Goal: Information Seeking & Learning: Learn about a topic

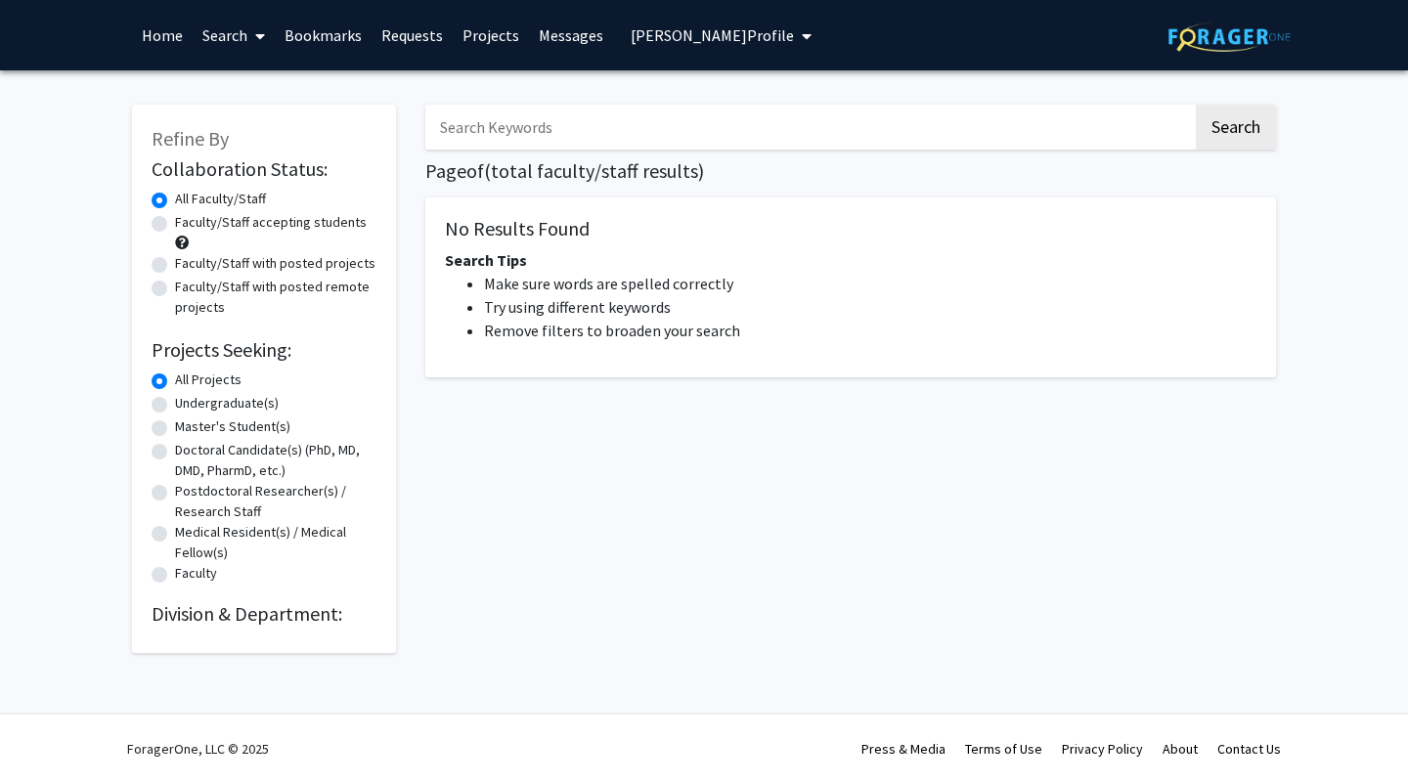
radio input "false"
radio input "true"
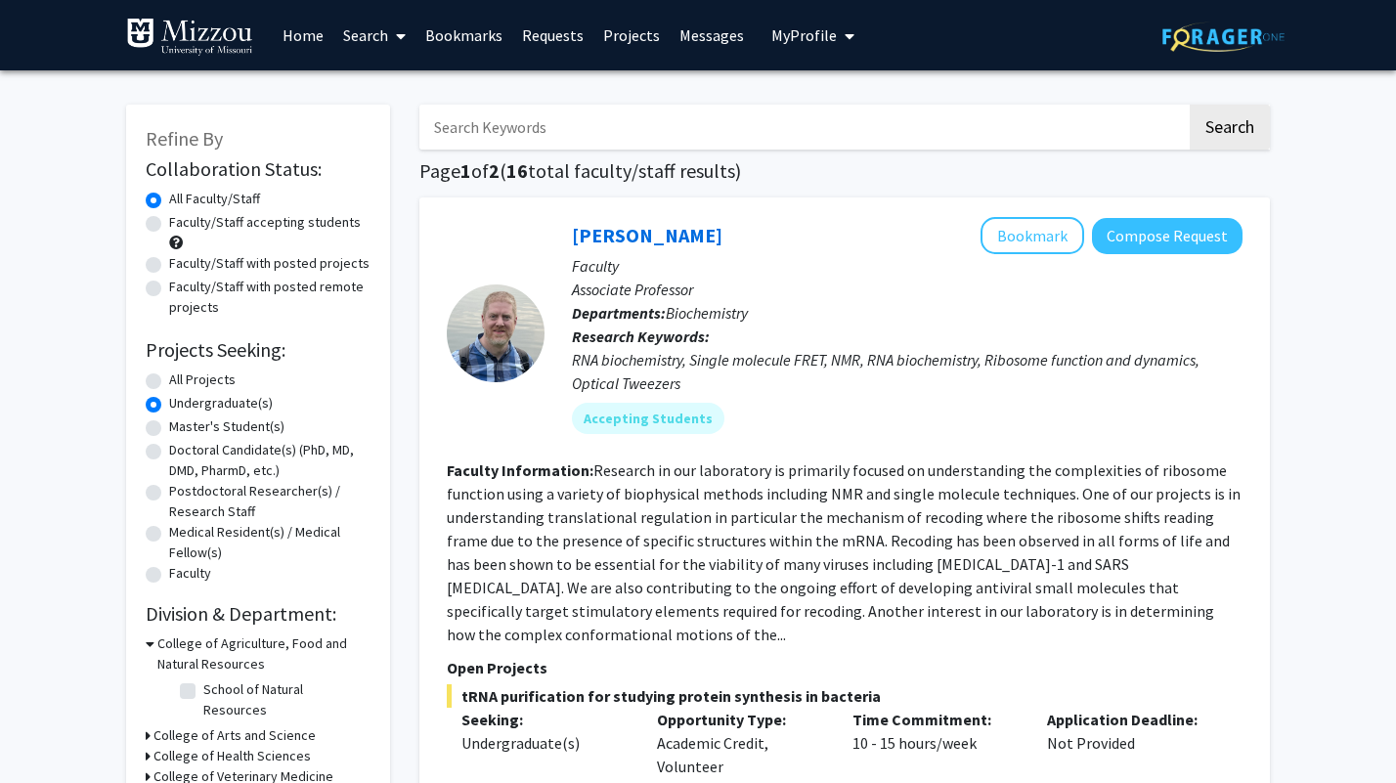
click at [169, 378] on label "All Projects" at bounding box center [202, 380] width 66 height 21
click at [169, 378] on input "All Projects" at bounding box center [175, 376] width 13 height 13
radio input "true"
click at [590, 135] on input "Search Keywords" at bounding box center [802, 127] width 767 height 45
type input "plant biochemistry"
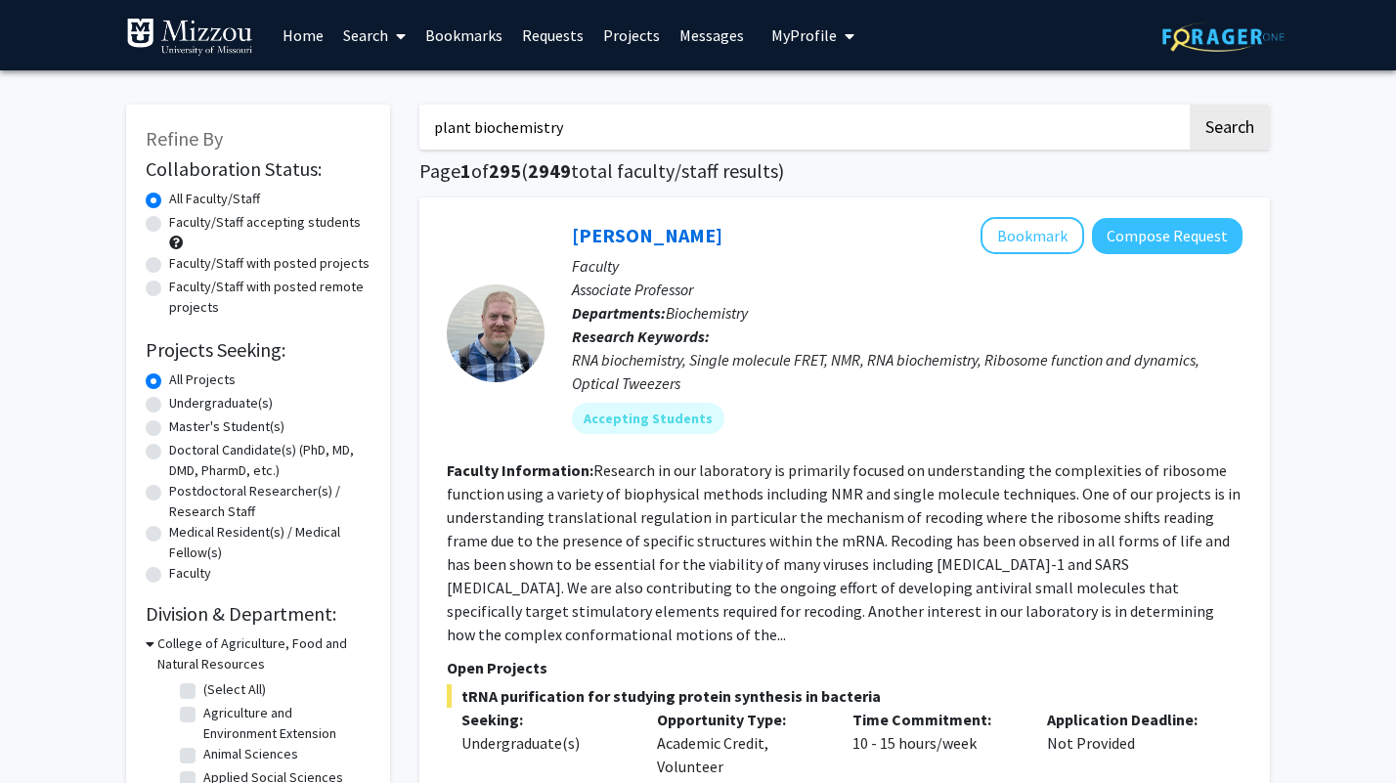
click at [1190, 105] on button "Search" at bounding box center [1230, 127] width 80 height 45
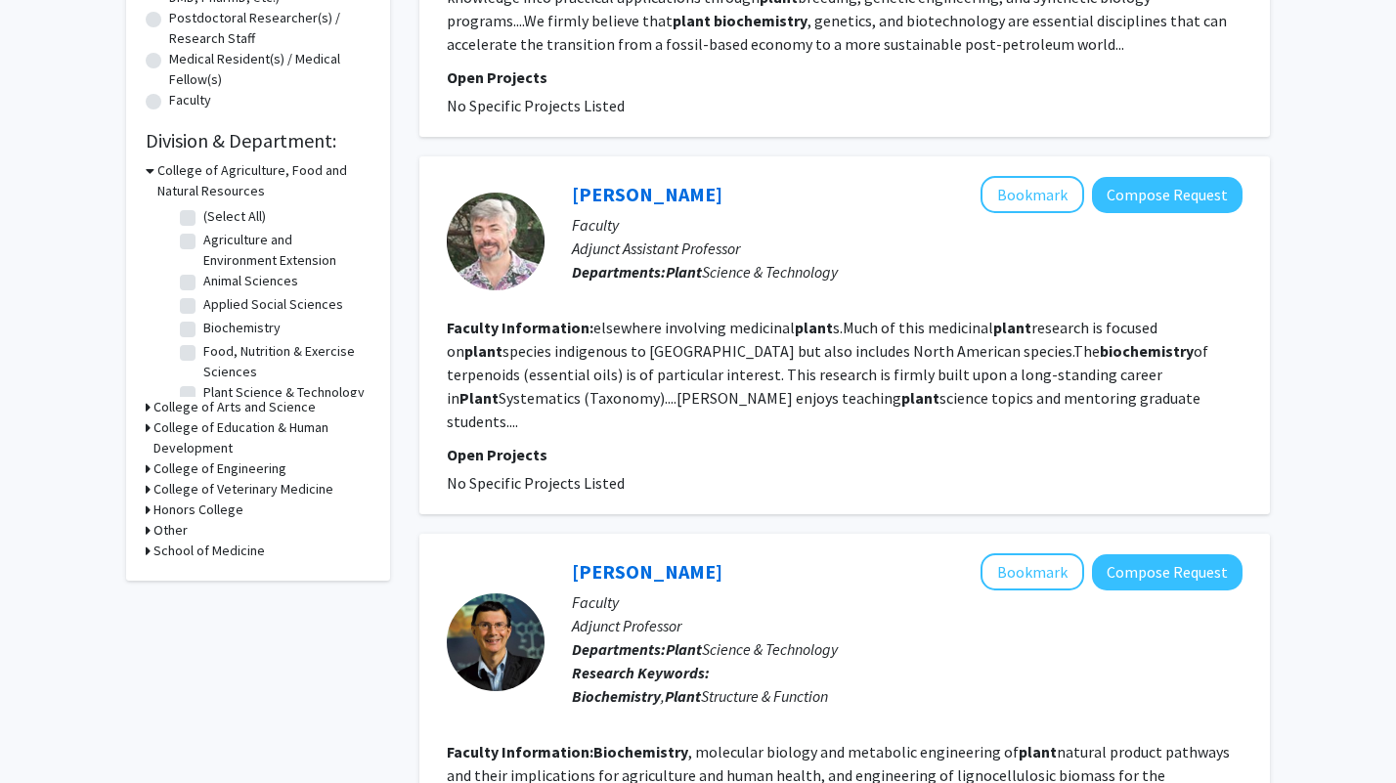
scroll to position [474, 0]
click at [1034, 195] on button "Bookmark" at bounding box center [1033, 193] width 104 height 37
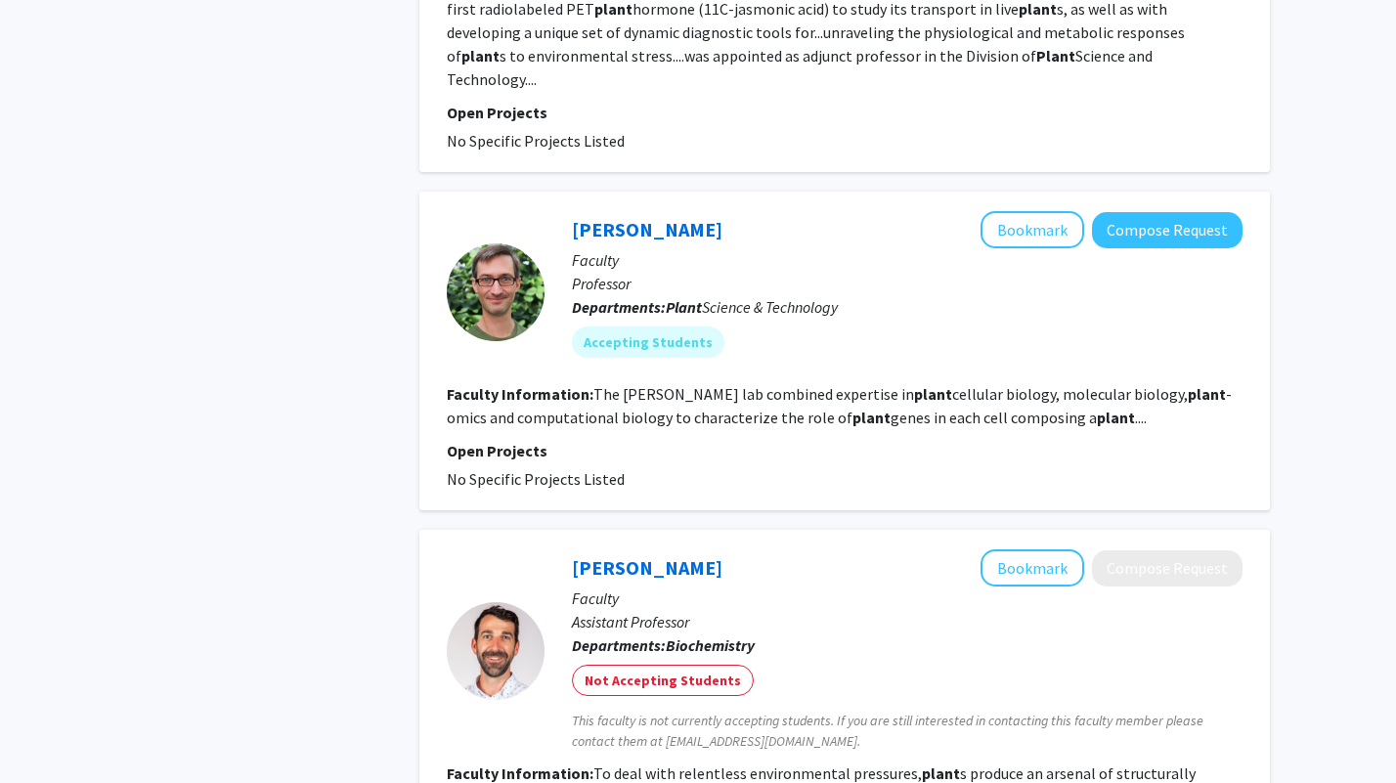
scroll to position [3041, 0]
click at [600, 216] on link "Marc Libault" at bounding box center [647, 228] width 151 height 24
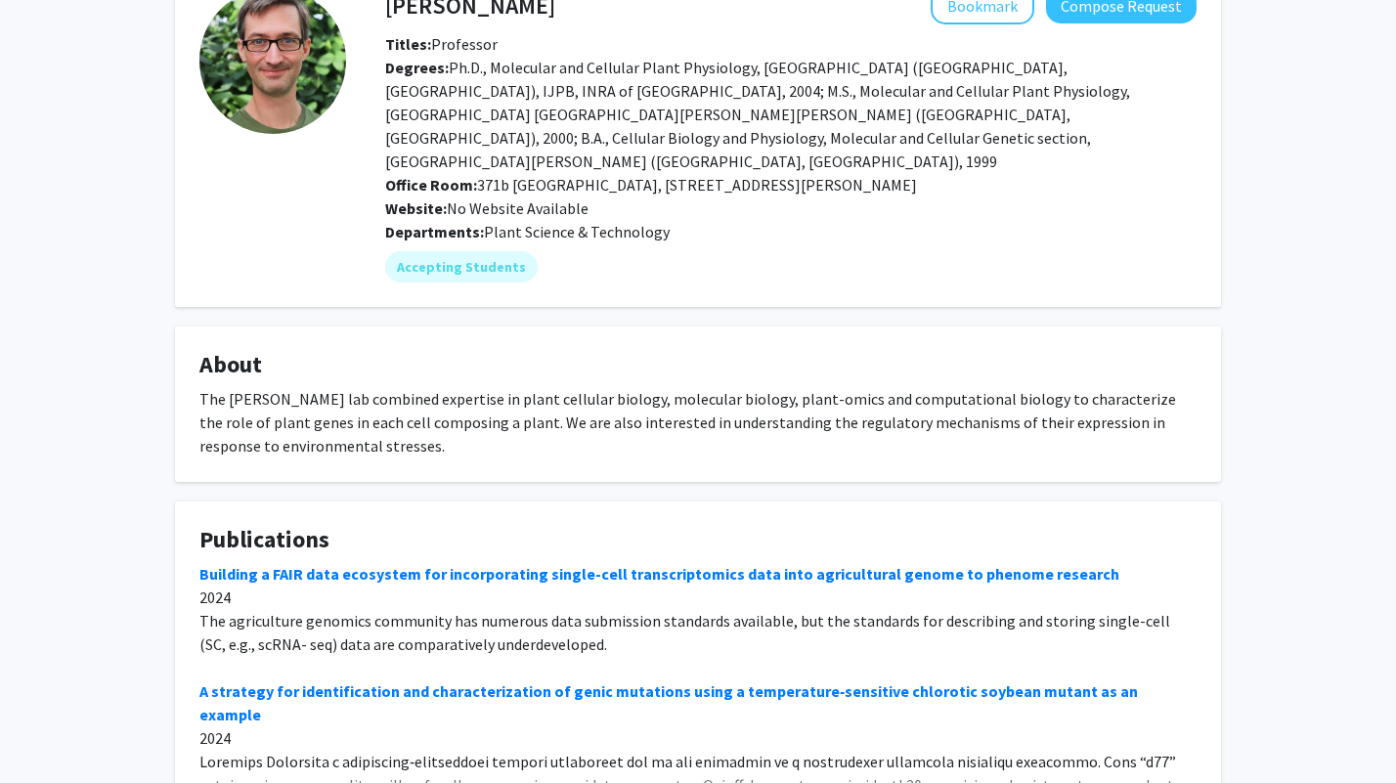
scroll to position [266, 0]
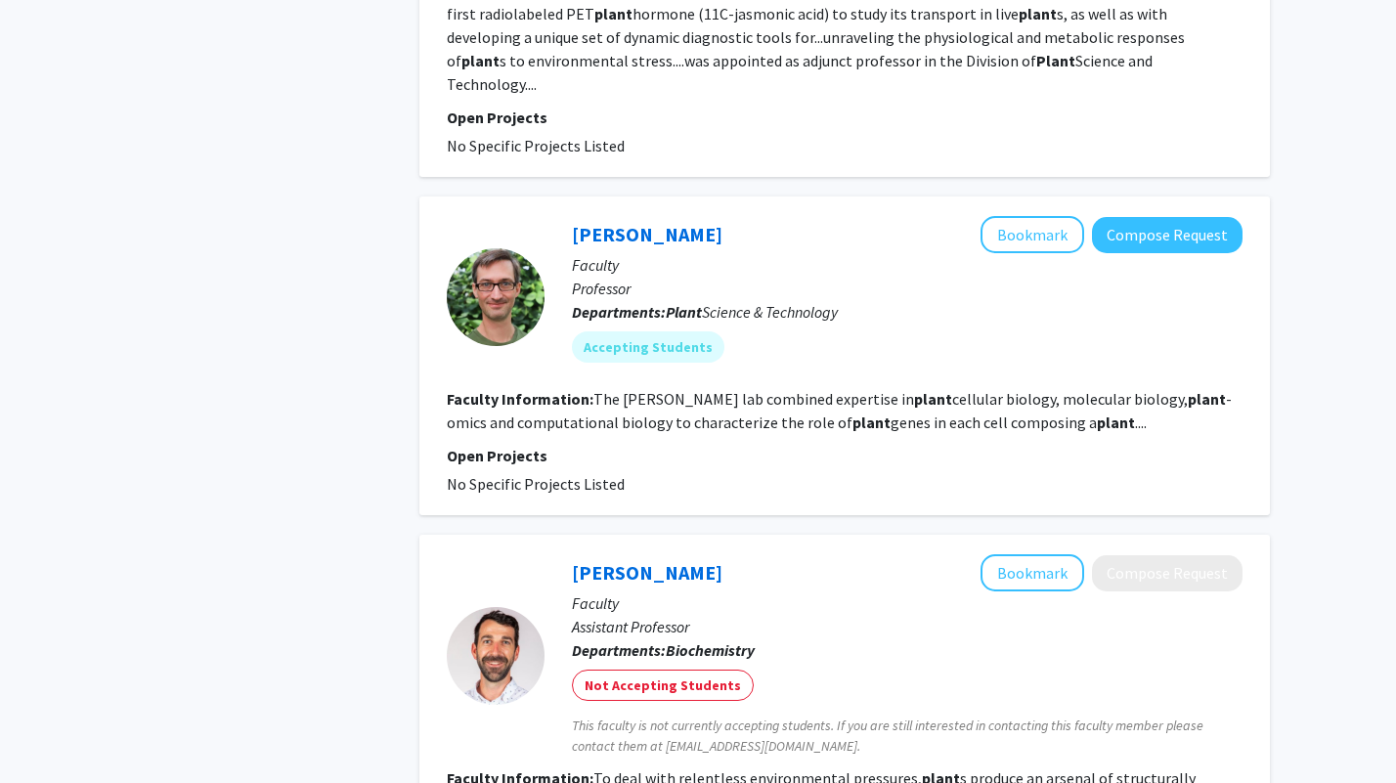
scroll to position [3339, 0]
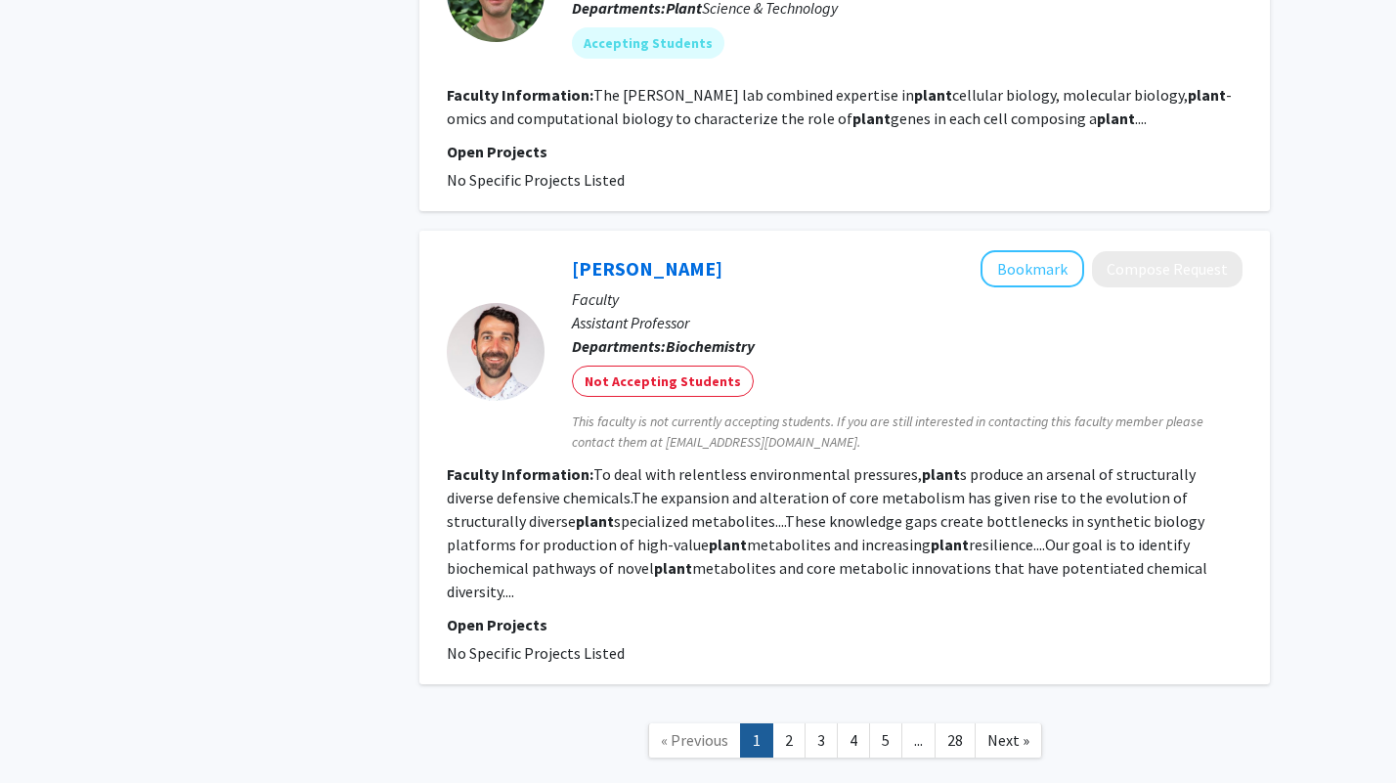
click at [789, 723] on link "2" at bounding box center [788, 740] width 33 height 34
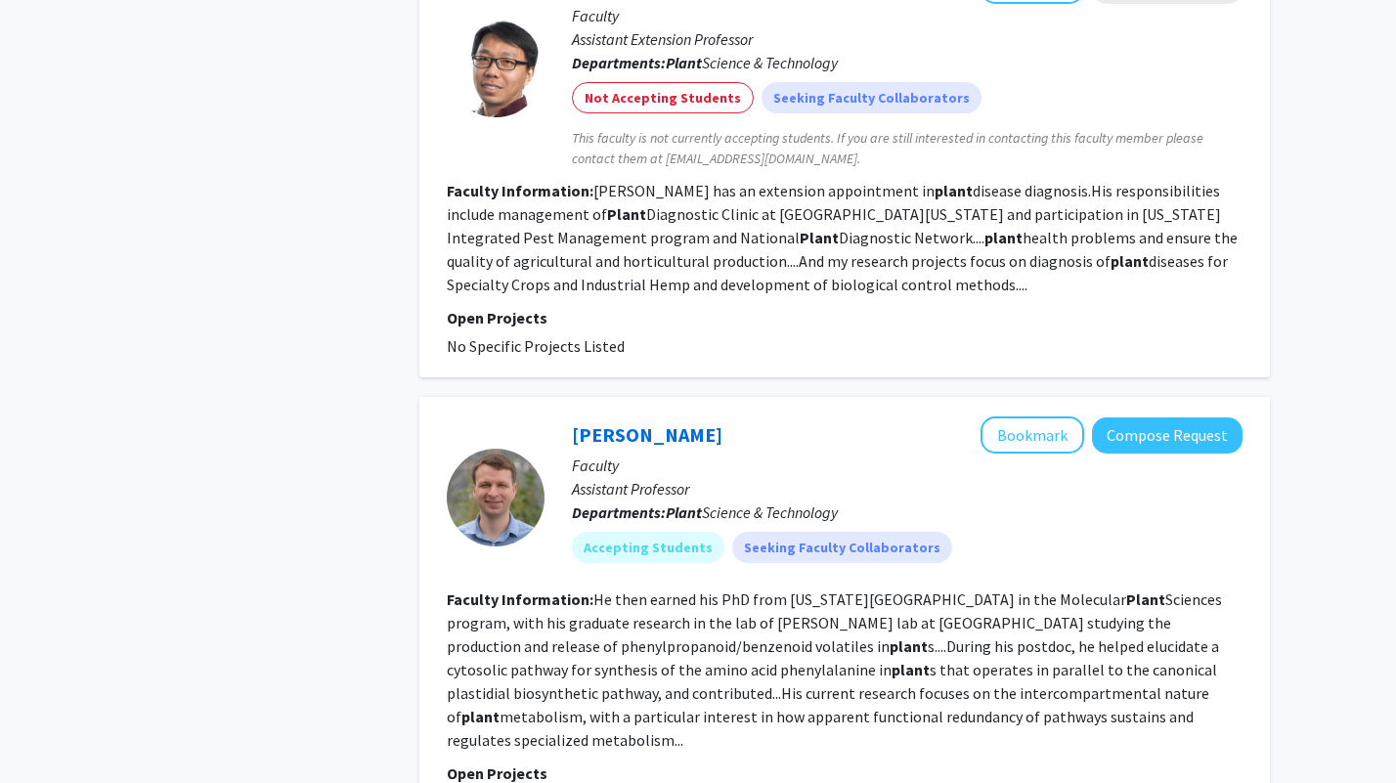
scroll to position [3723, 0]
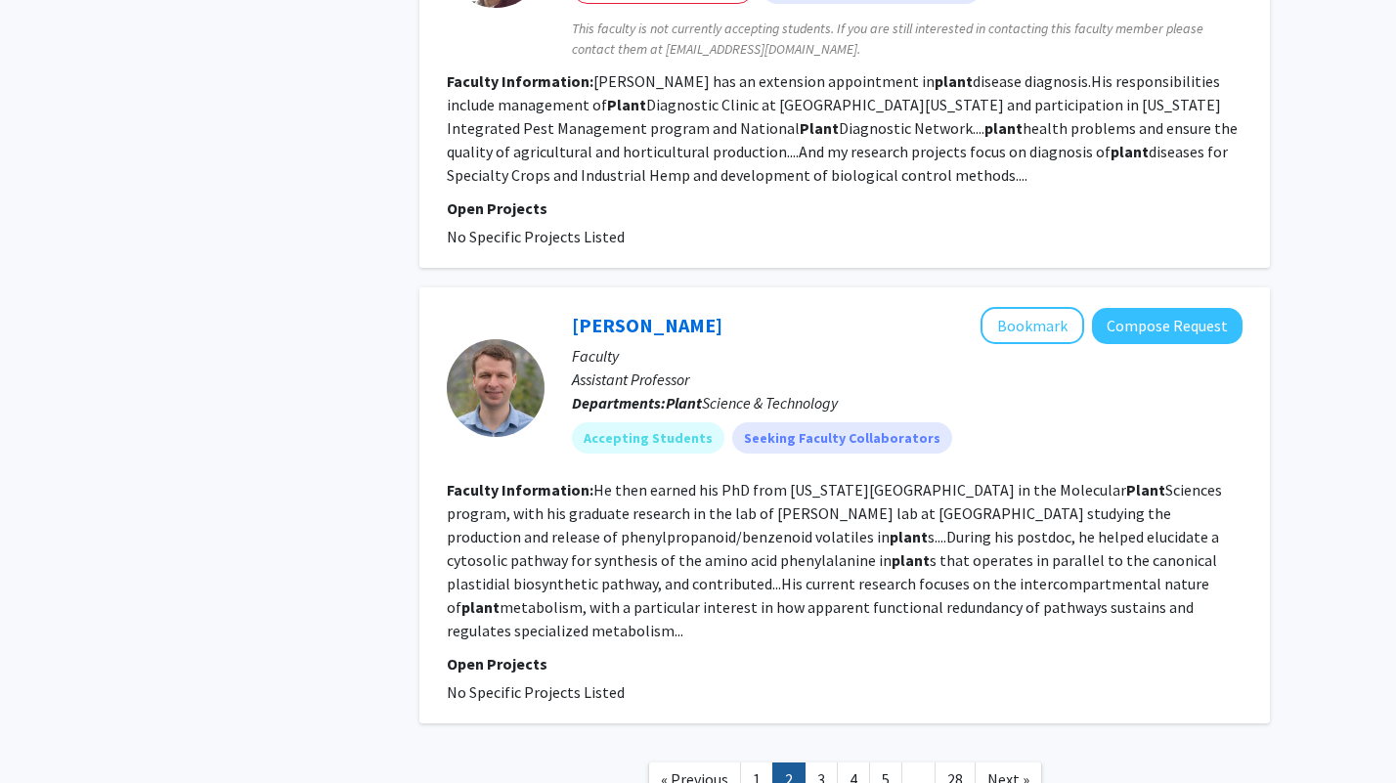
click at [828, 763] on link "3" at bounding box center [821, 780] width 33 height 34
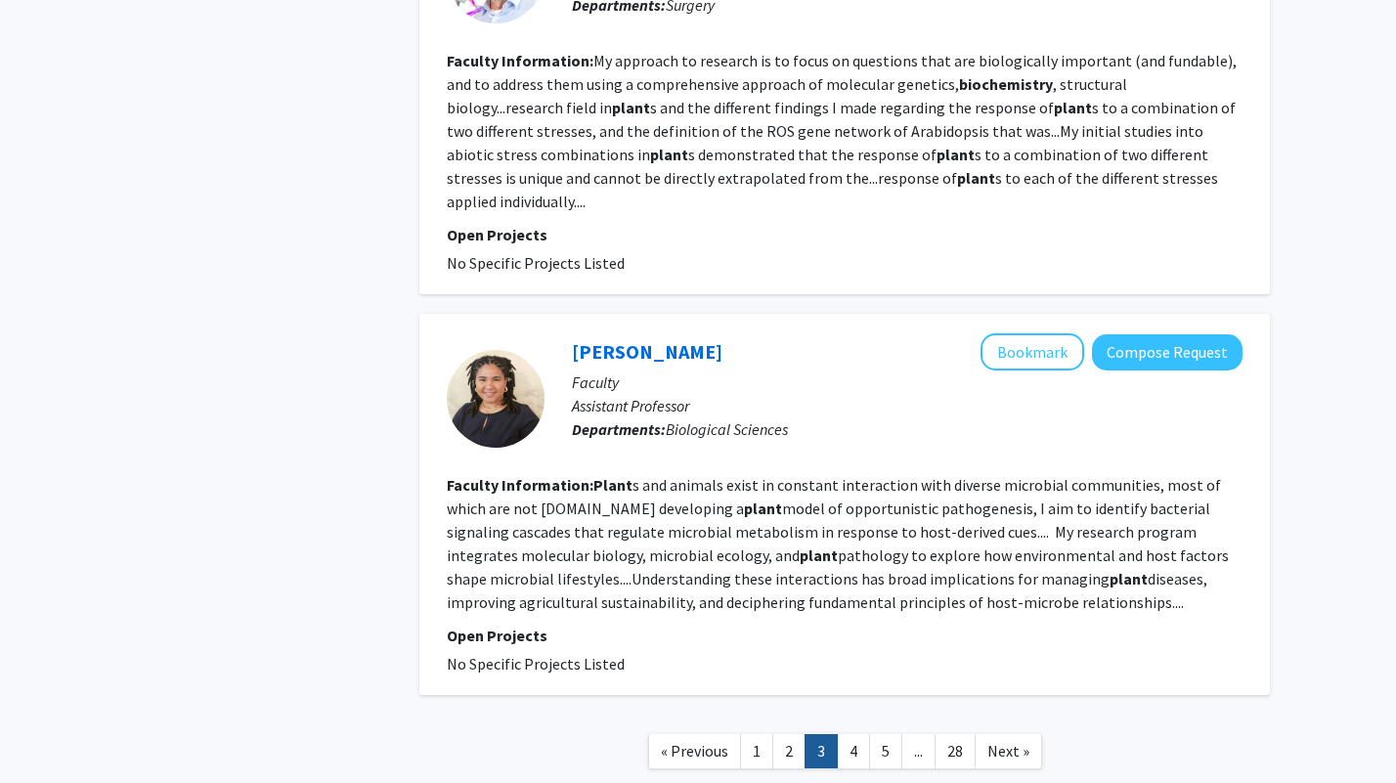
scroll to position [3571, 0]
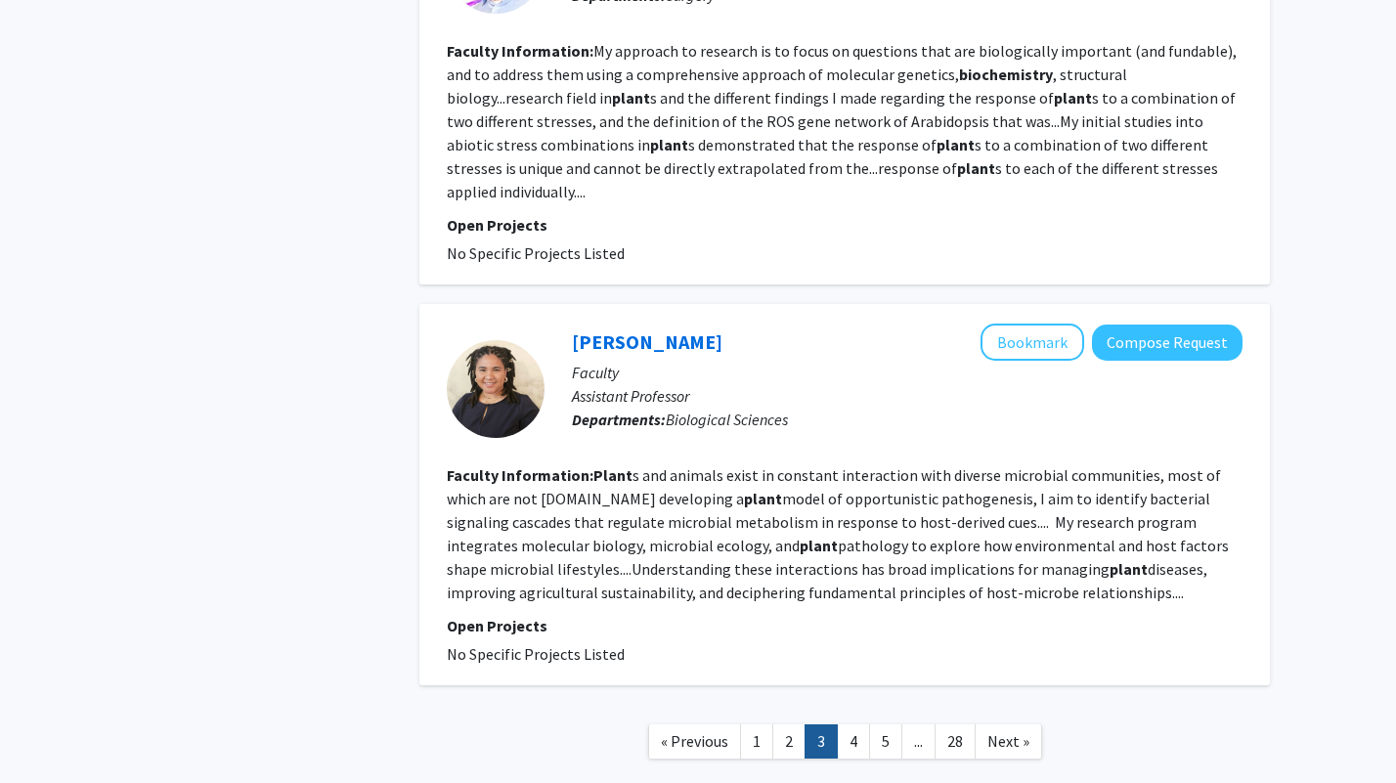
click at [860, 724] on link "4" at bounding box center [853, 741] width 33 height 34
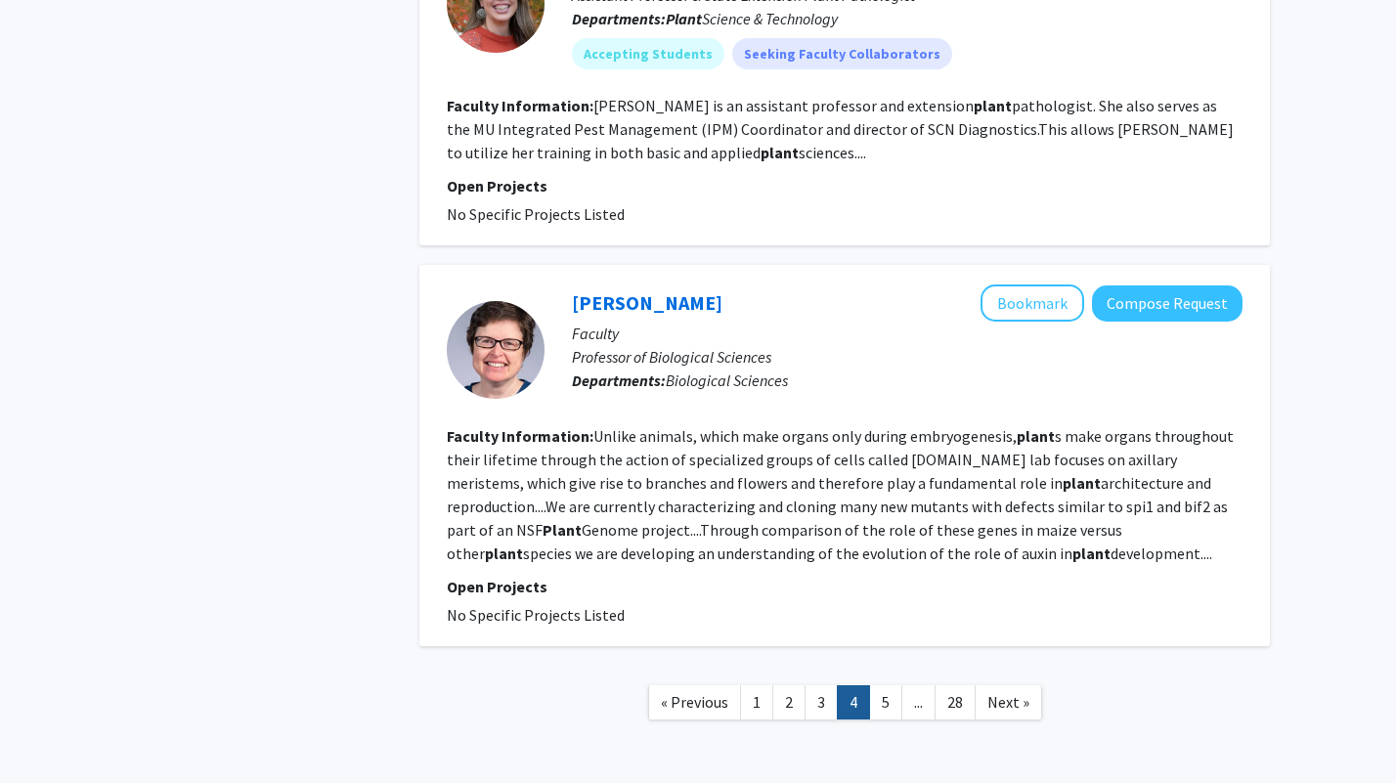
scroll to position [3330, 0]
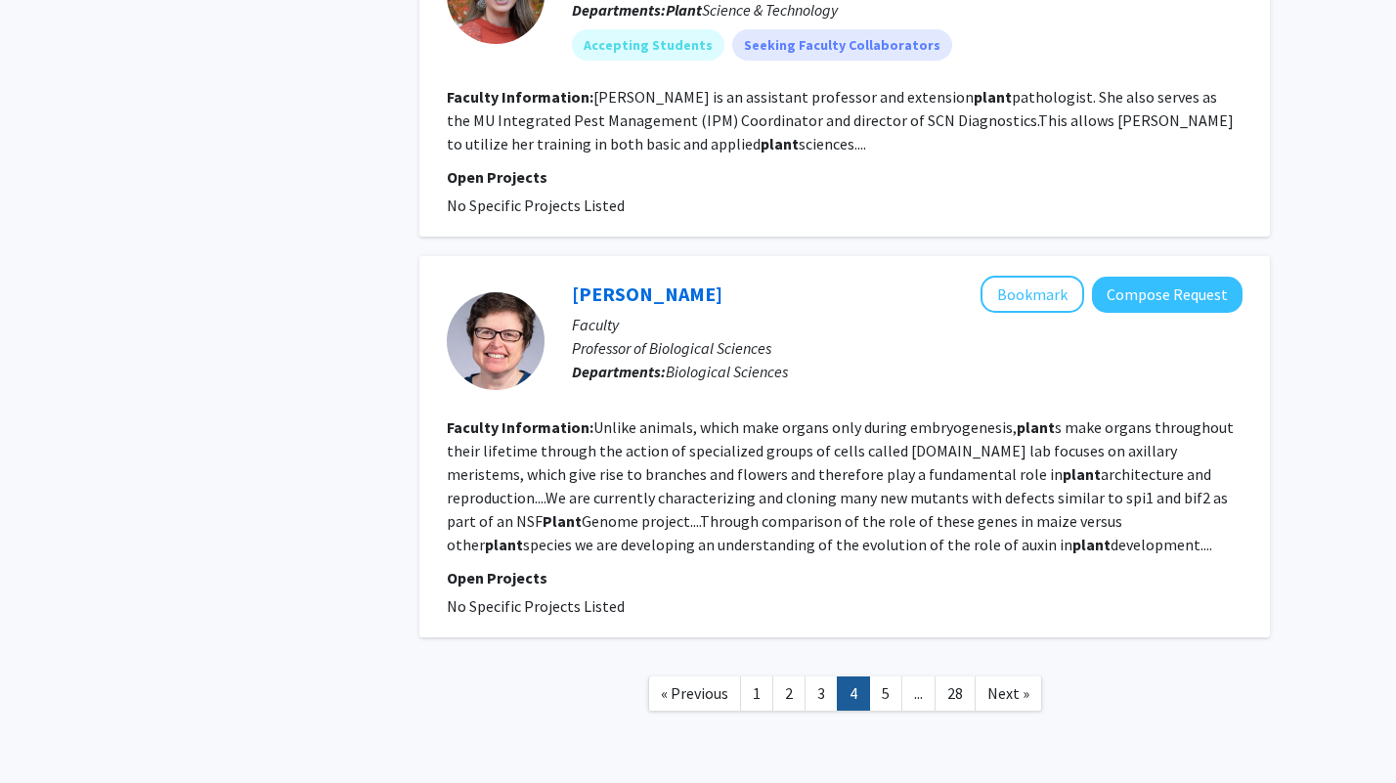
click at [886, 676] on link "5" at bounding box center [885, 693] width 33 height 34
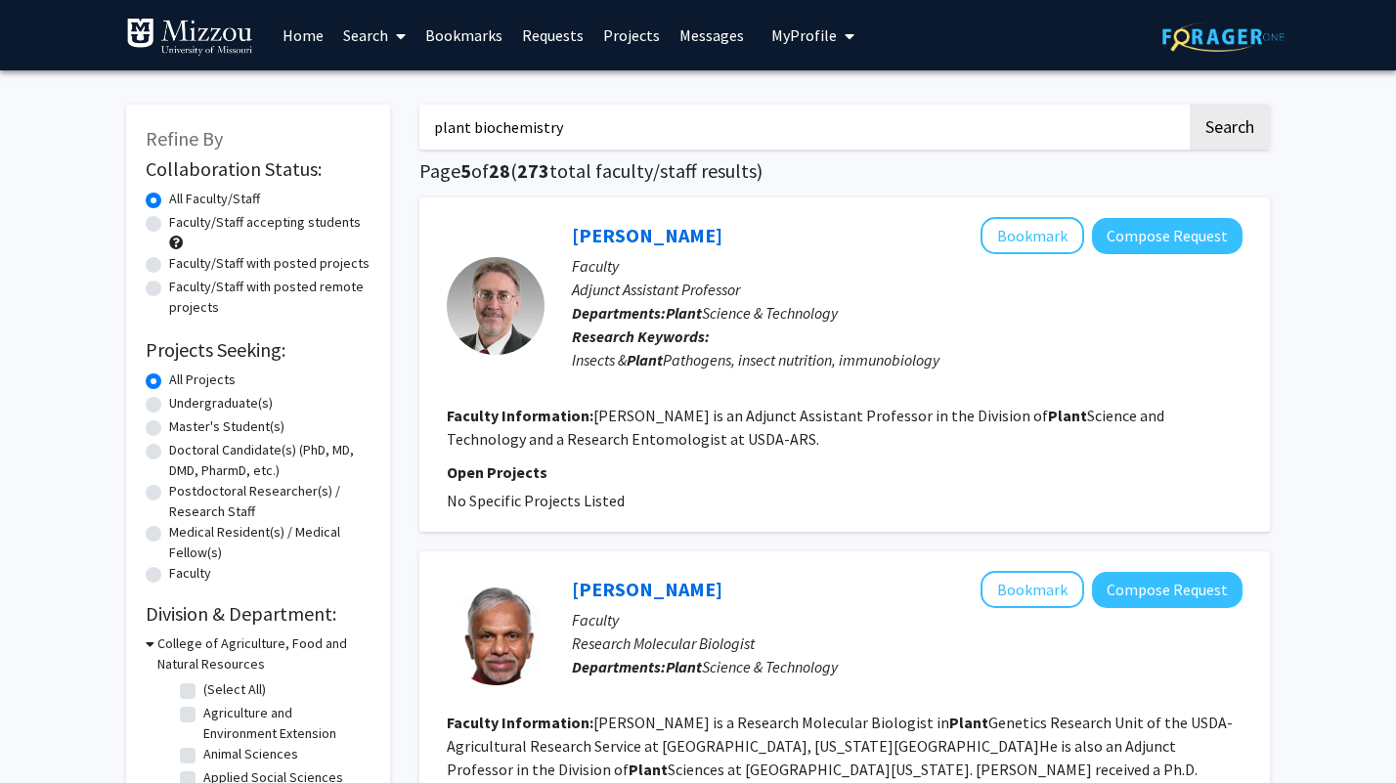
drag, startPoint x: 780, startPoint y: 116, endPoint x: 319, endPoint y: 105, distance: 461.6
click at [1190, 105] on button "Search" at bounding box center [1230, 127] width 80 height 45
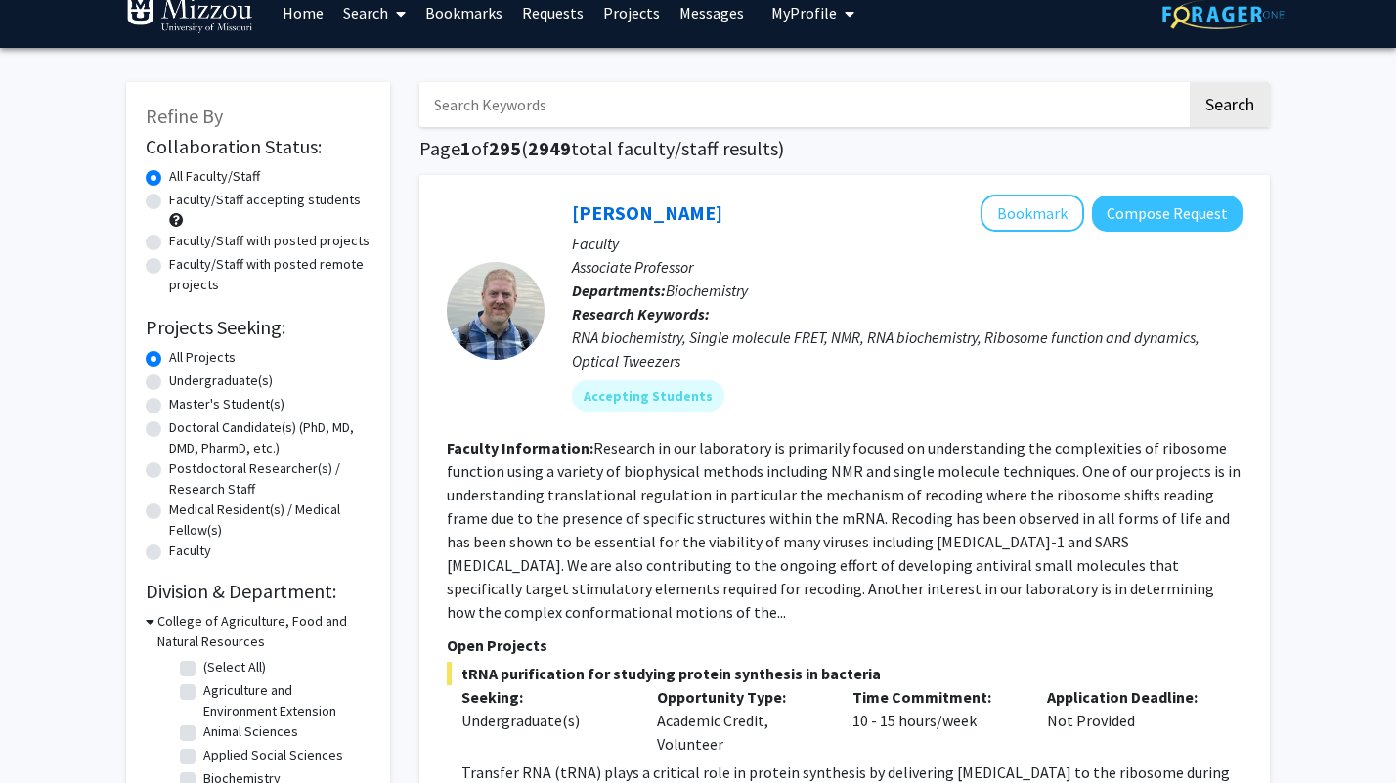
scroll to position [23, 0]
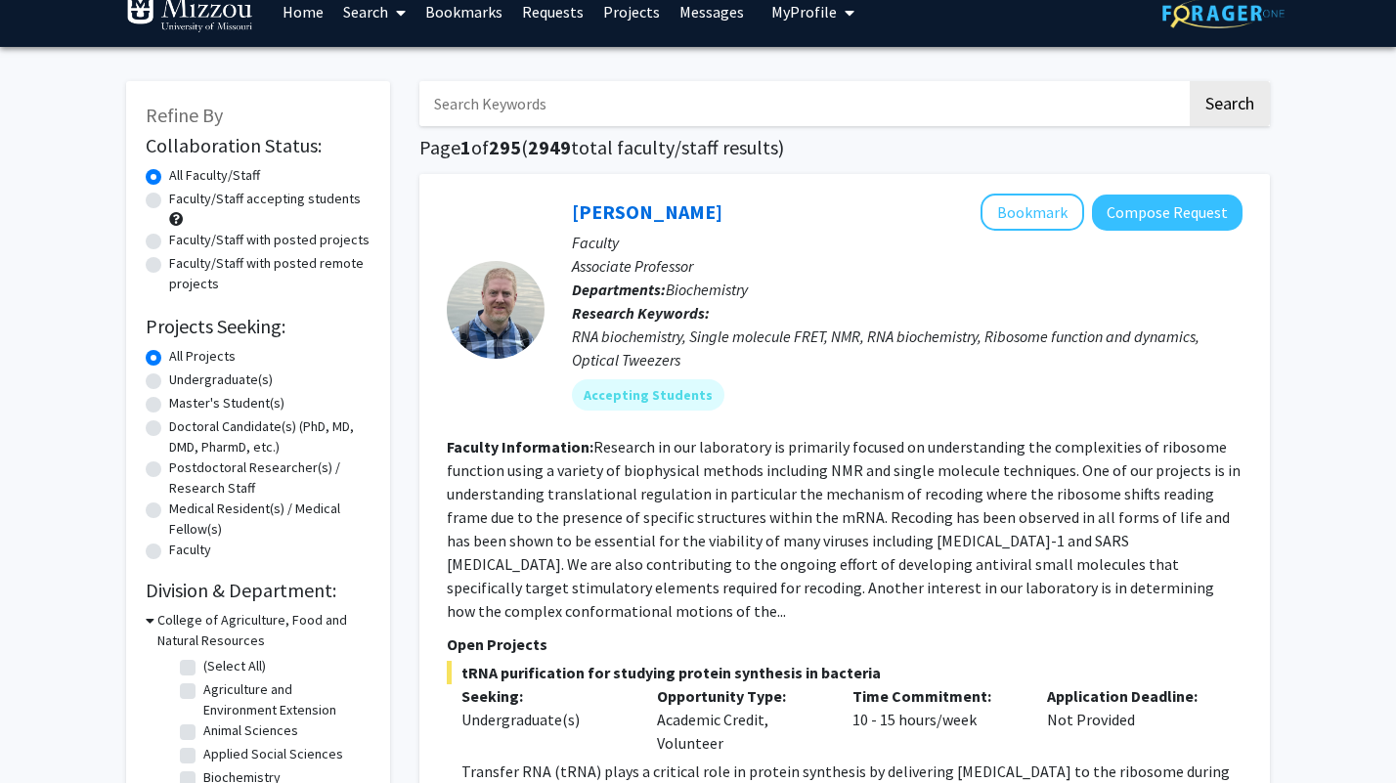
click at [169, 193] on label "Faculty/Staff accepting students" at bounding box center [265, 199] width 192 height 21
click at [169, 193] on input "Faculty/Staff accepting students" at bounding box center [175, 195] width 13 height 13
radio input "true"
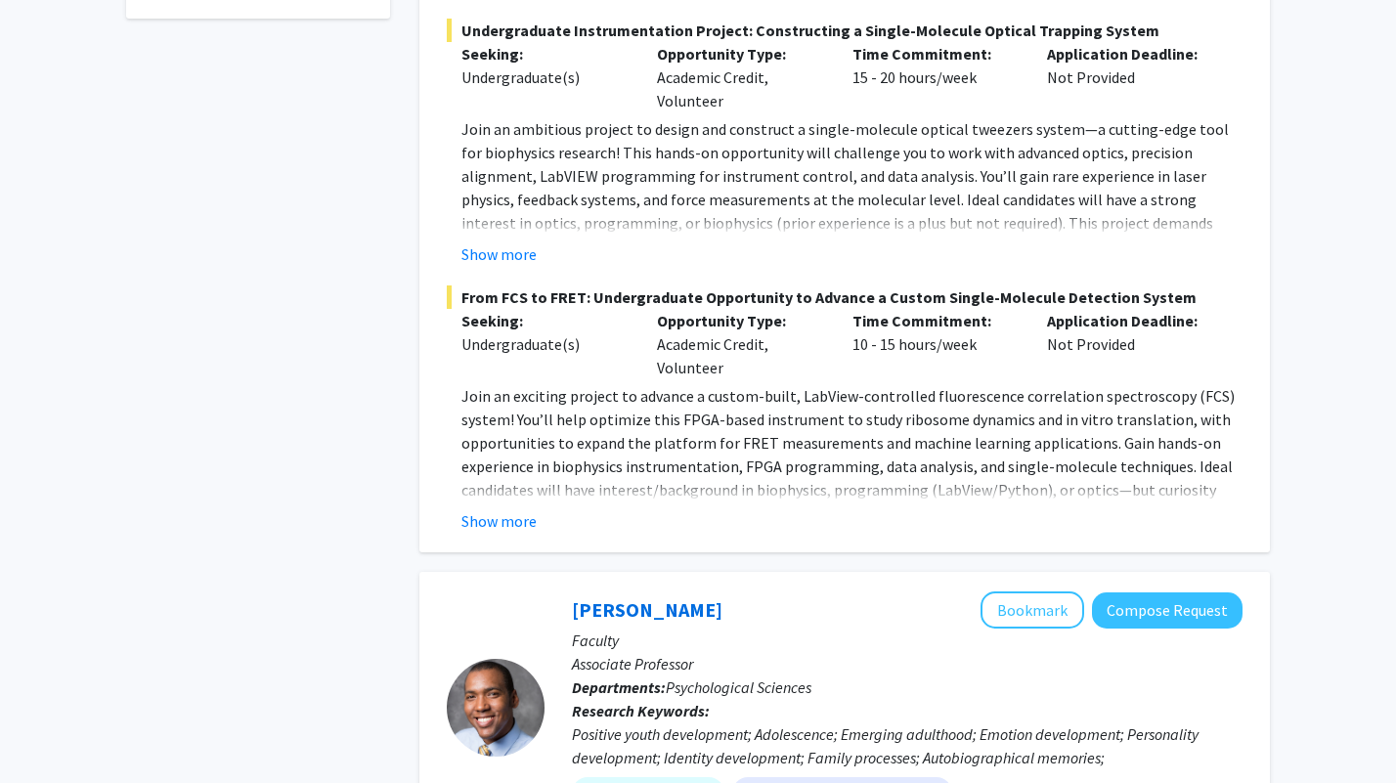
scroll to position [1201, 0]
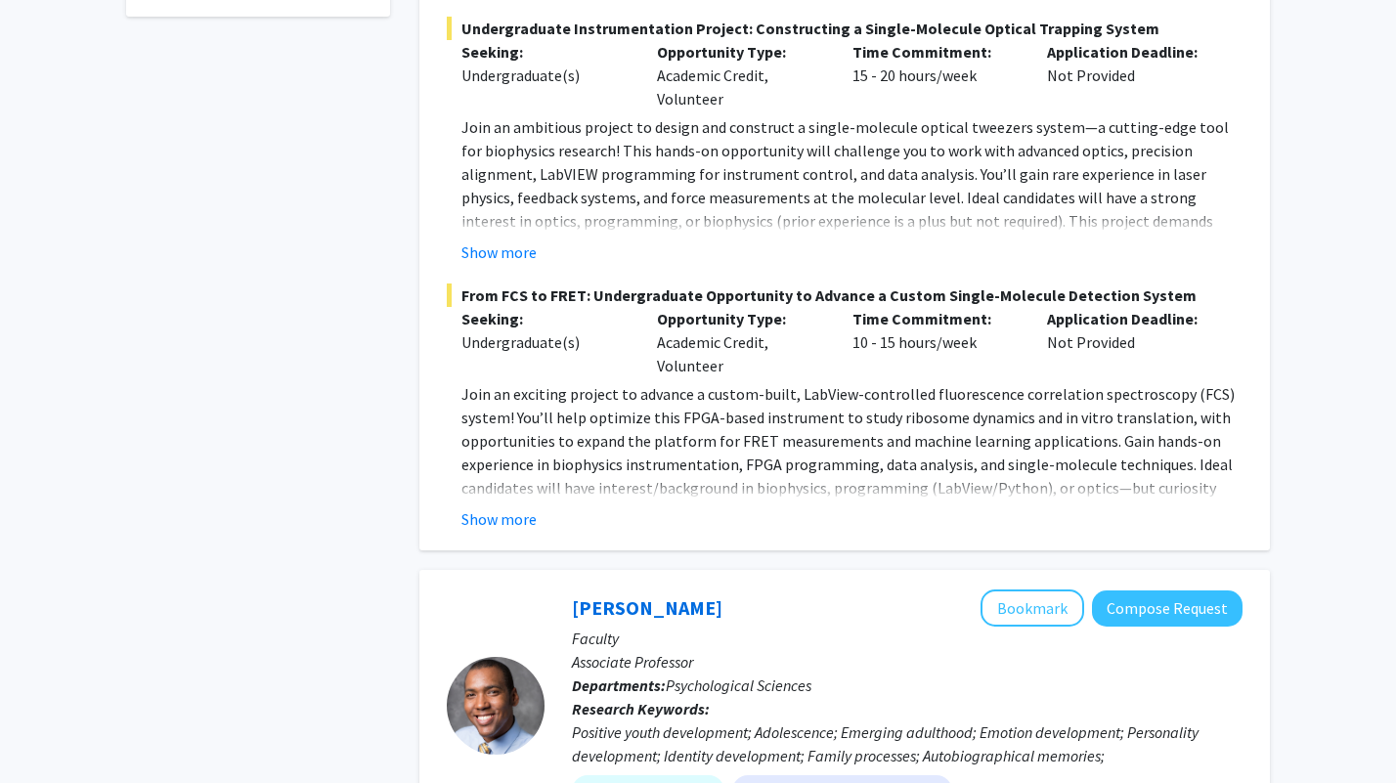
click at [475, 507] on button "Show more" at bounding box center [498, 518] width 75 height 23
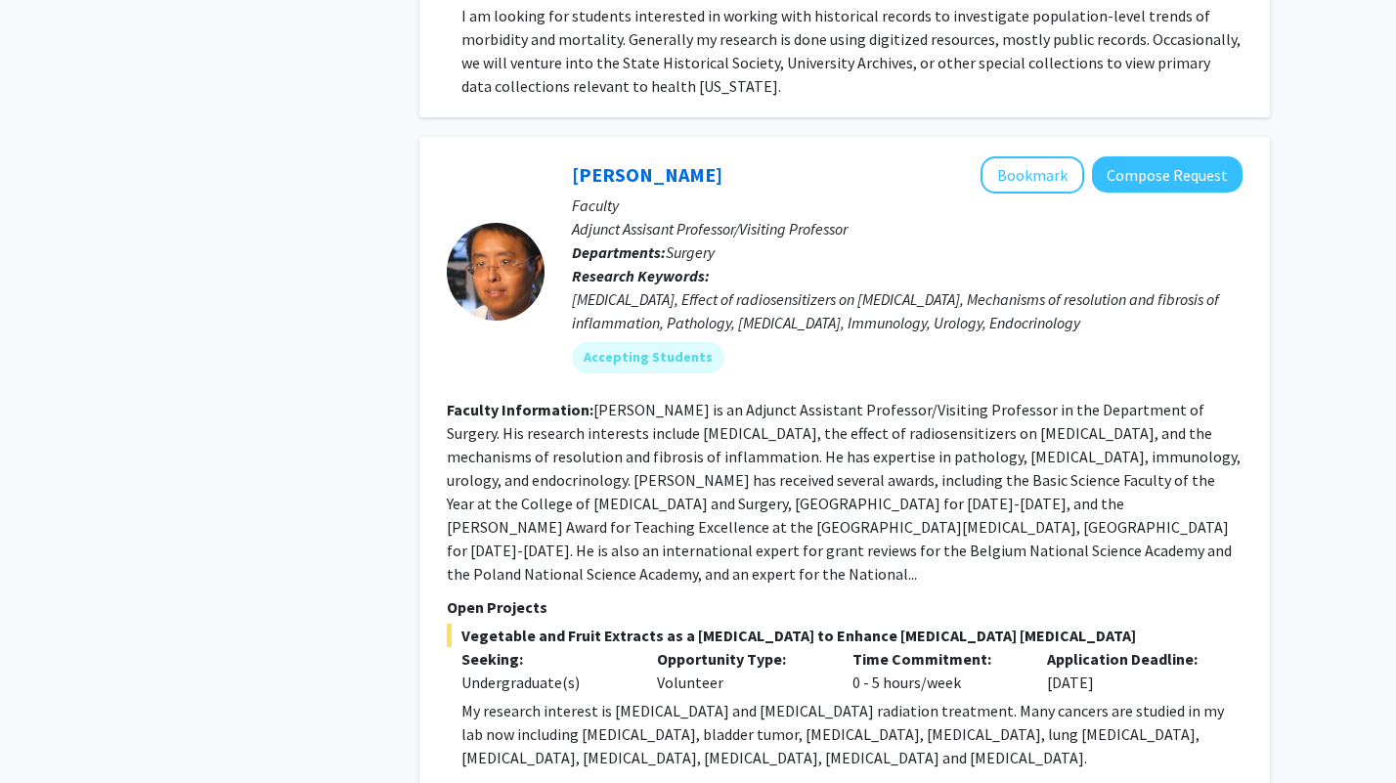
scroll to position [6678, 0]
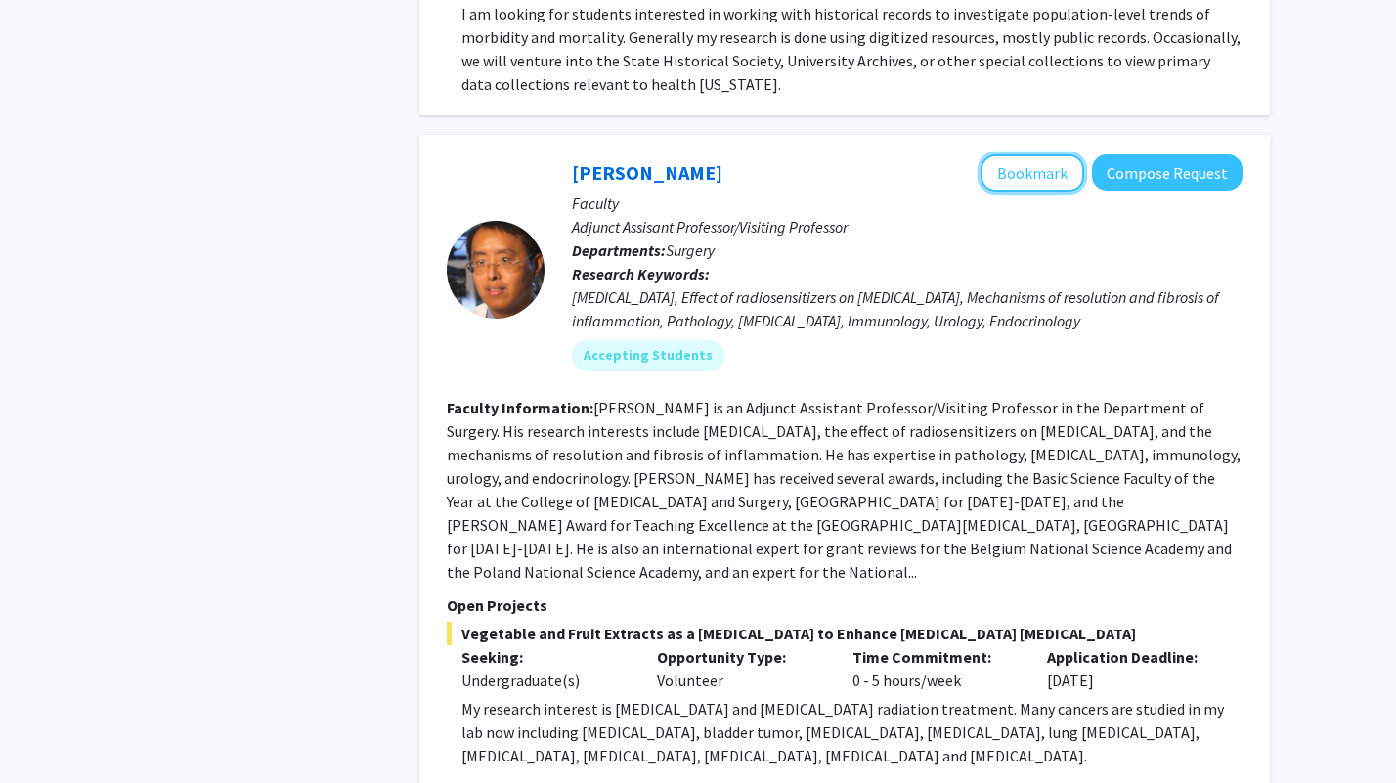
click at [1034, 154] on button "Bookmark" at bounding box center [1033, 172] width 104 height 37
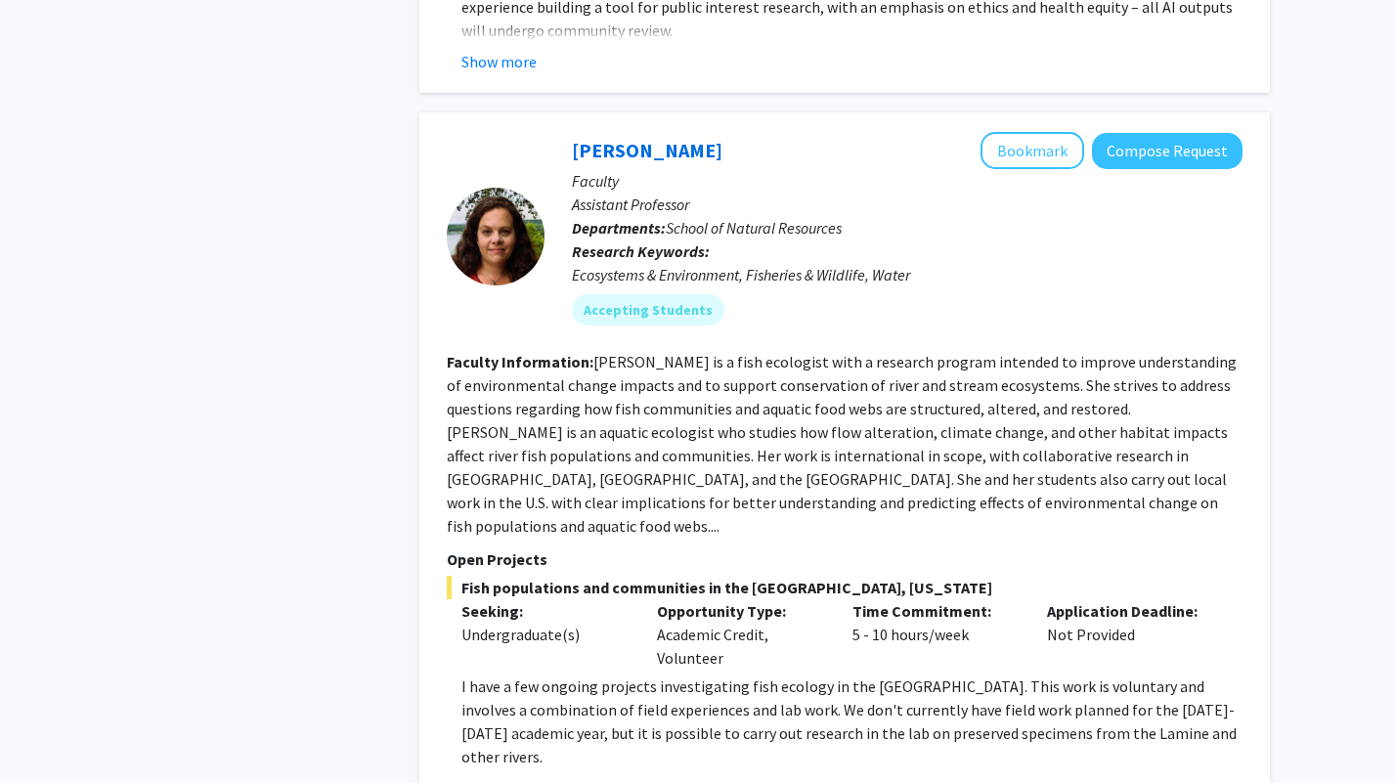
scroll to position [8854, 0]
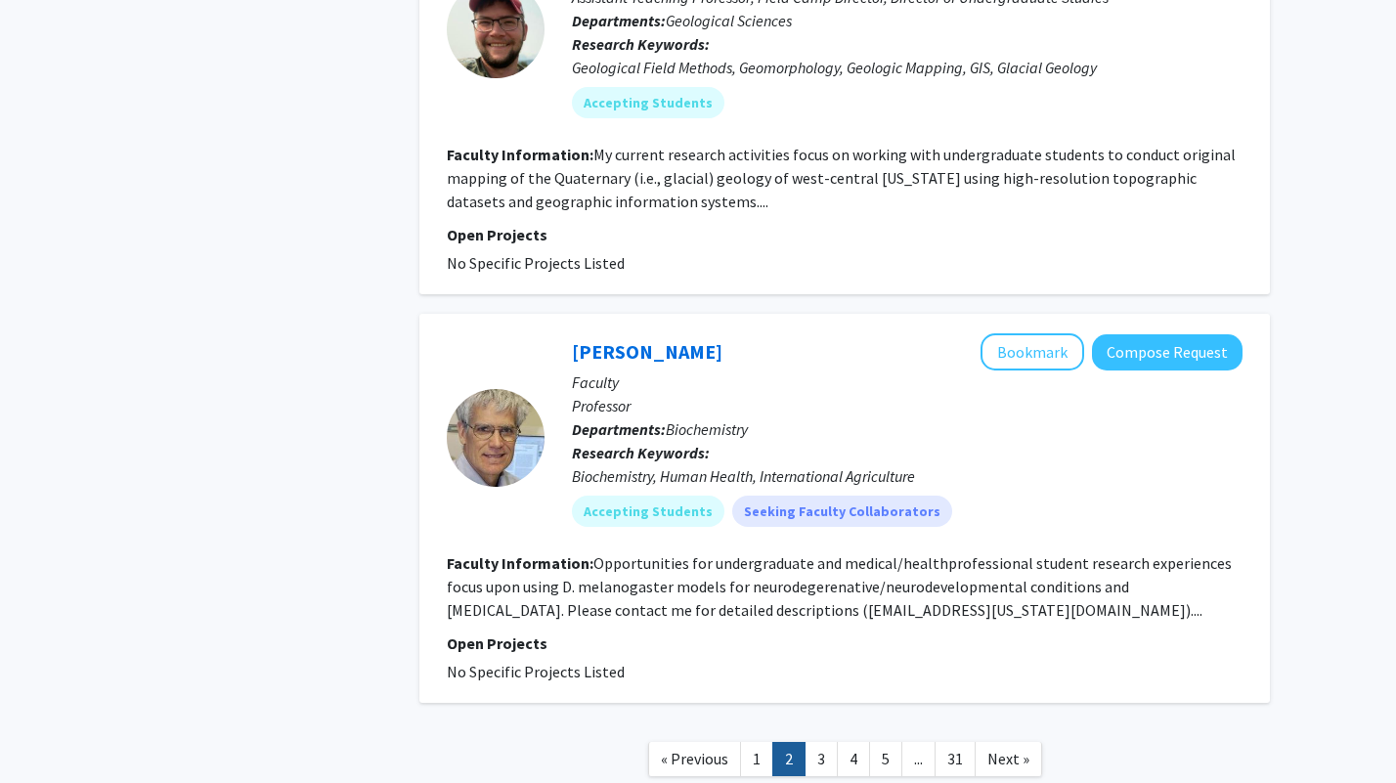
scroll to position [5771, 0]
click at [812, 741] on link "3" at bounding box center [821, 758] width 33 height 34
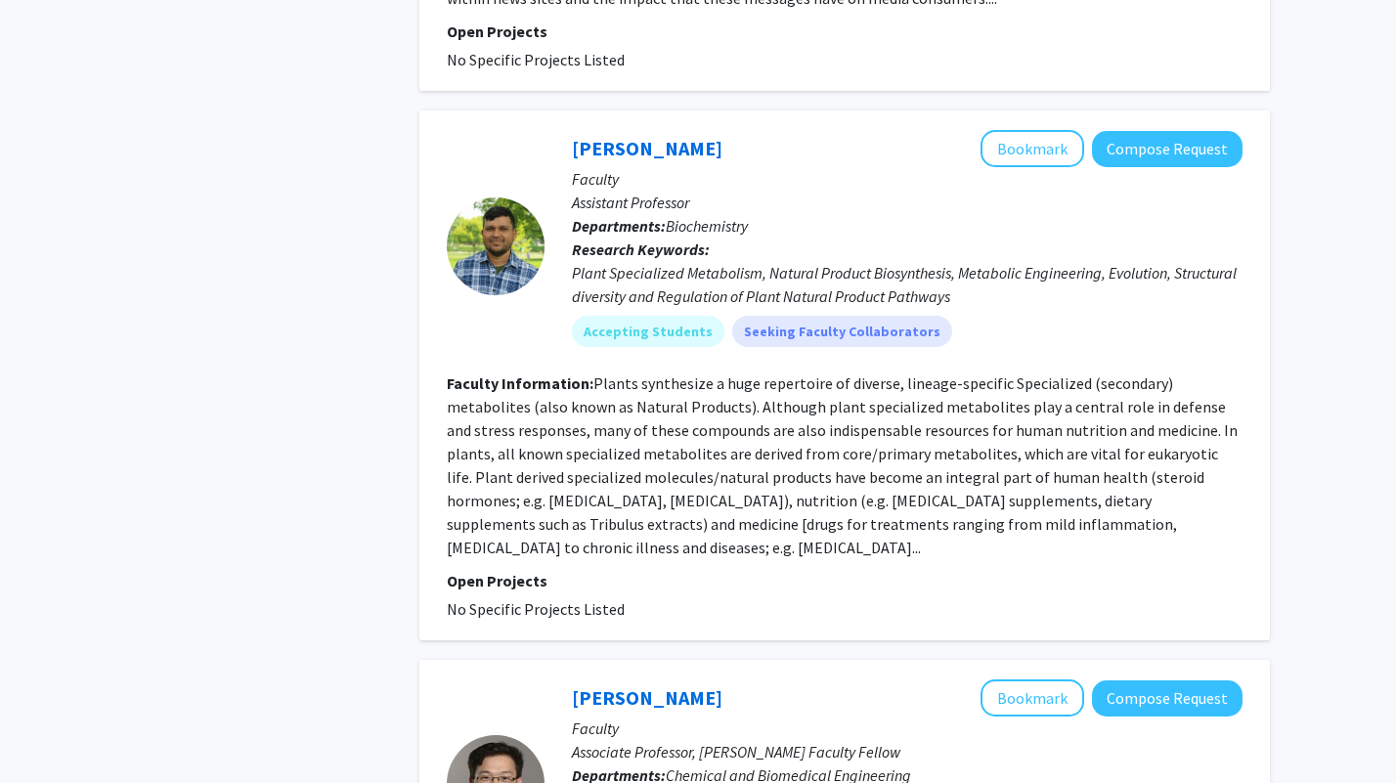
scroll to position [2913, 0]
click at [1030, 131] on button "Bookmark" at bounding box center [1033, 149] width 104 height 37
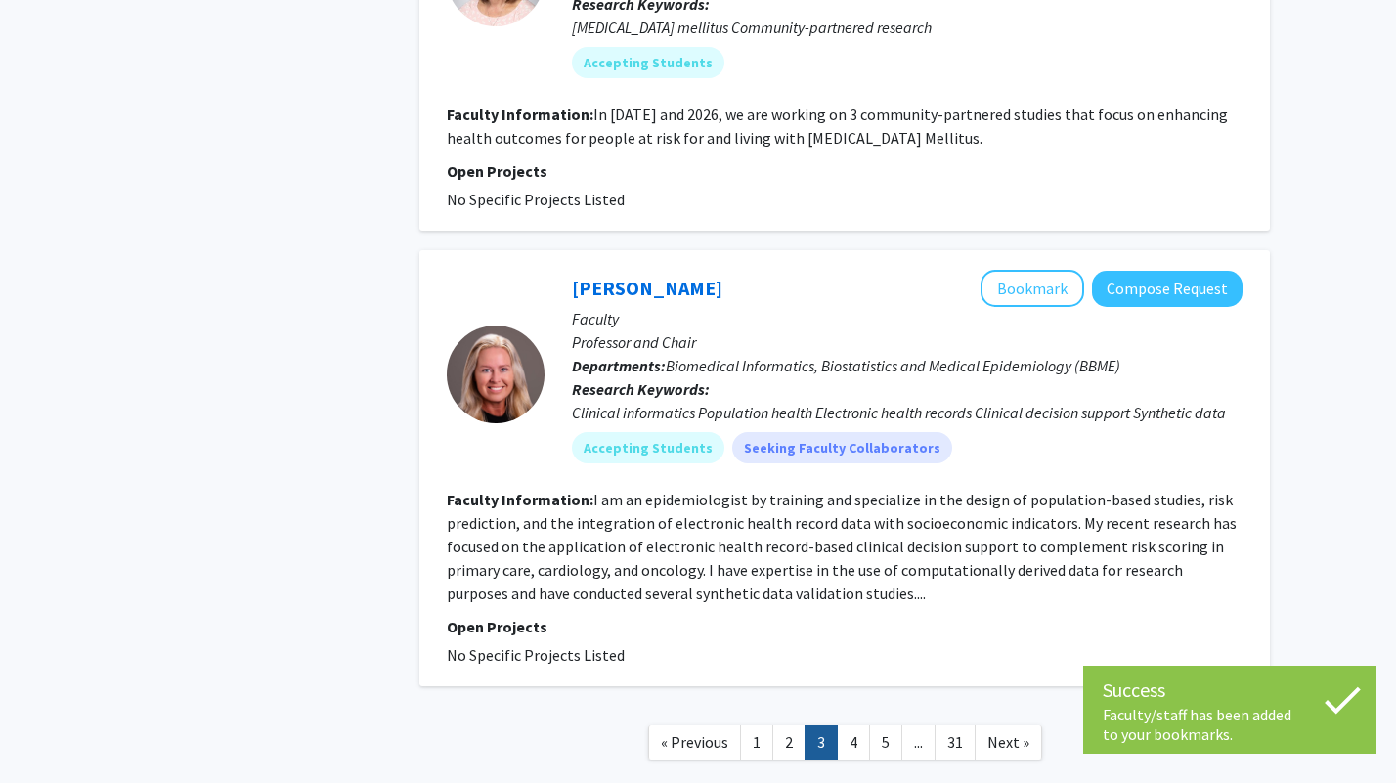
scroll to position [4095, 0]
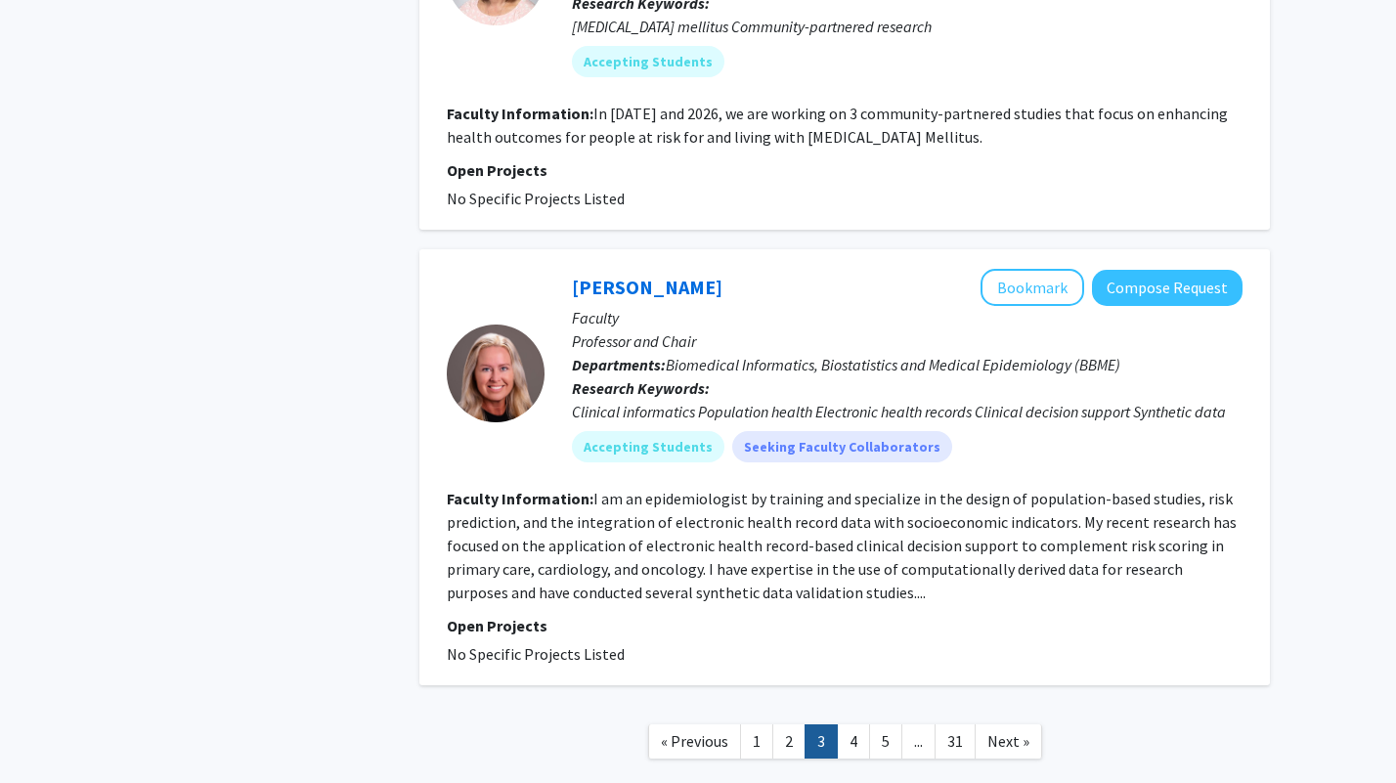
click at [858, 724] on link "4" at bounding box center [853, 741] width 33 height 34
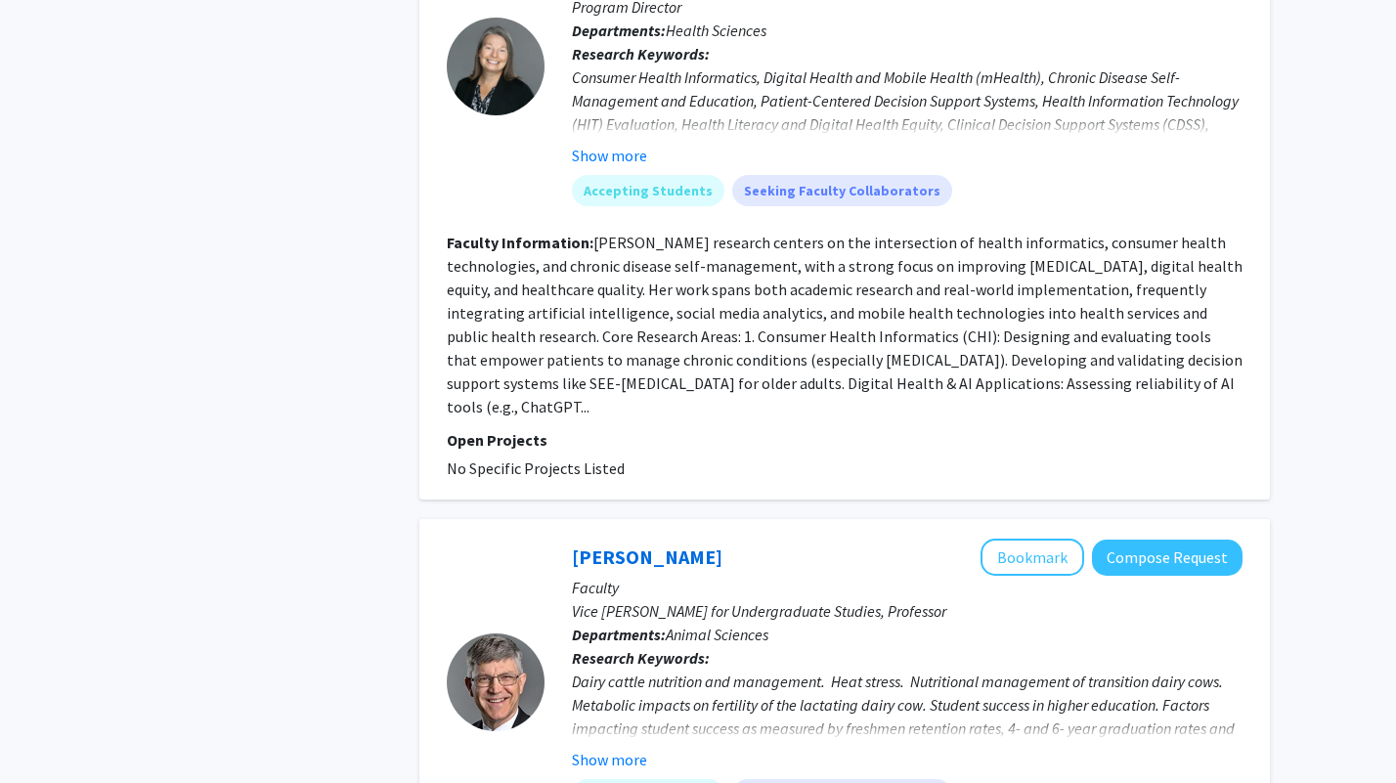
scroll to position [3236, 0]
drag, startPoint x: 429, startPoint y: 463, endPoint x: 246, endPoint y: 455, distance: 183.0
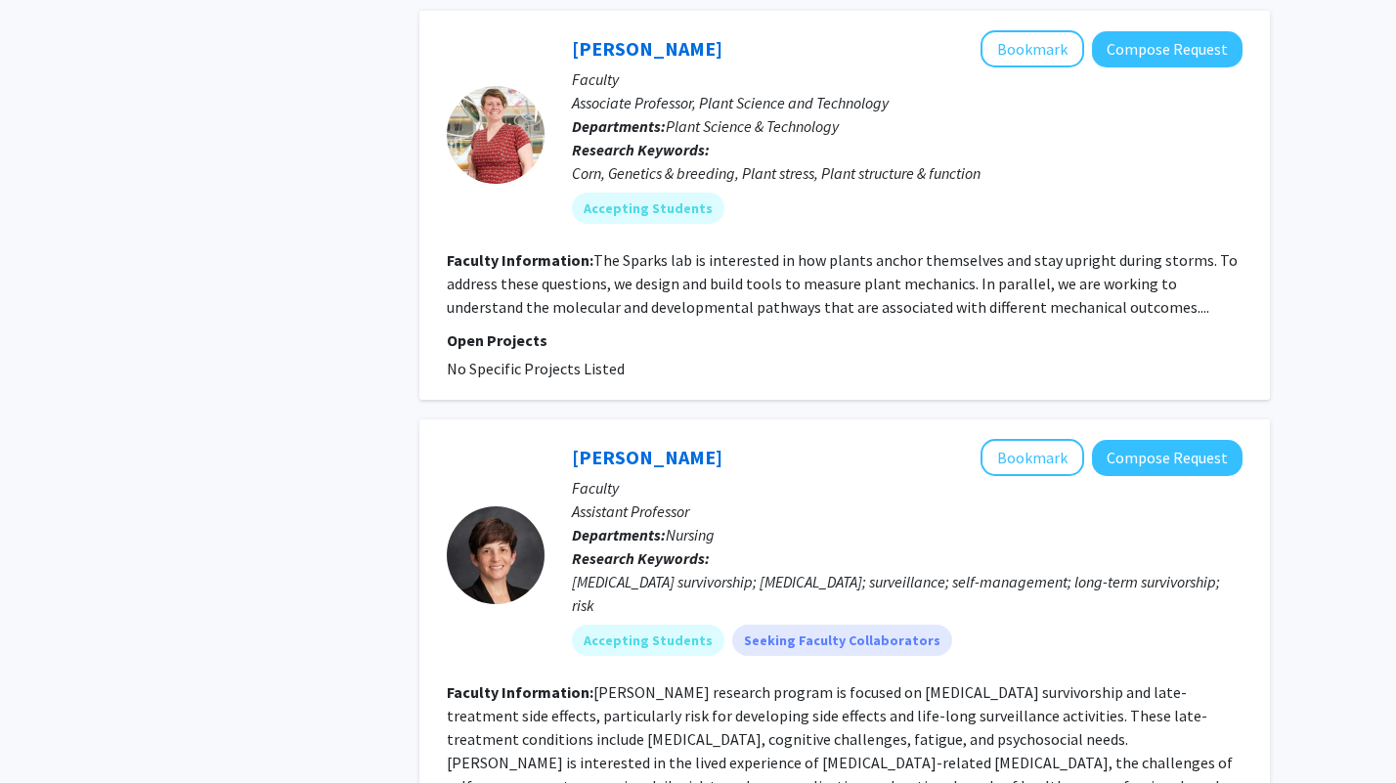
scroll to position [4565, 0]
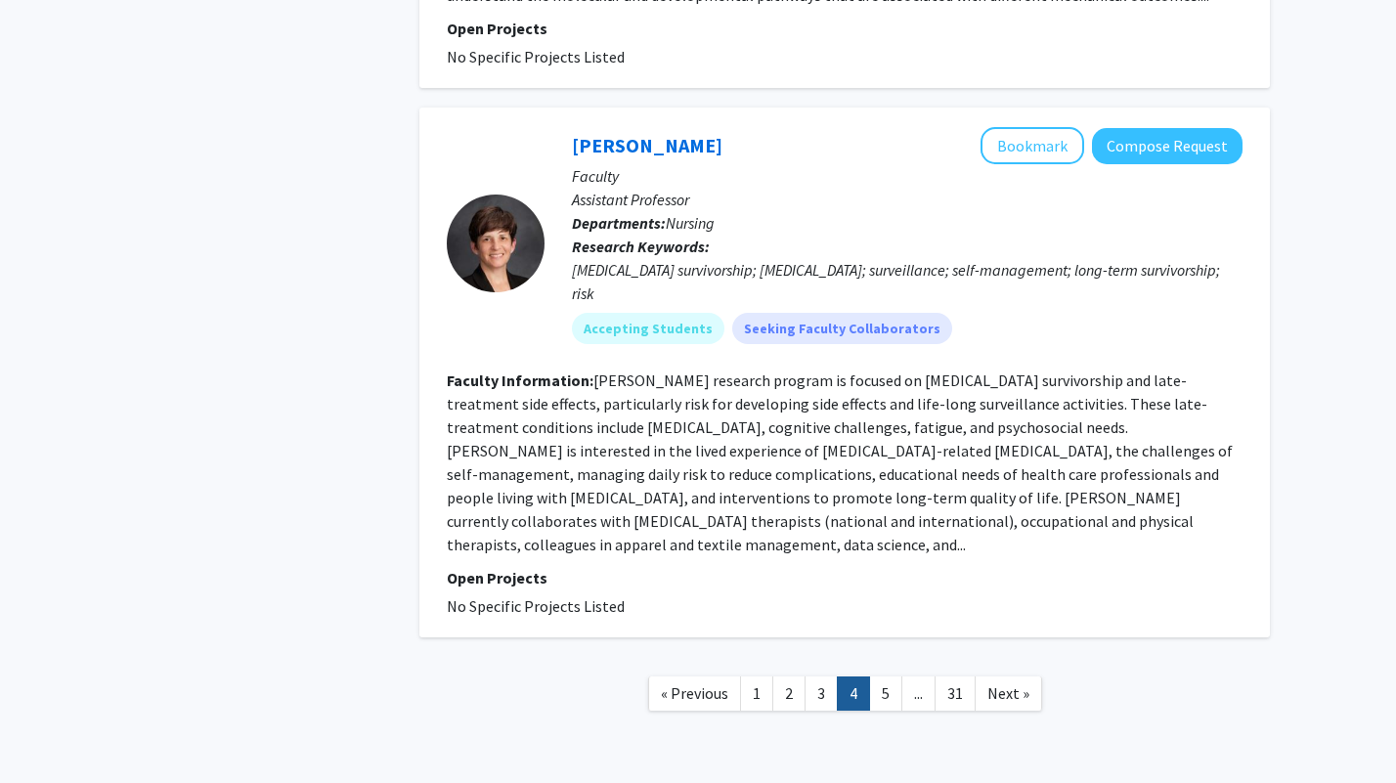
click at [880, 676] on link "5" at bounding box center [885, 693] width 33 height 34
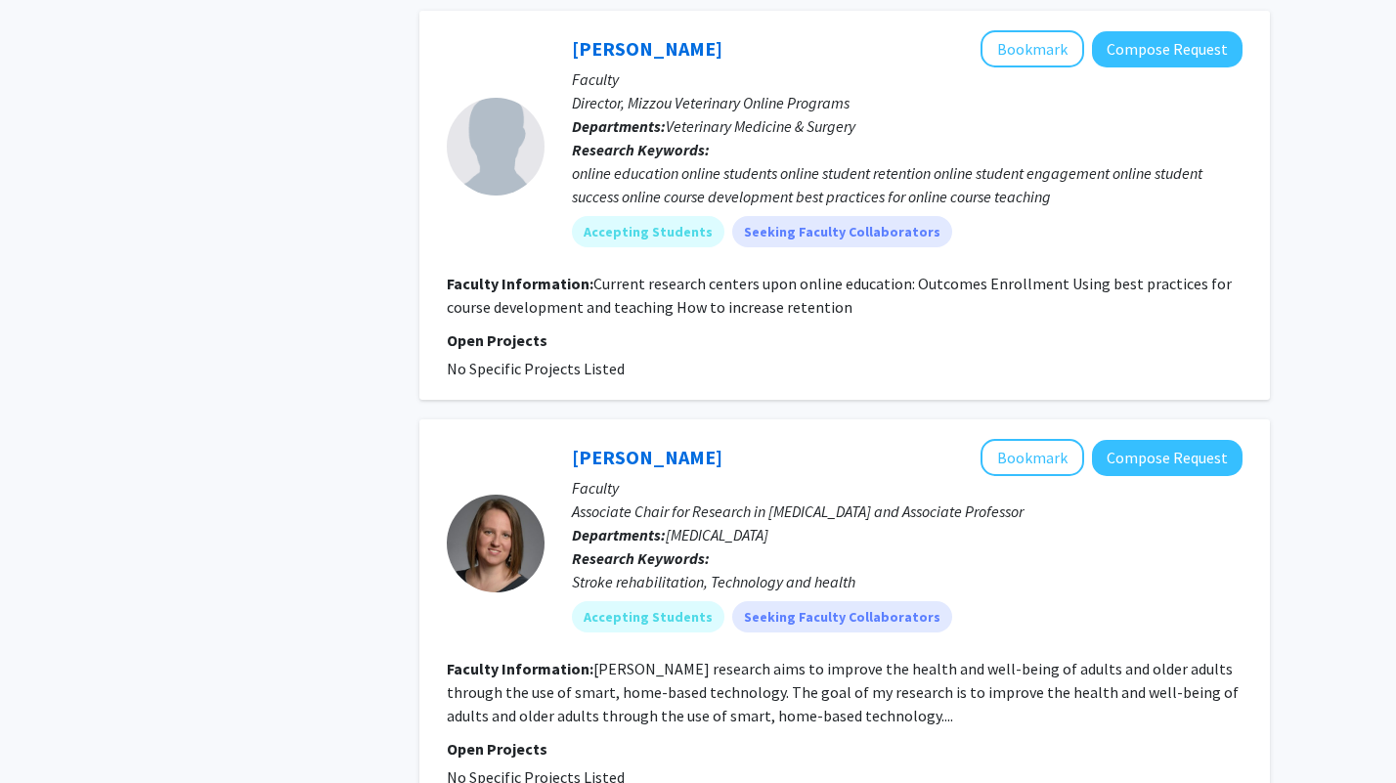
scroll to position [4550, 0]
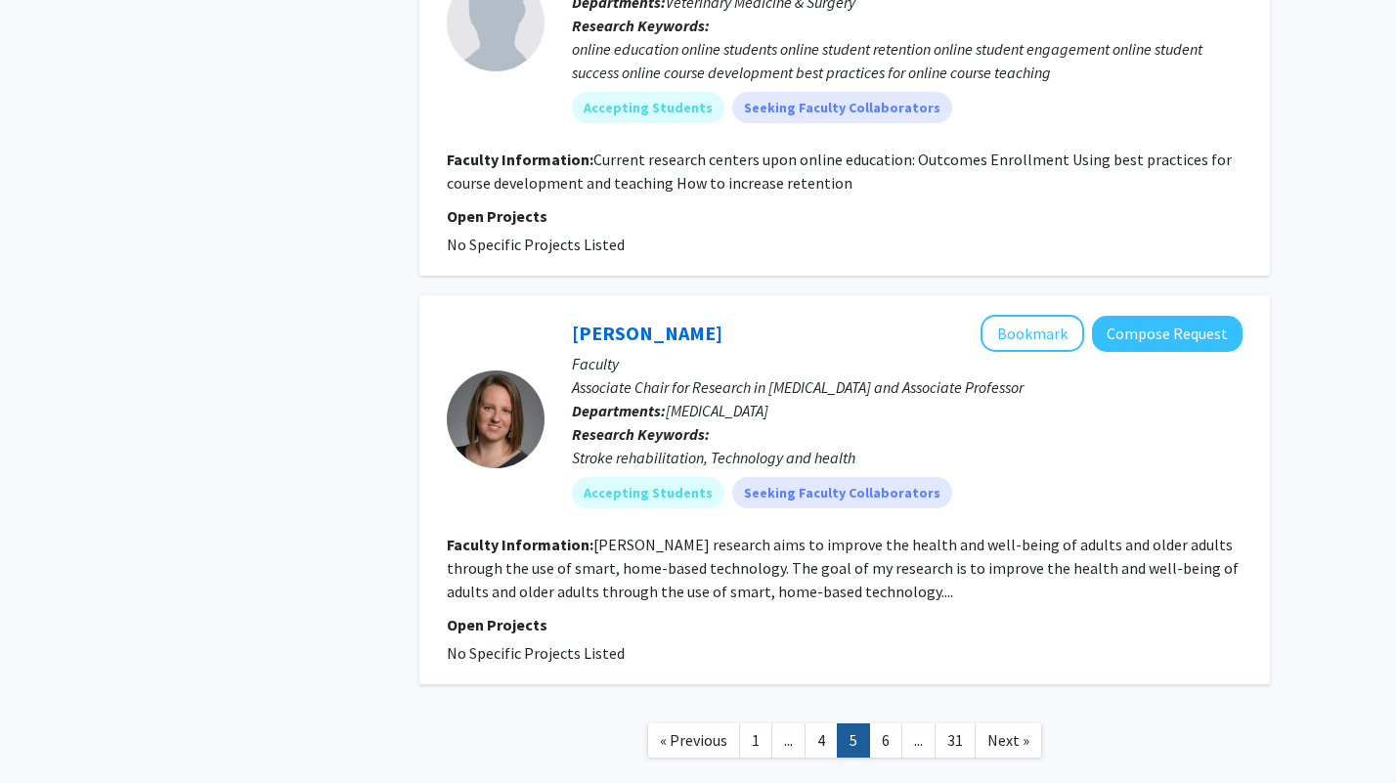
click at [897, 723] on link "6" at bounding box center [885, 740] width 33 height 34
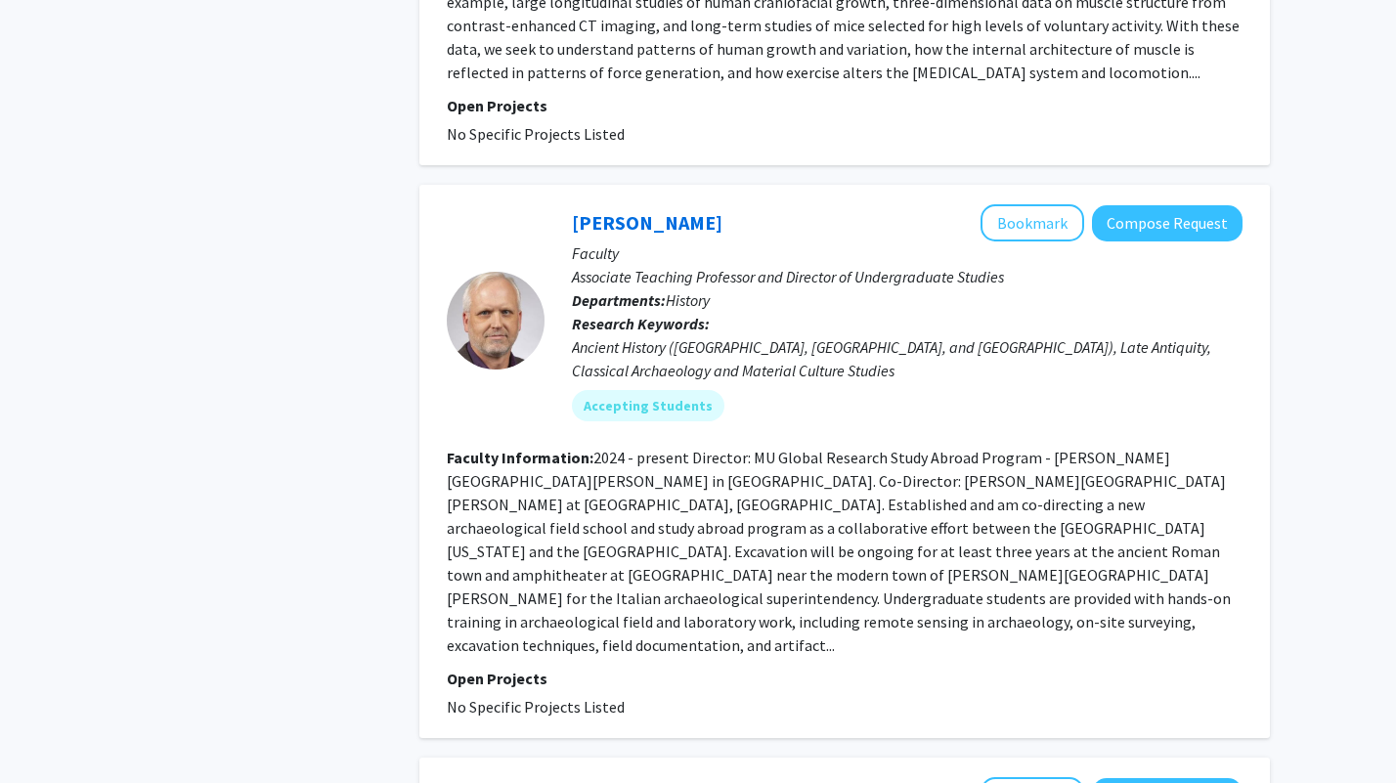
scroll to position [2667, 0]
click at [992, 203] on button "Bookmark" at bounding box center [1033, 221] width 104 height 37
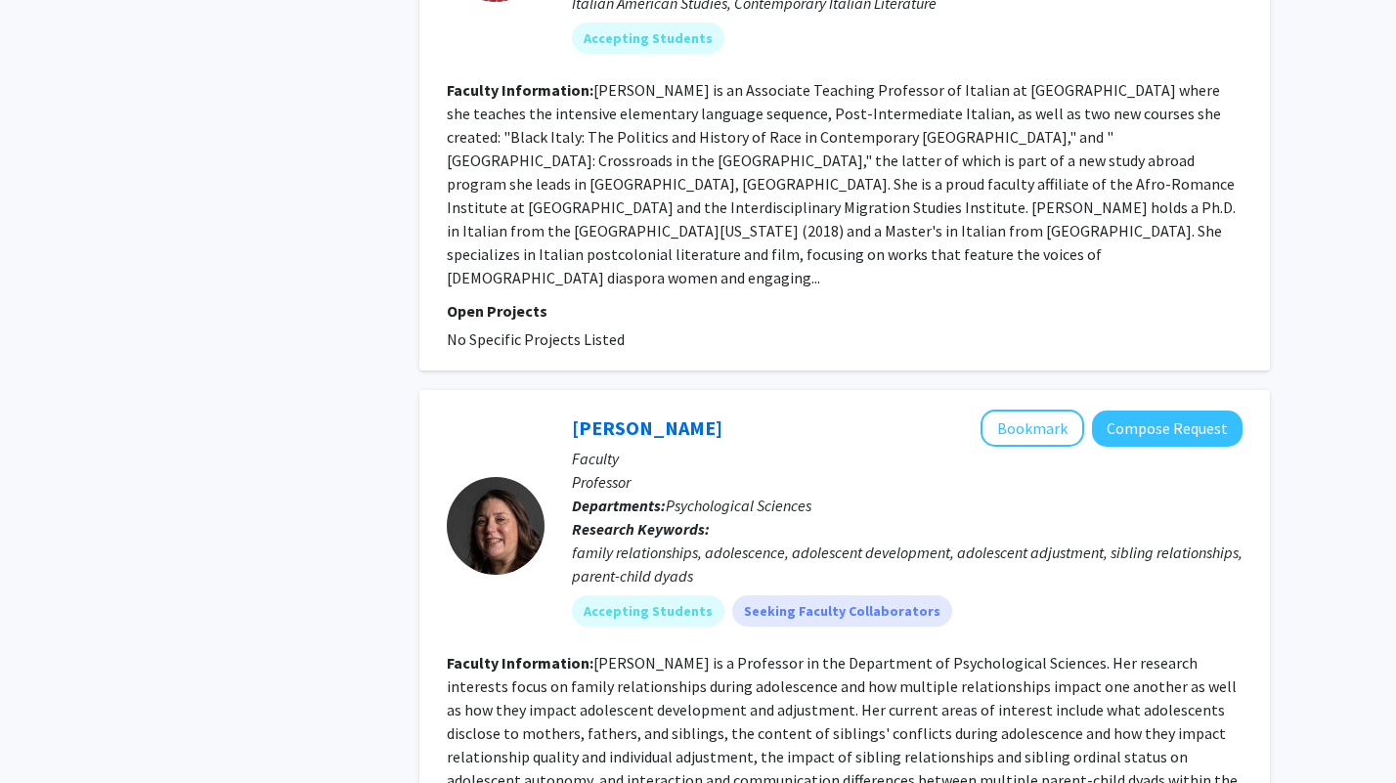
scroll to position [4847, 0]
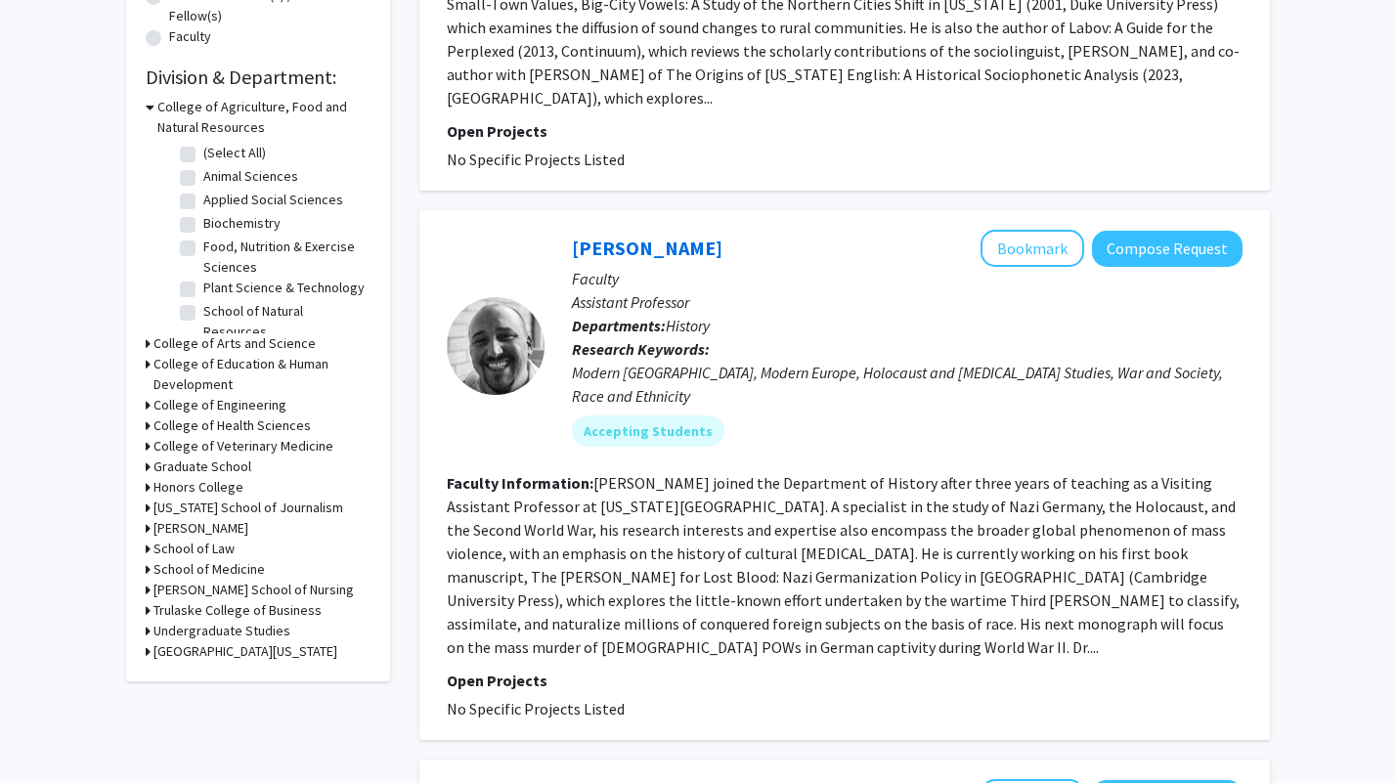
scroll to position [541, 0]
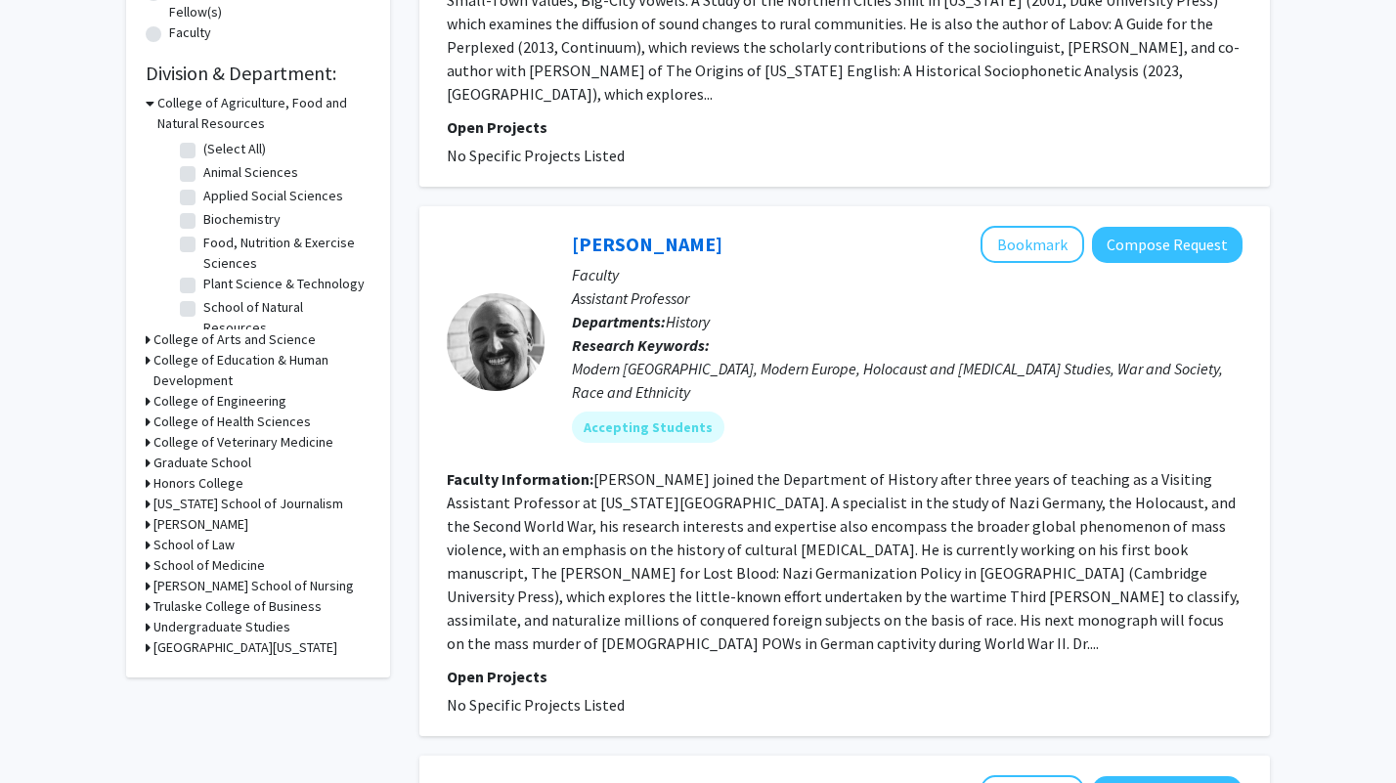
click at [203, 223] on label "Biochemistry" at bounding box center [241, 219] width 77 height 21
click at [203, 222] on input "Biochemistry" at bounding box center [209, 215] width 13 height 13
checkbox input "true"
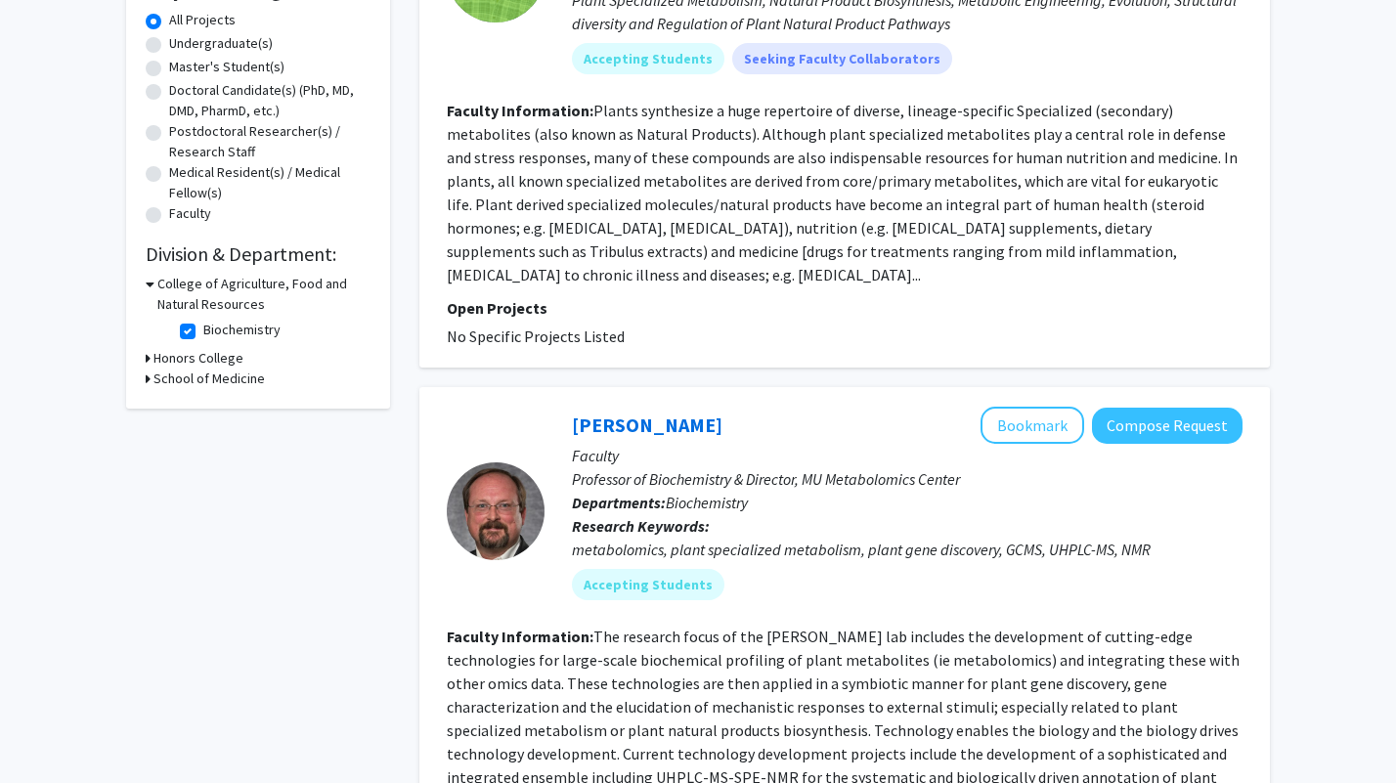
scroll to position [363, 0]
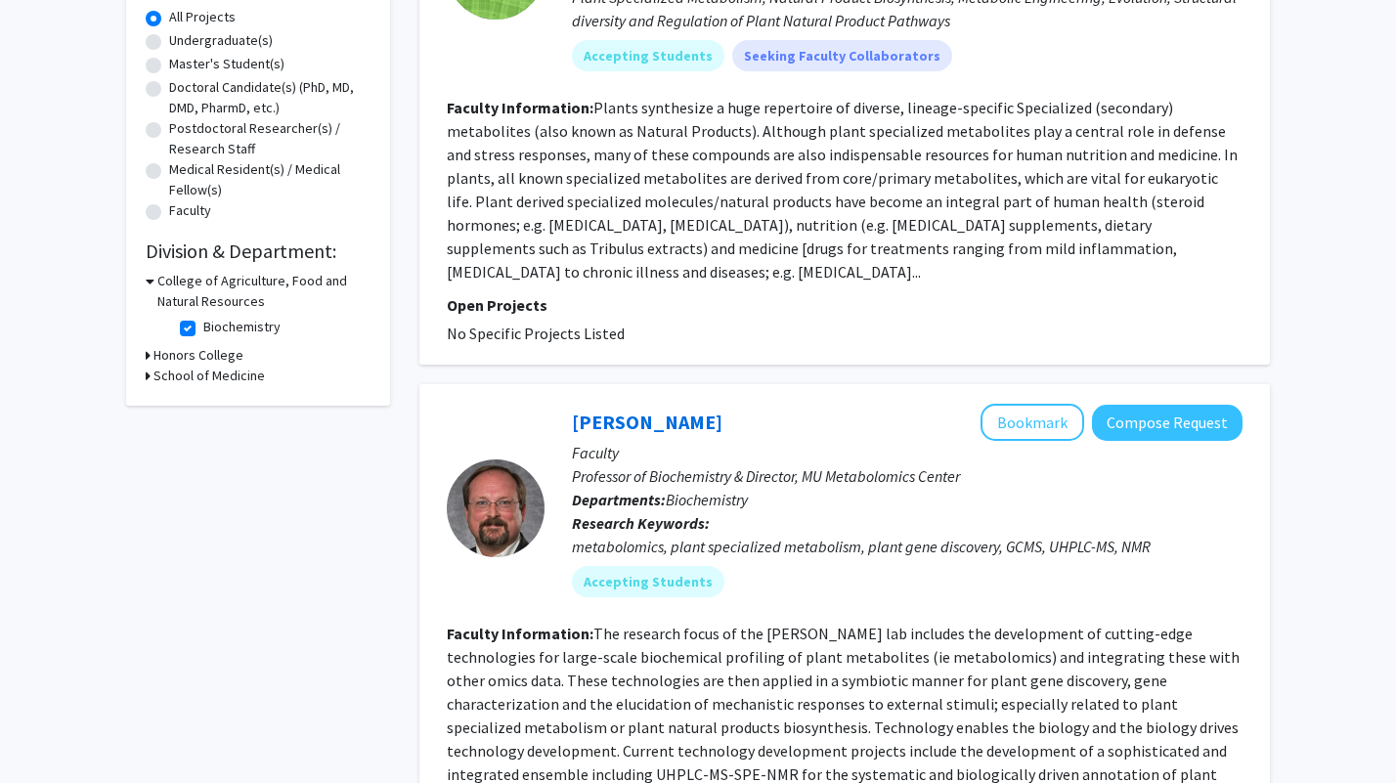
click at [203, 329] on label "Biochemistry" at bounding box center [241, 327] width 77 height 21
click at [203, 329] on input "Biochemistry" at bounding box center [209, 323] width 13 height 13
checkbox input "false"
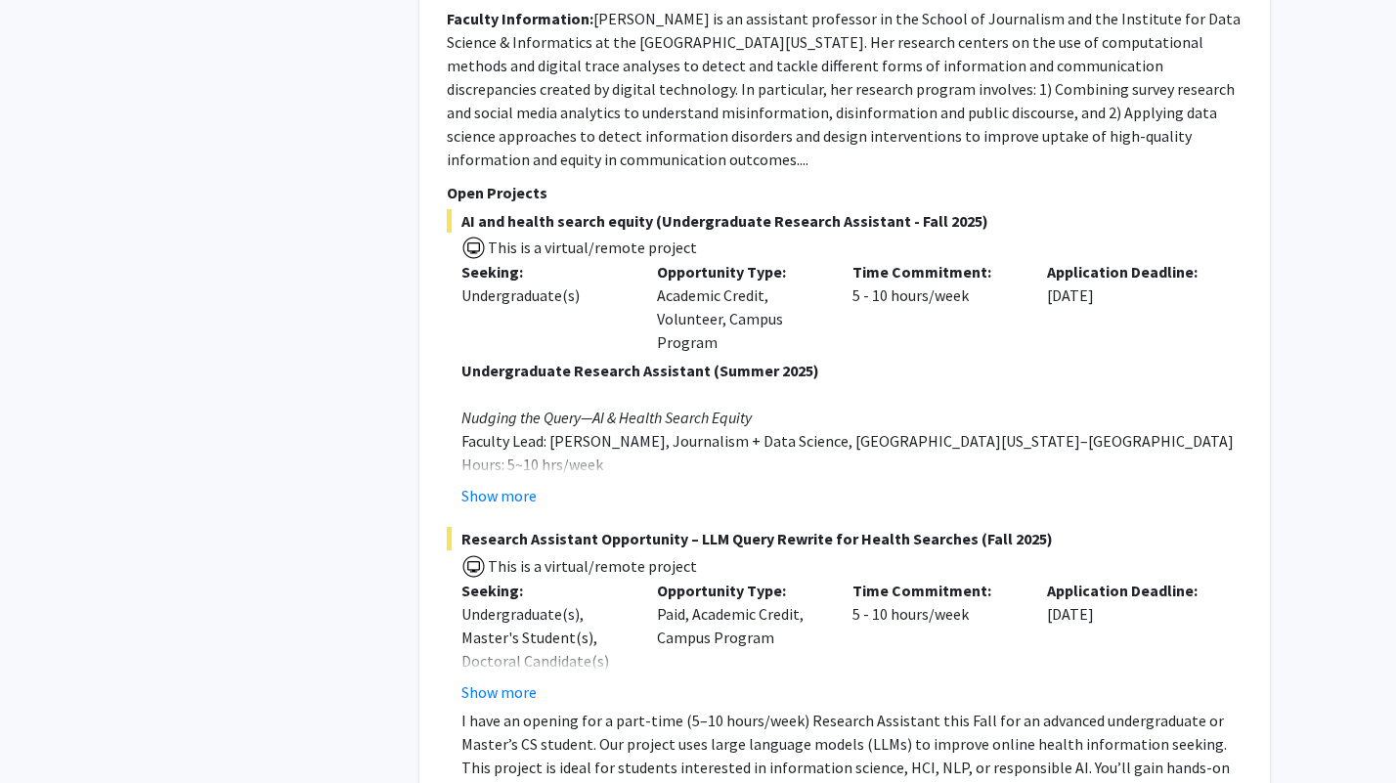
scroll to position [8807, 0]
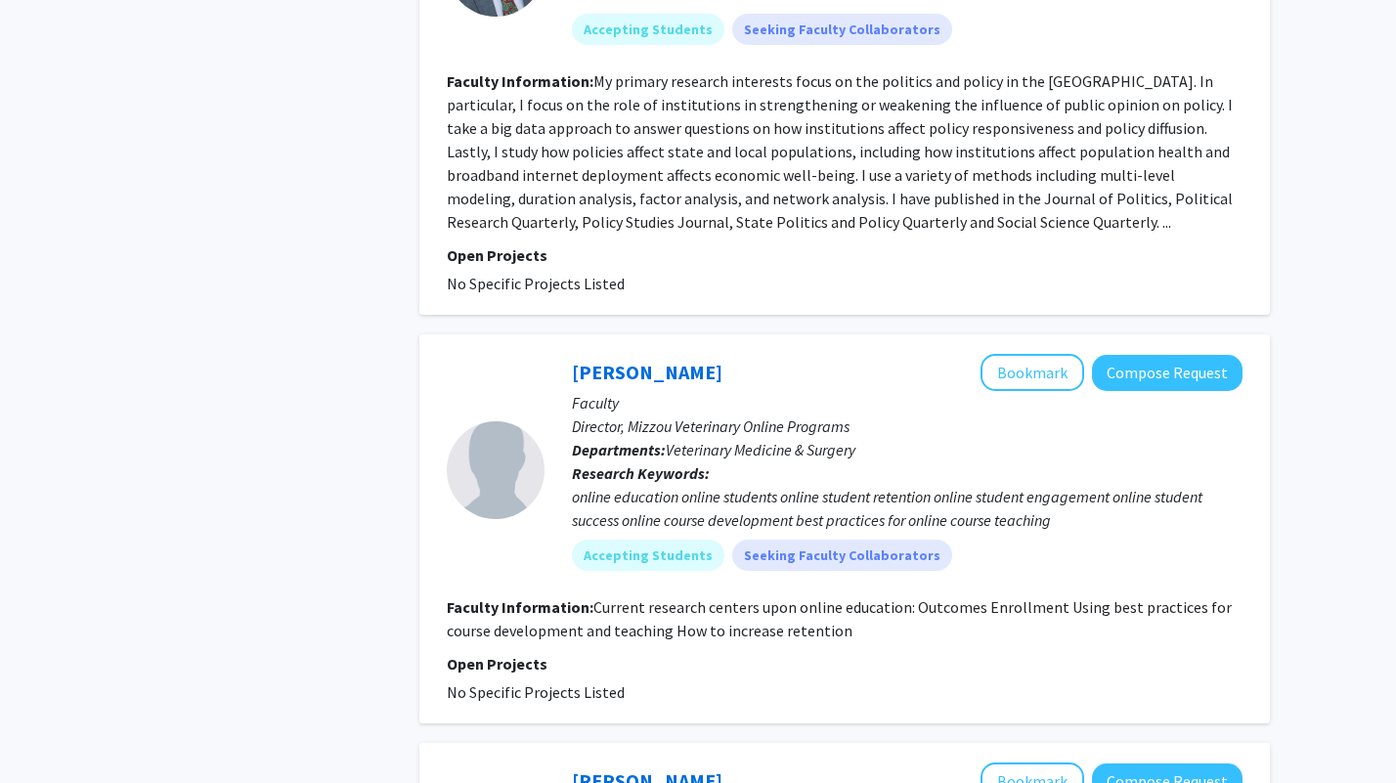
scroll to position [4550, 0]
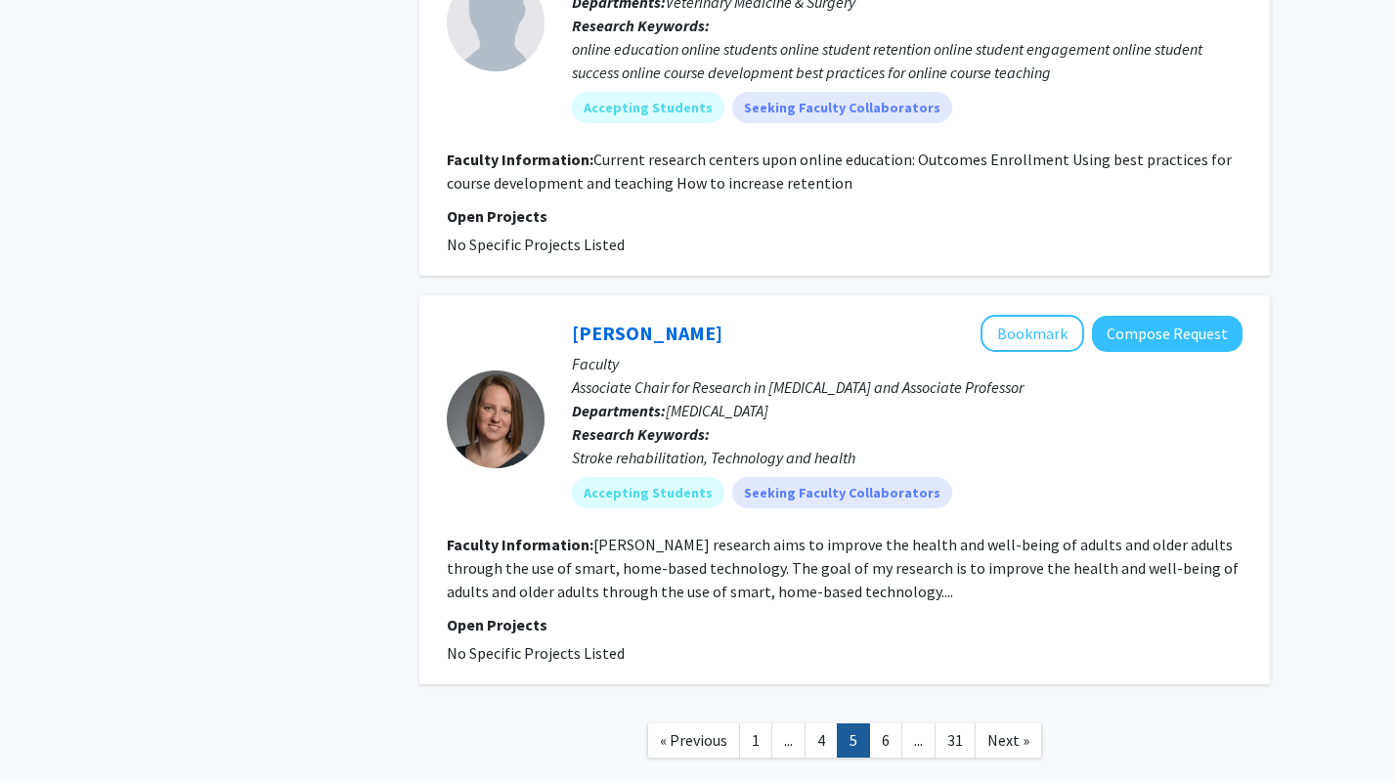
click at [894, 723] on link "6" at bounding box center [885, 740] width 33 height 34
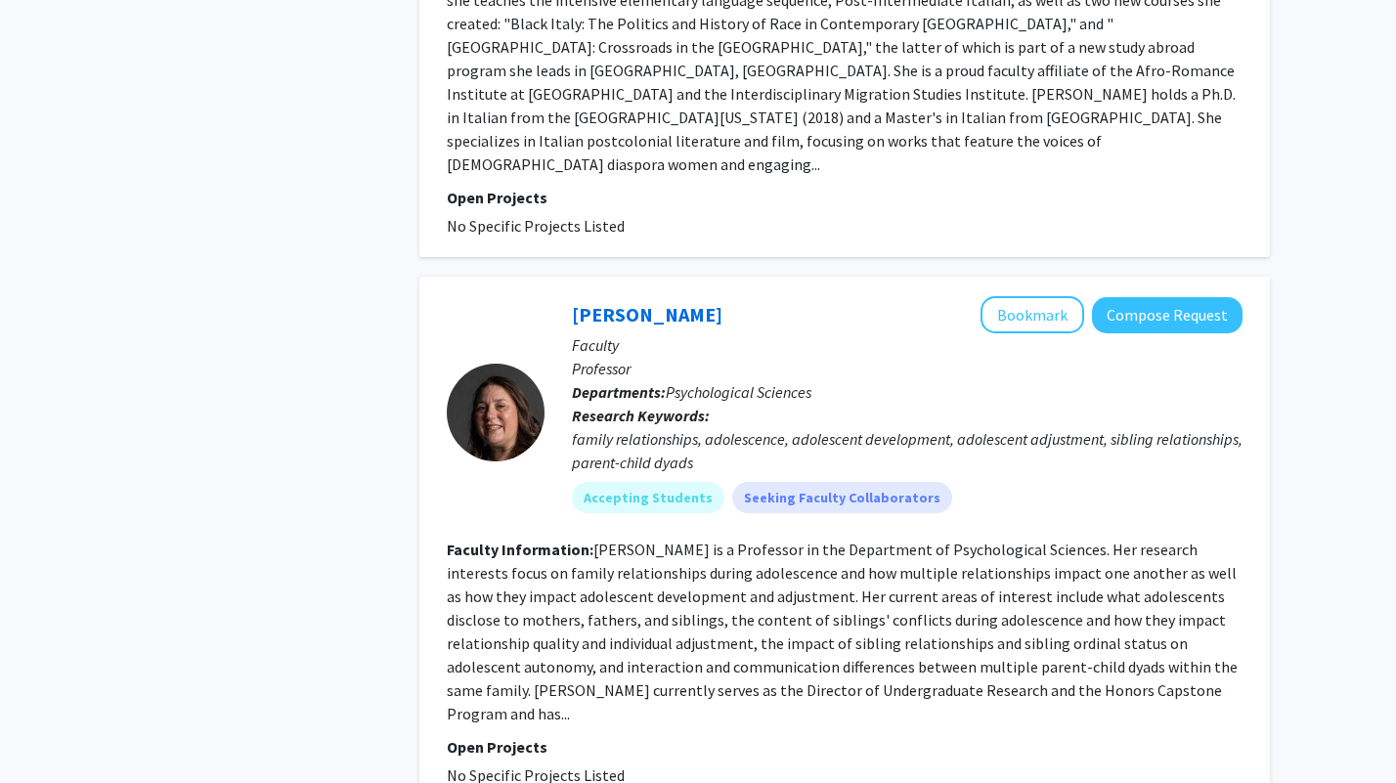
scroll to position [4847, 0]
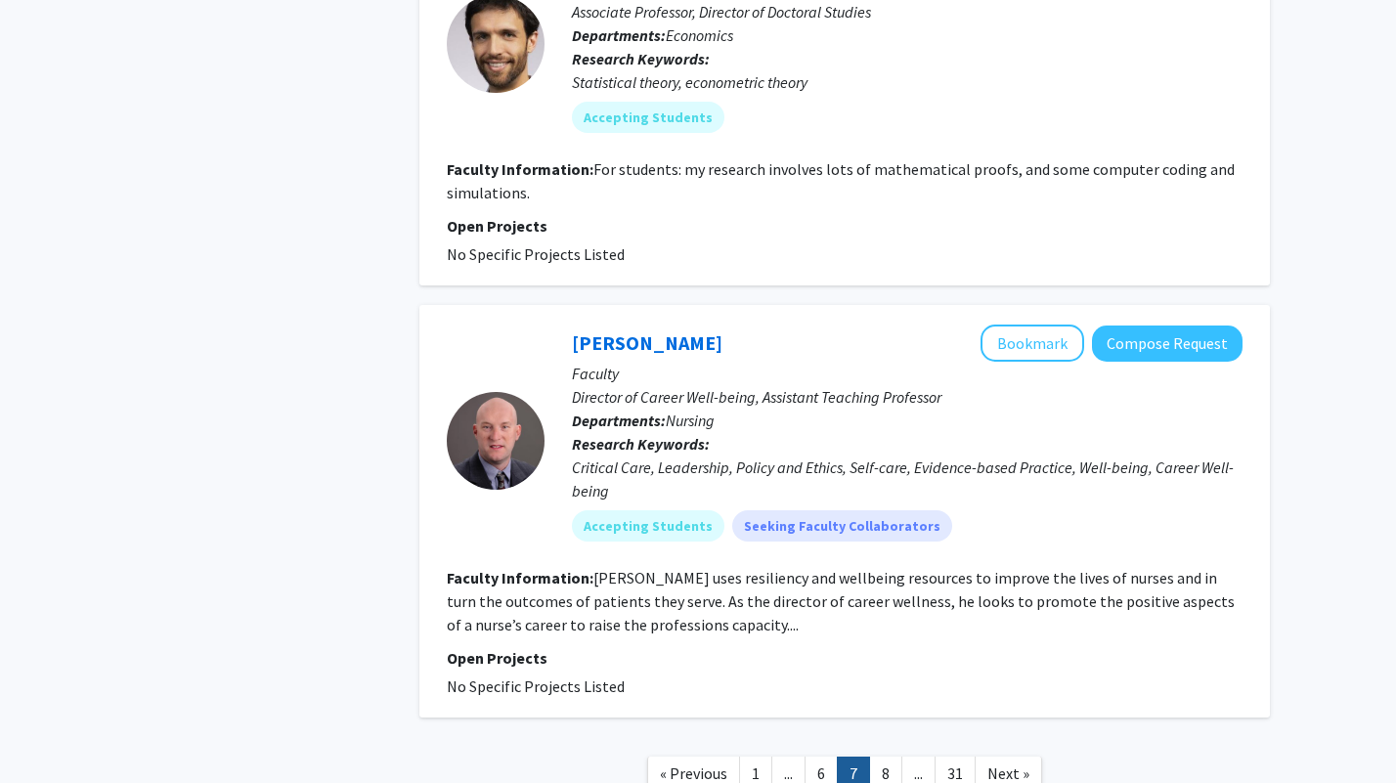
scroll to position [4425, 0]
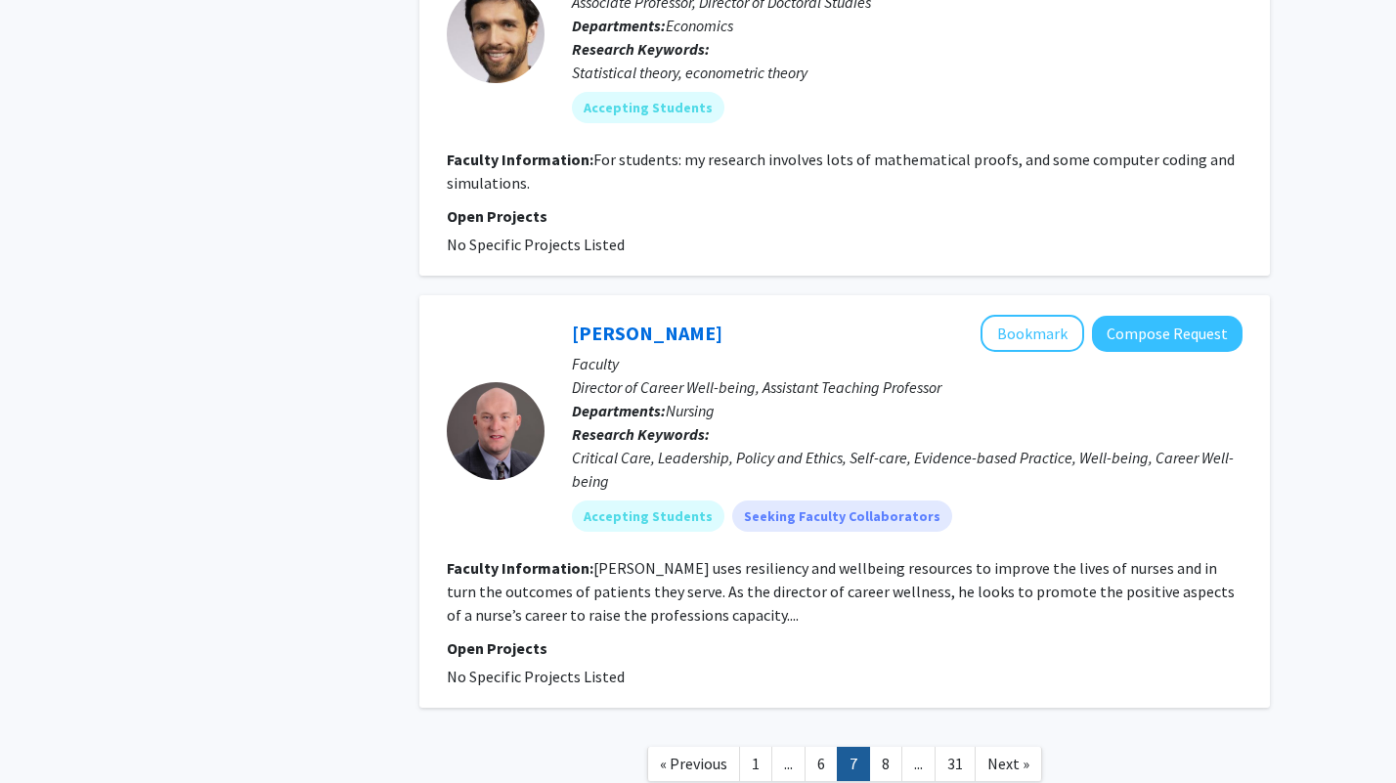
click at [888, 747] on link "8" at bounding box center [885, 764] width 33 height 34
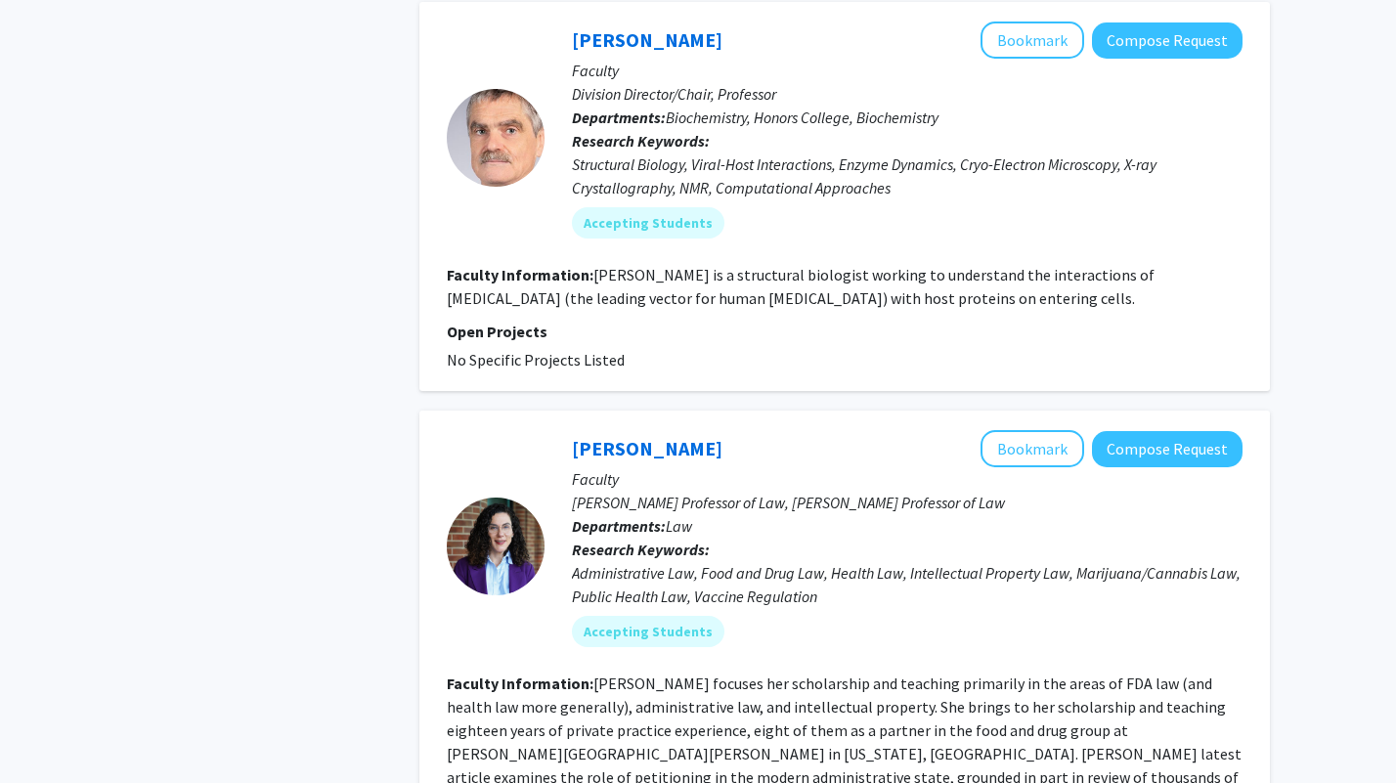
scroll to position [4730, 0]
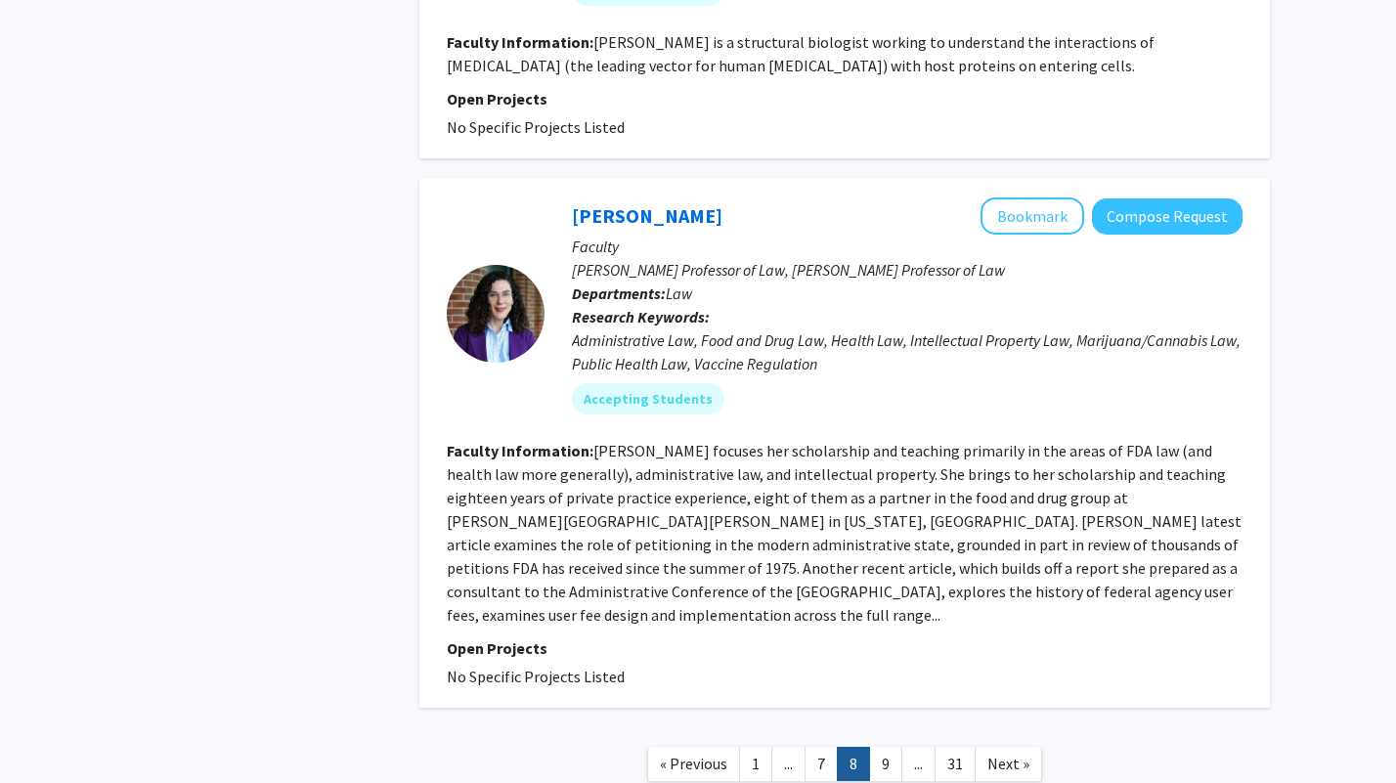
click at [879, 747] on link "9" at bounding box center [885, 764] width 33 height 34
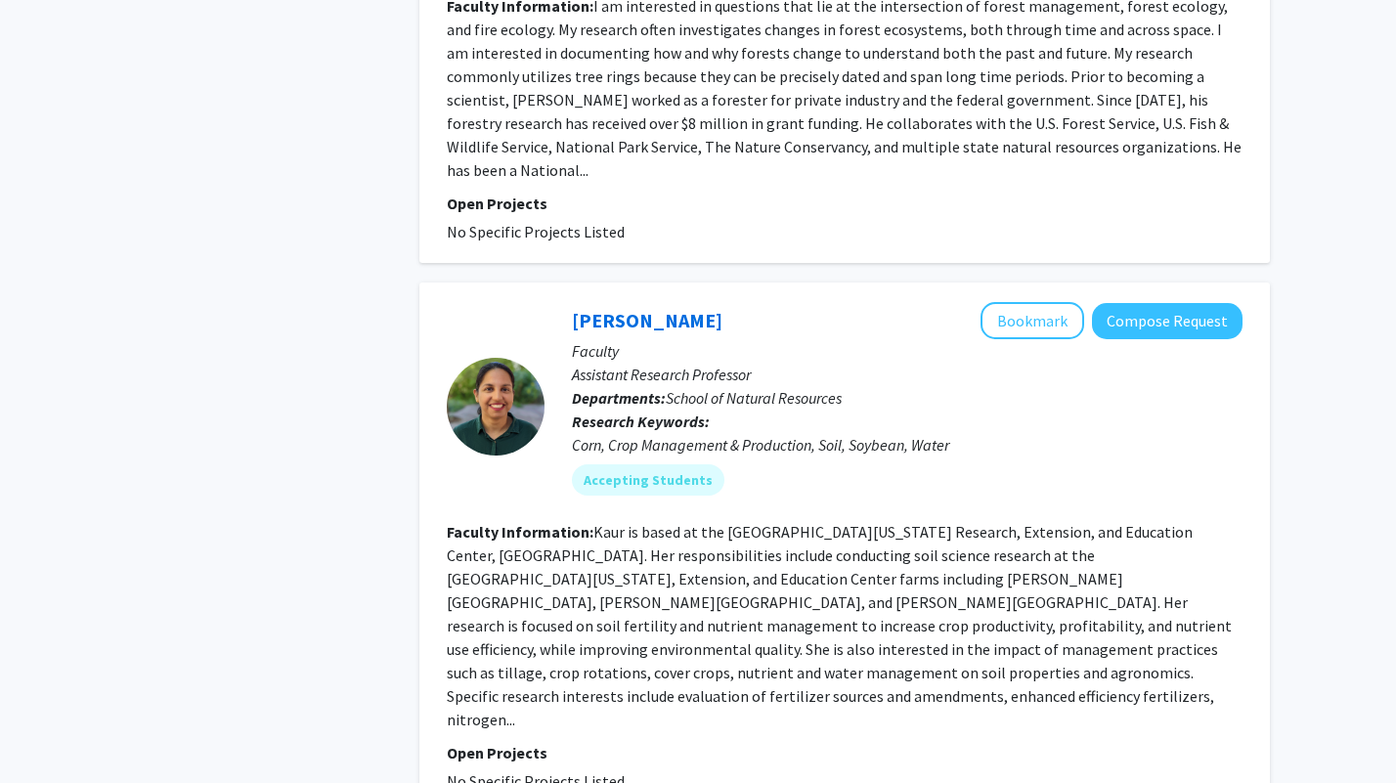
scroll to position [3558, 0]
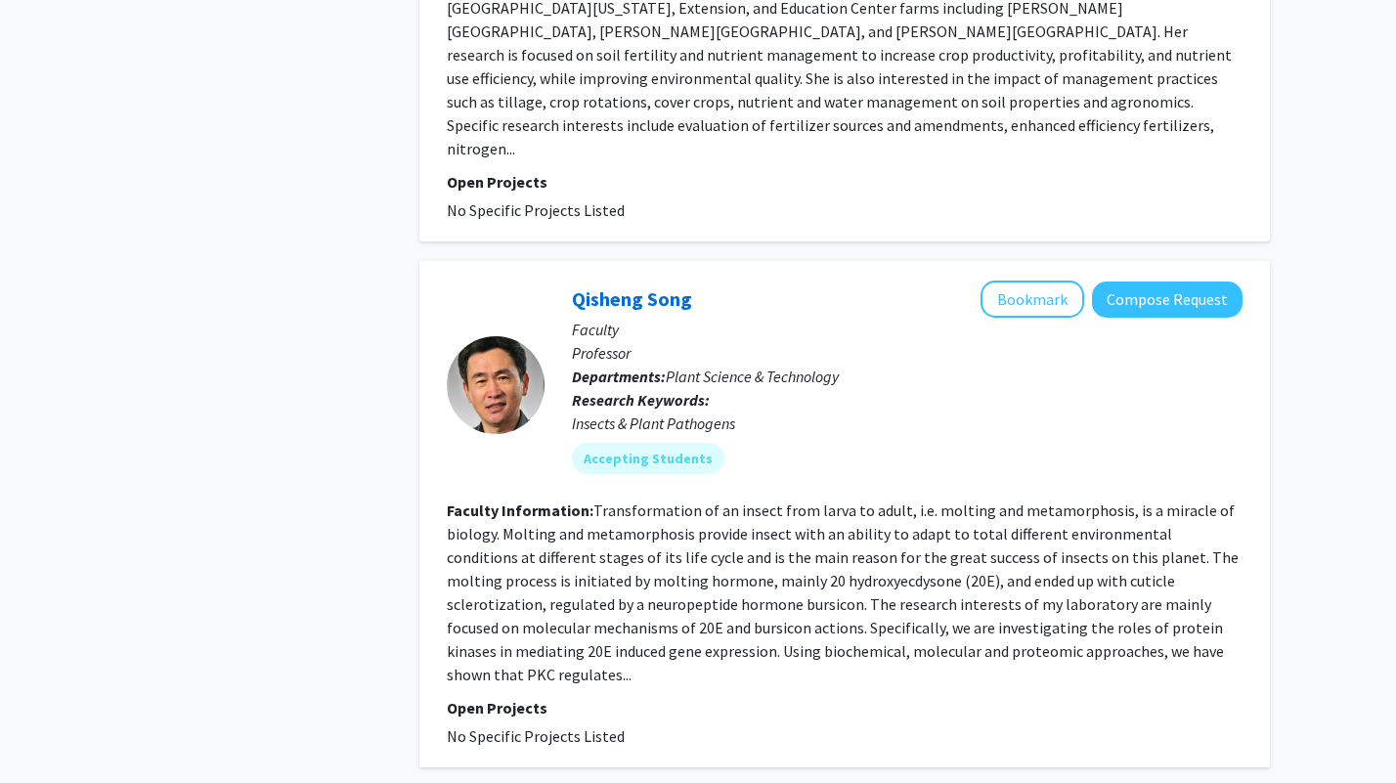
scroll to position [4131, 0]
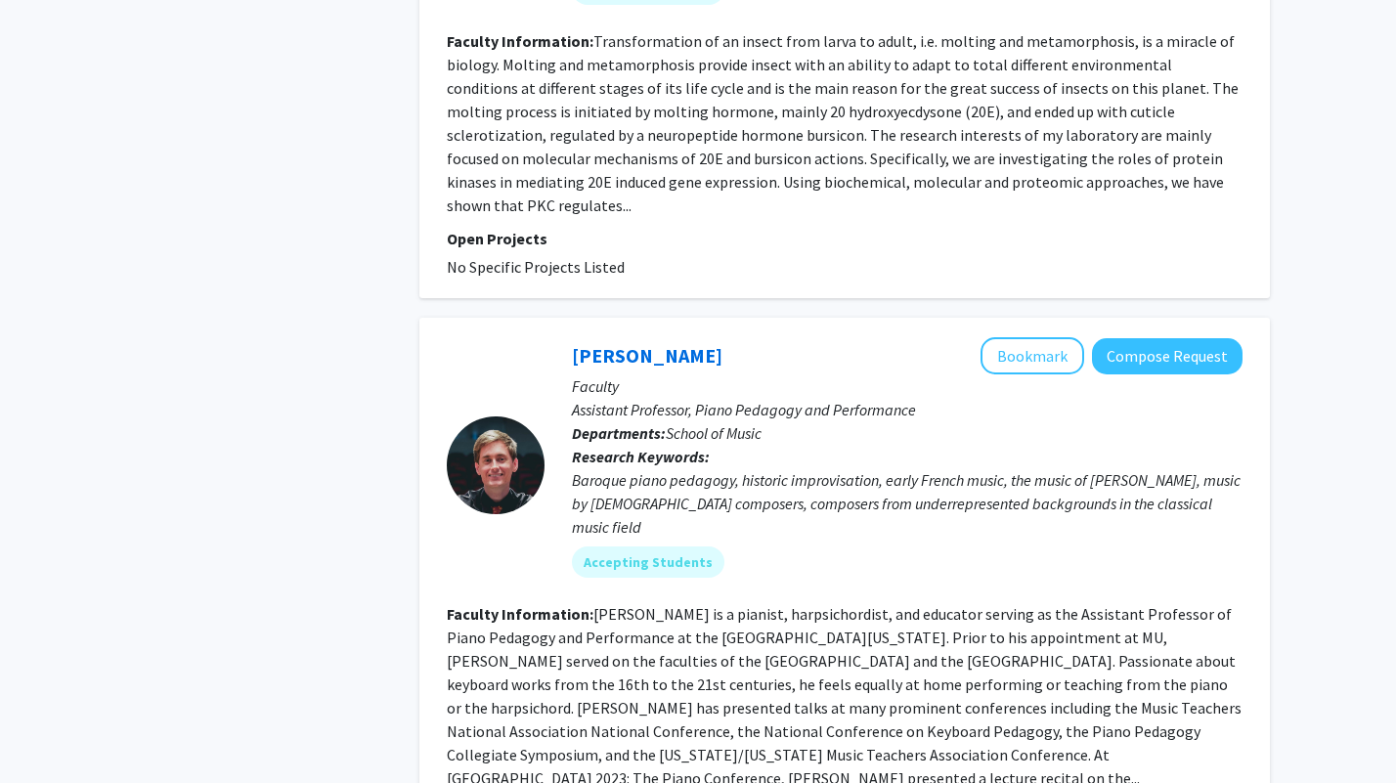
scroll to position [4600, 0]
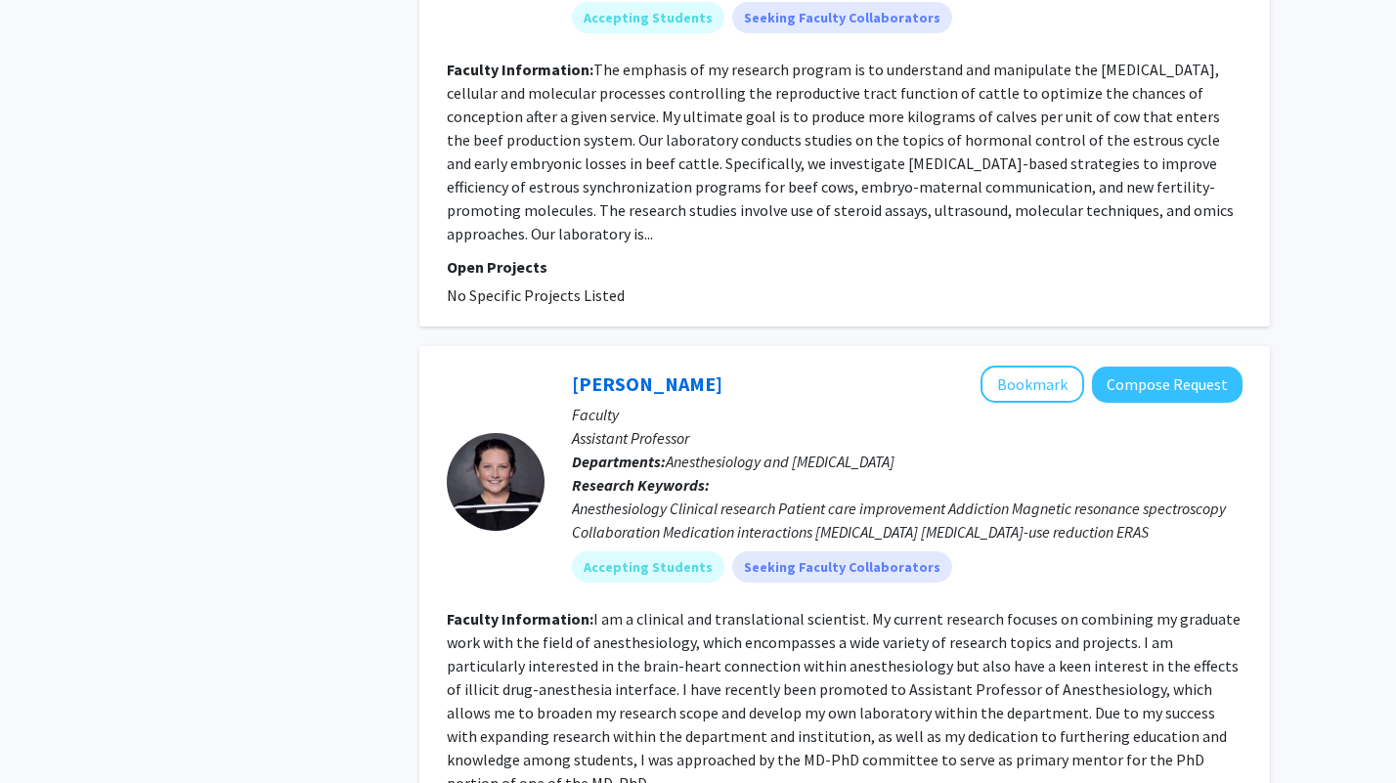
scroll to position [3537, 0]
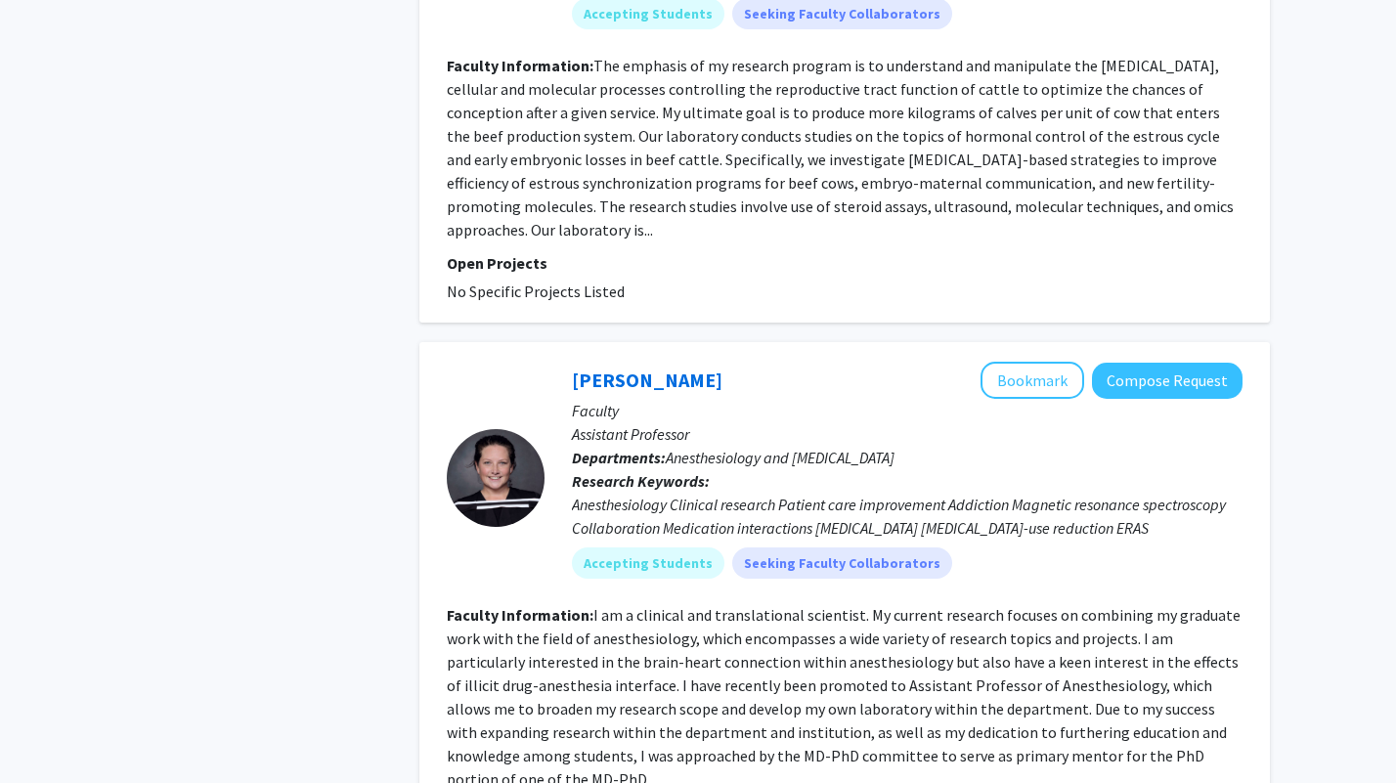
click at [639, 368] on link "[PERSON_NAME]" at bounding box center [647, 380] width 151 height 24
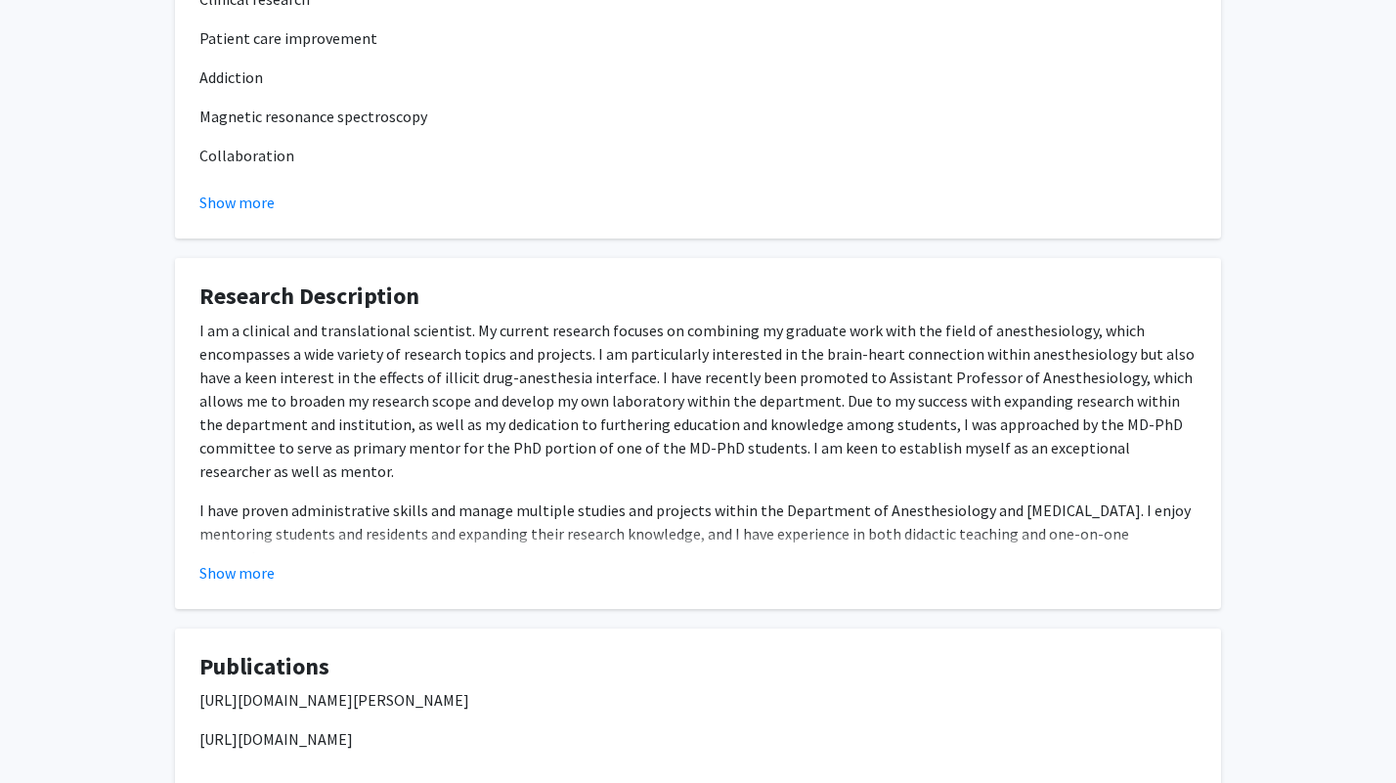
scroll to position [477, 0]
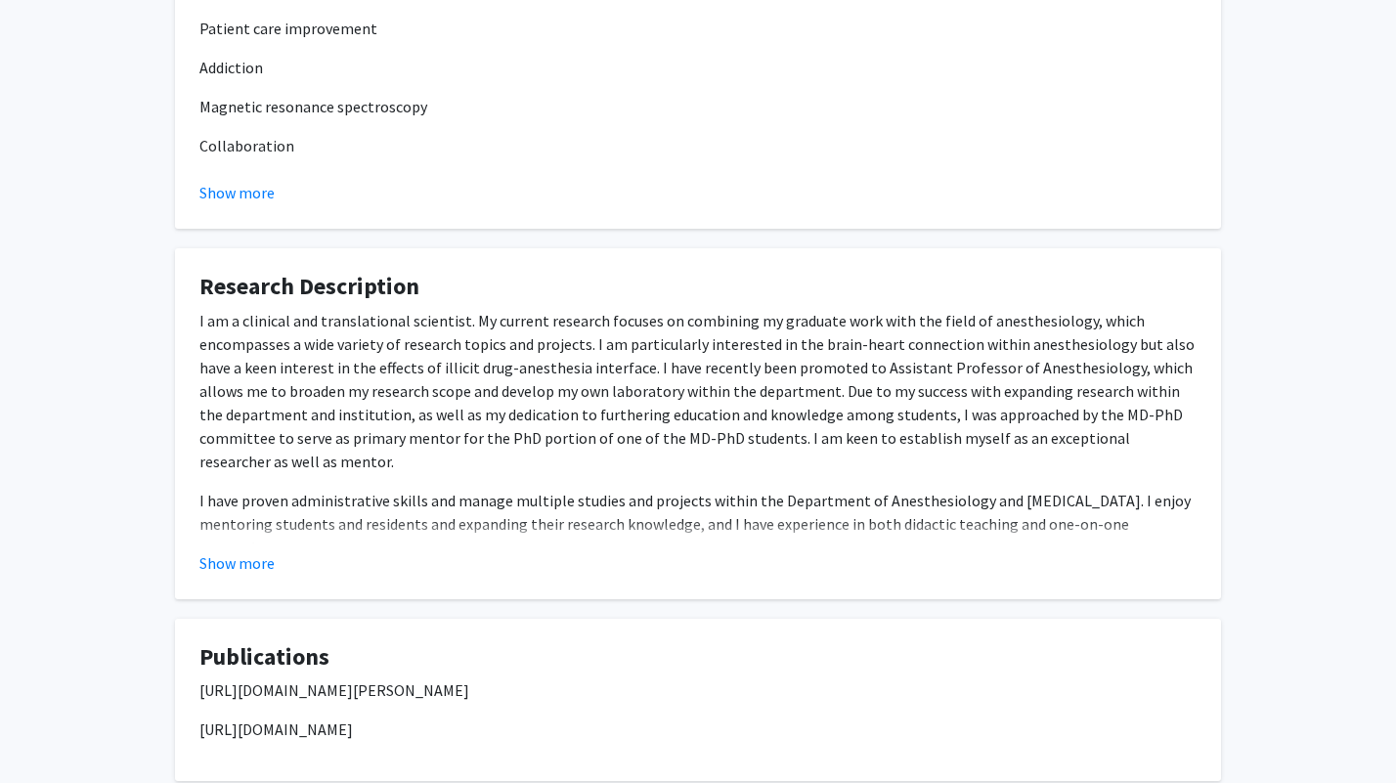
click at [251, 573] on button "Show more" at bounding box center [236, 562] width 75 height 23
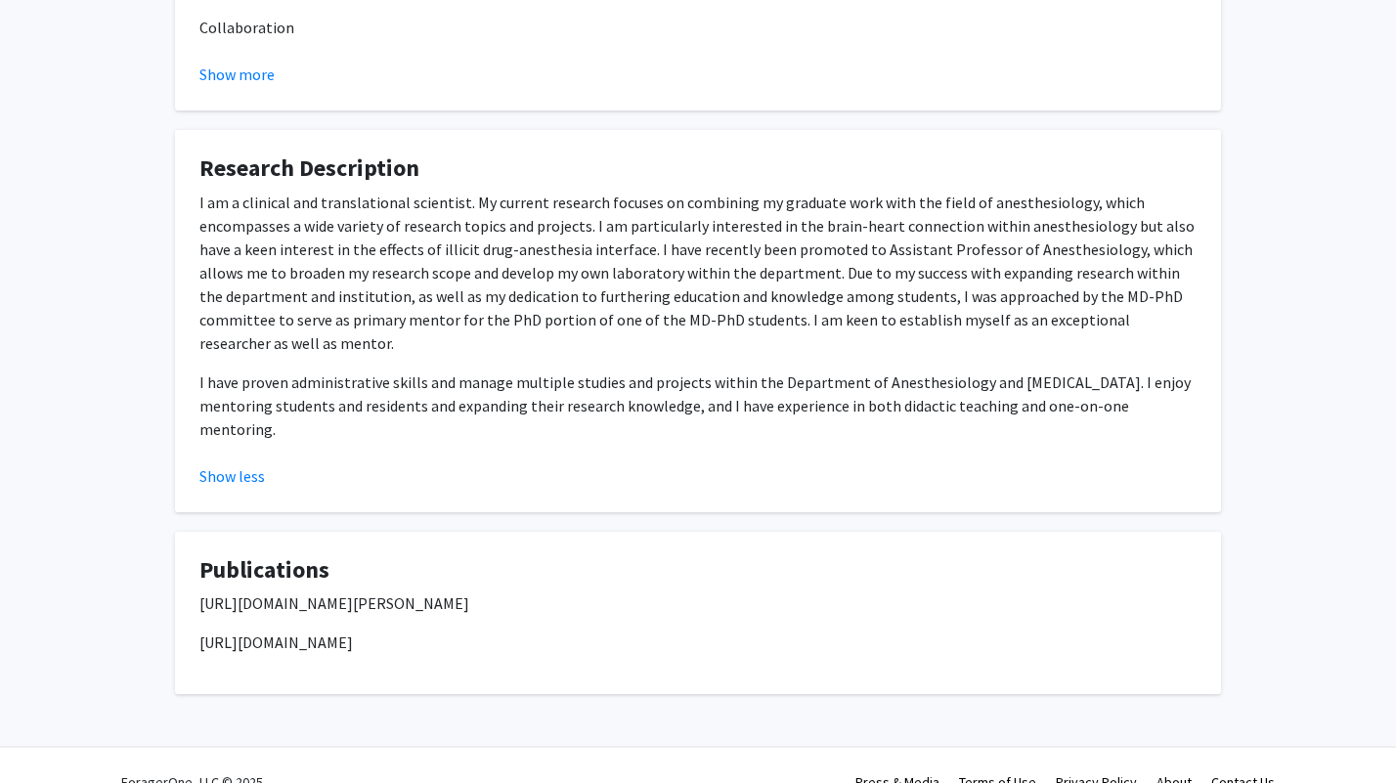
scroll to position [605, 0]
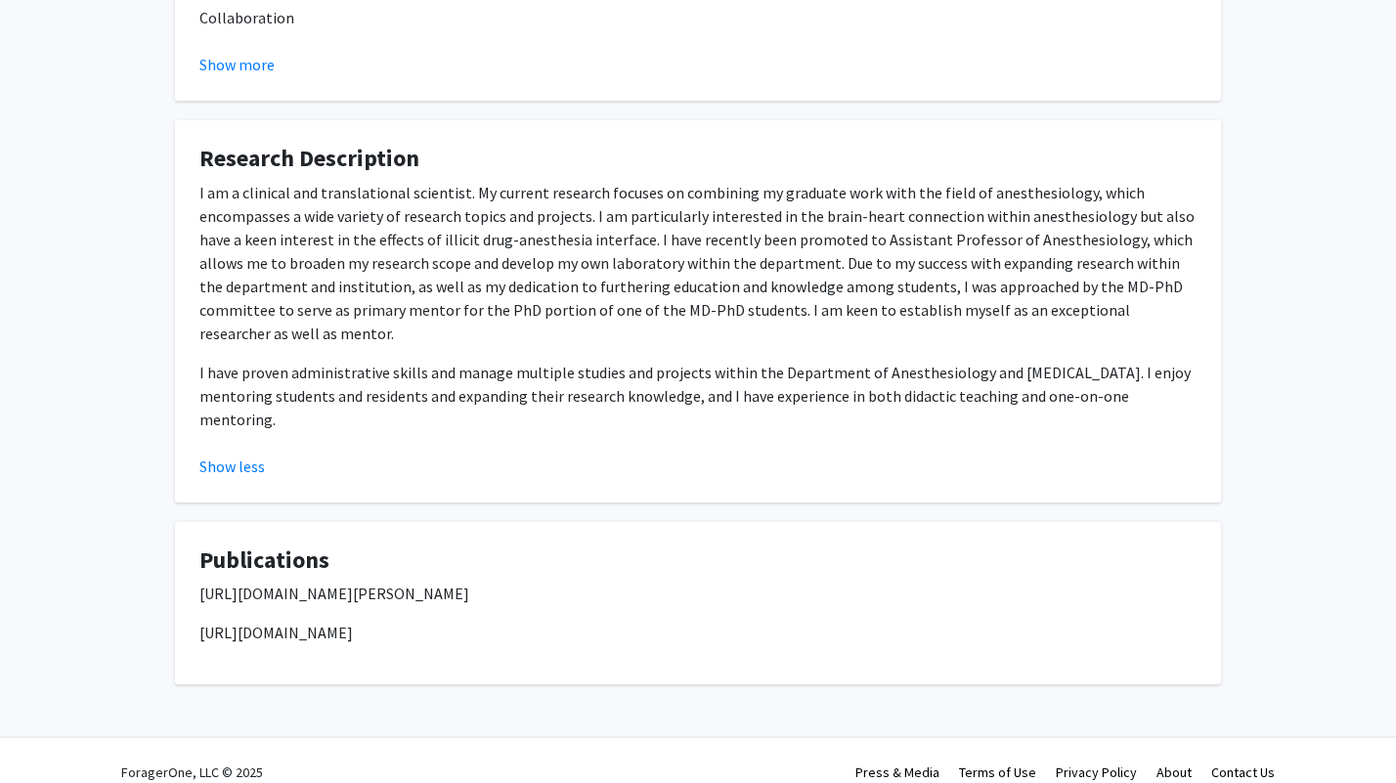
click at [237, 582] on p "https://pubmed.ncbi.nlm.nih.gov/?term=antoinette+burger" at bounding box center [697, 593] width 997 height 23
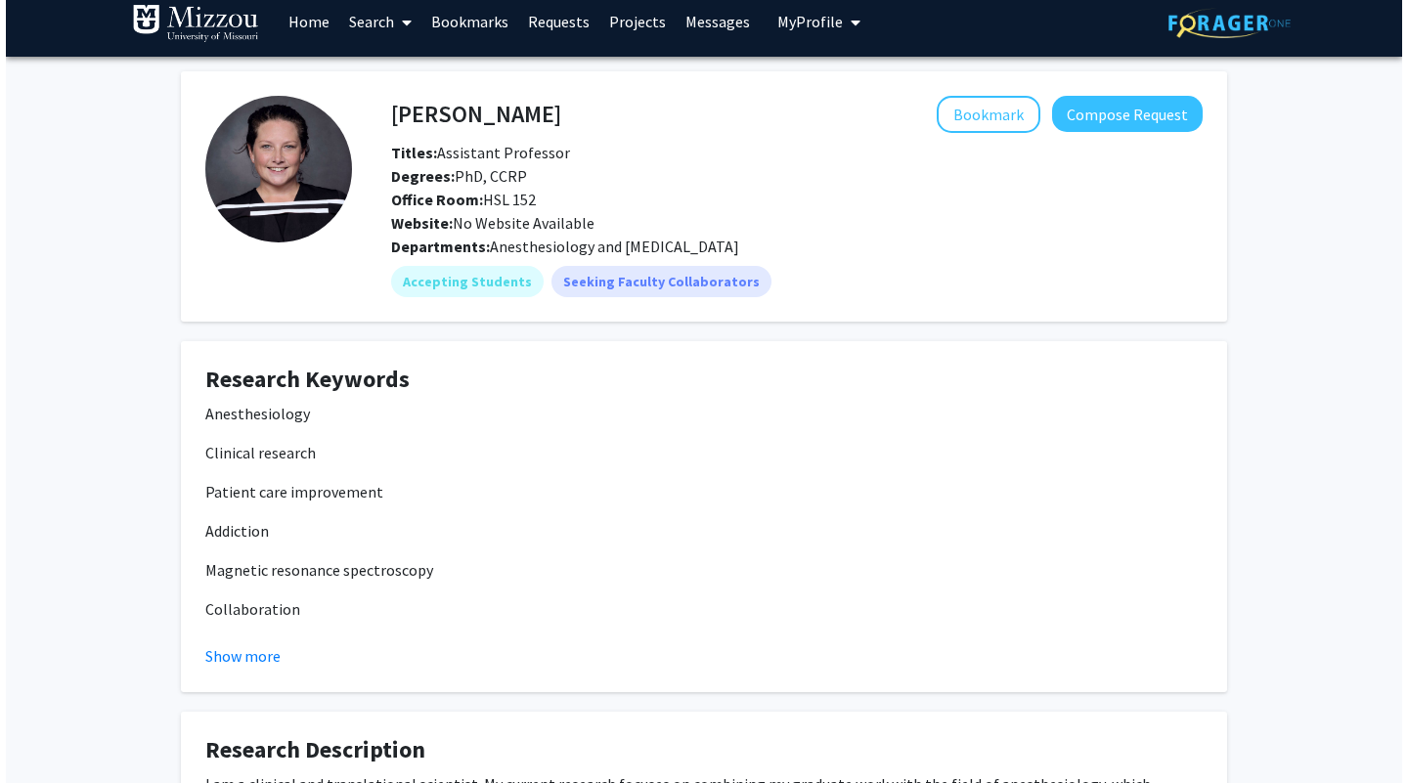
scroll to position [0, 0]
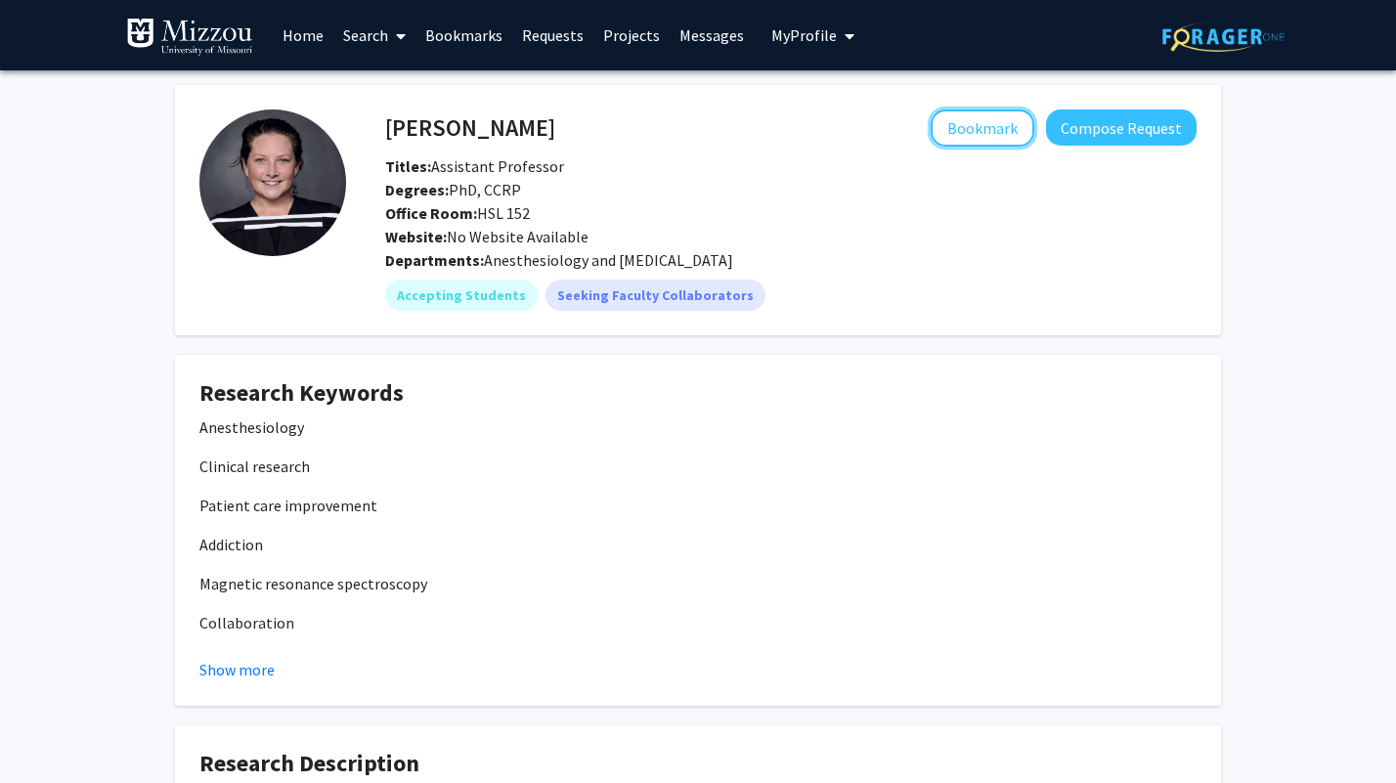
click at [953, 138] on button "Bookmark" at bounding box center [983, 127] width 104 height 37
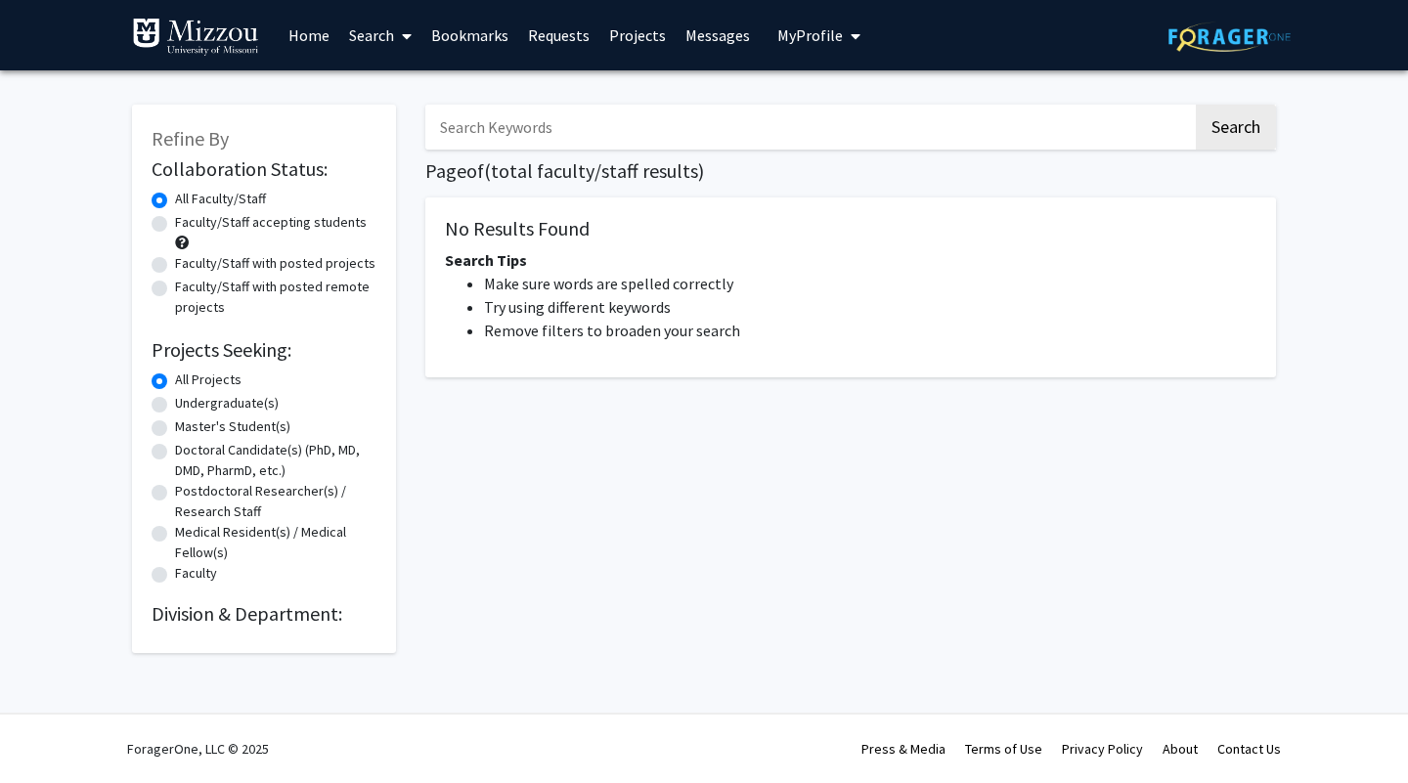
click at [175, 216] on label "Faculty/Staff accepting students" at bounding box center [271, 222] width 192 height 21
click at [175, 216] on input "Faculty/Staff accepting students" at bounding box center [181, 218] width 13 height 13
radio input "true"
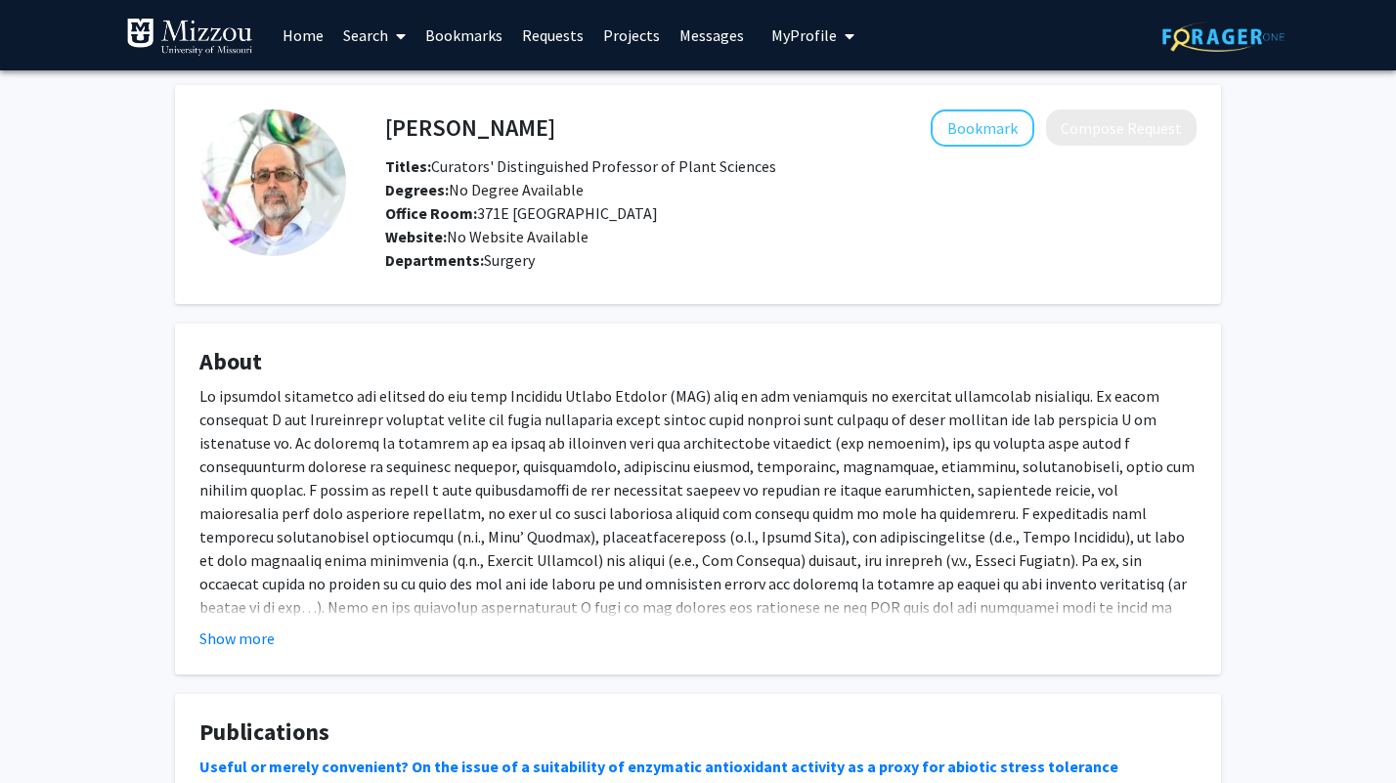
click at [256, 632] on button "Show more" at bounding box center [236, 638] width 75 height 23
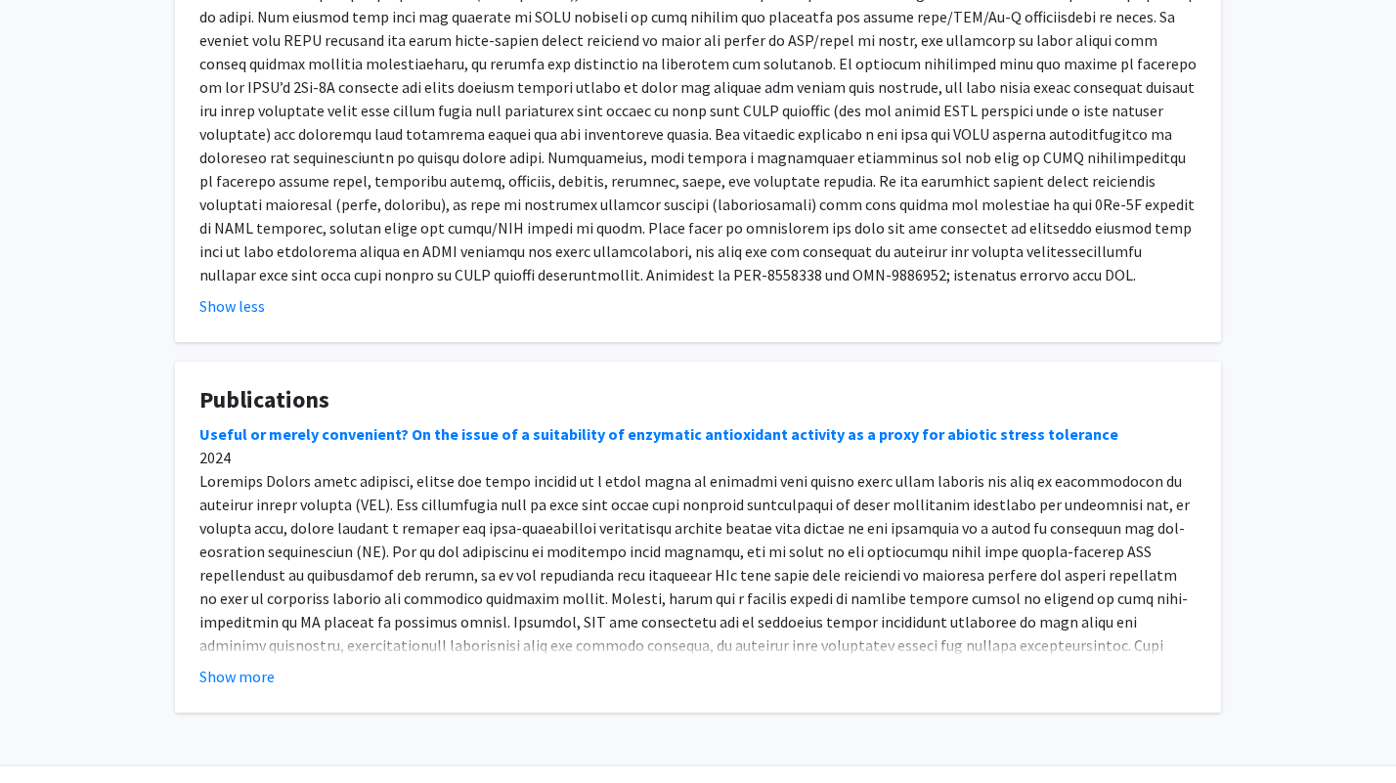
scroll to position [1462, 0]
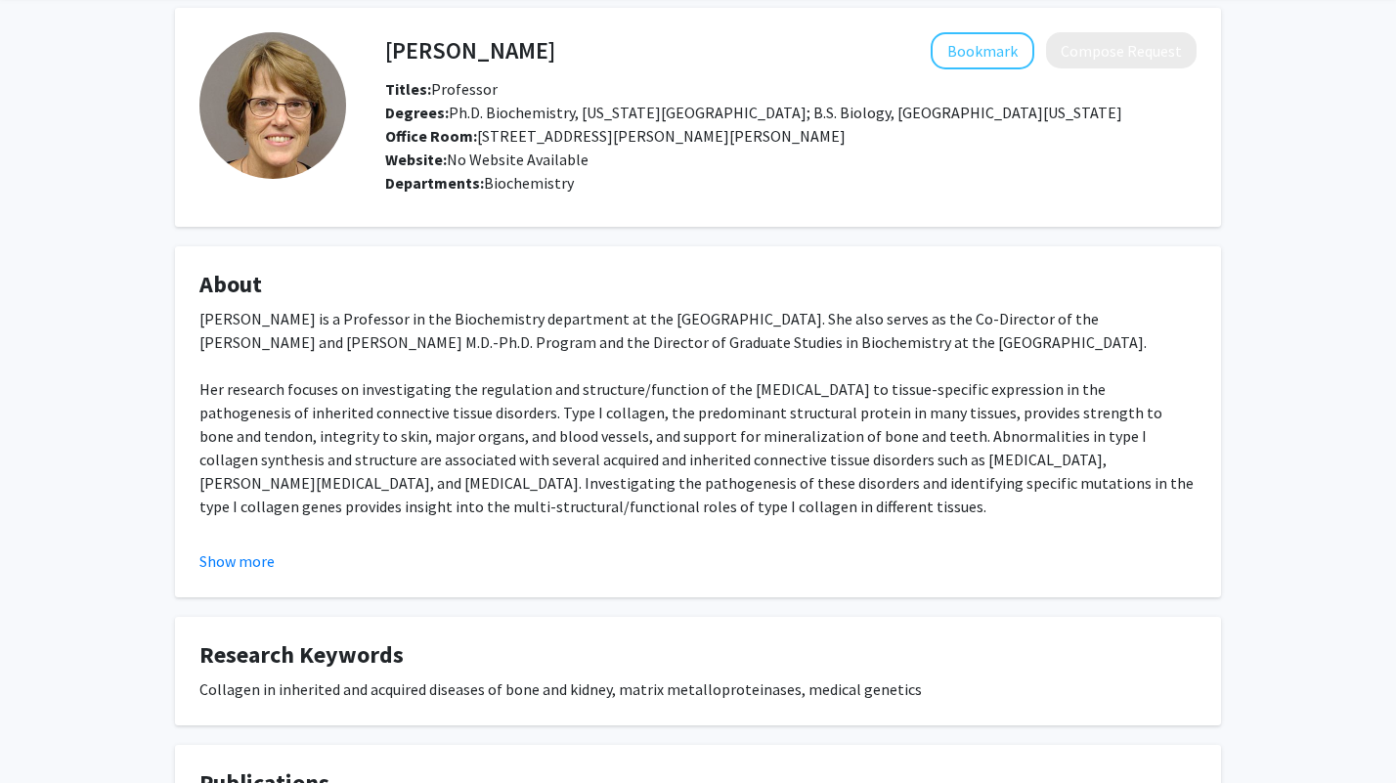
scroll to position [76, 0]
click at [260, 567] on button "Show more" at bounding box center [236, 561] width 75 height 23
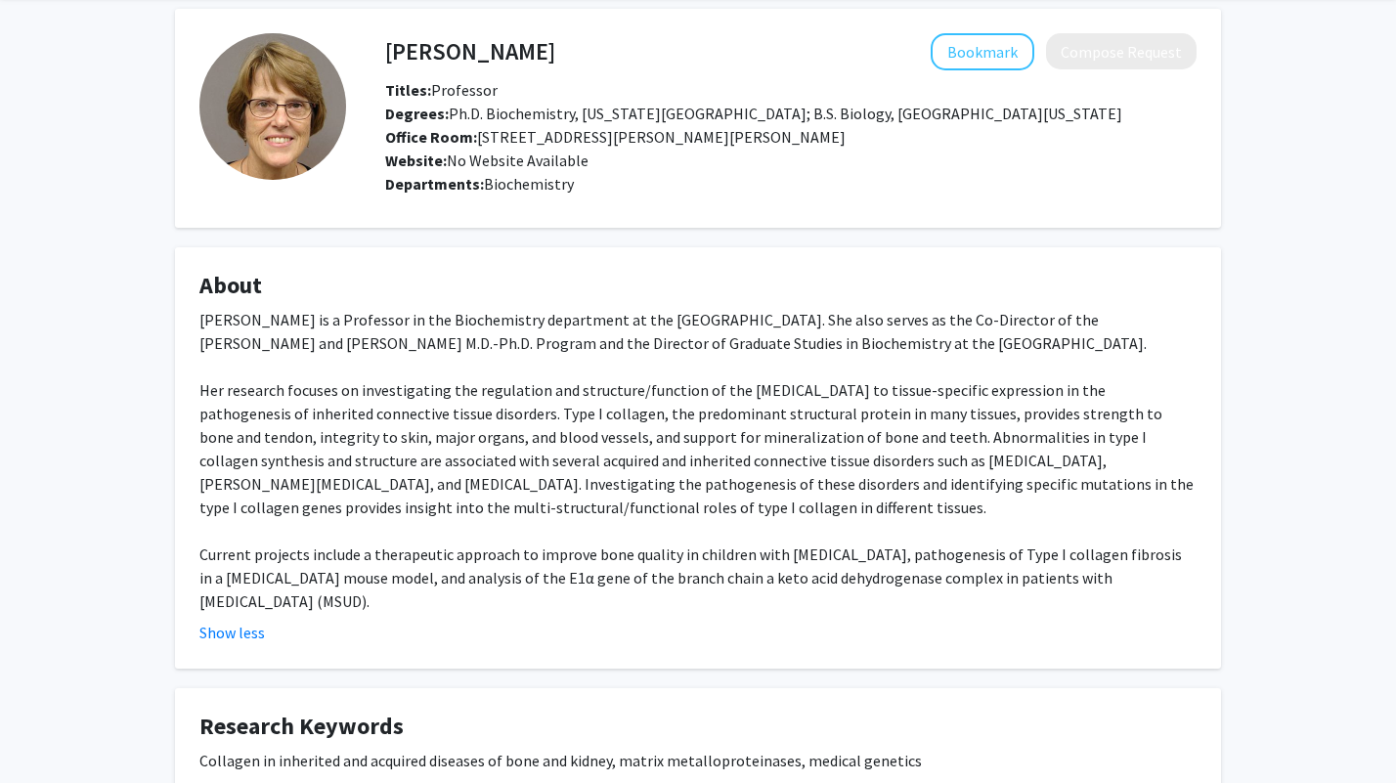
scroll to position [77, 0]
click at [251, 630] on button "Show less" at bounding box center [231, 631] width 65 height 23
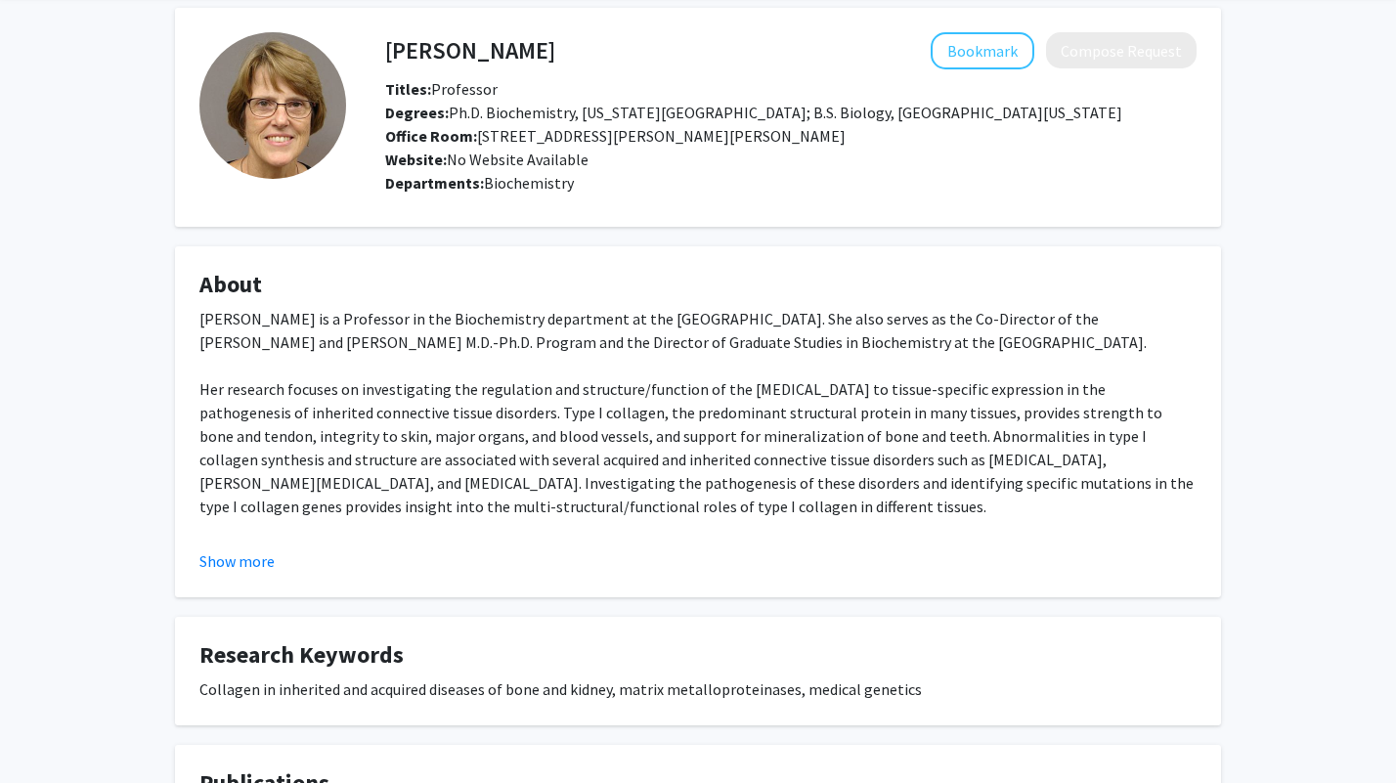
click at [228, 568] on button "Show more" at bounding box center [236, 560] width 75 height 23
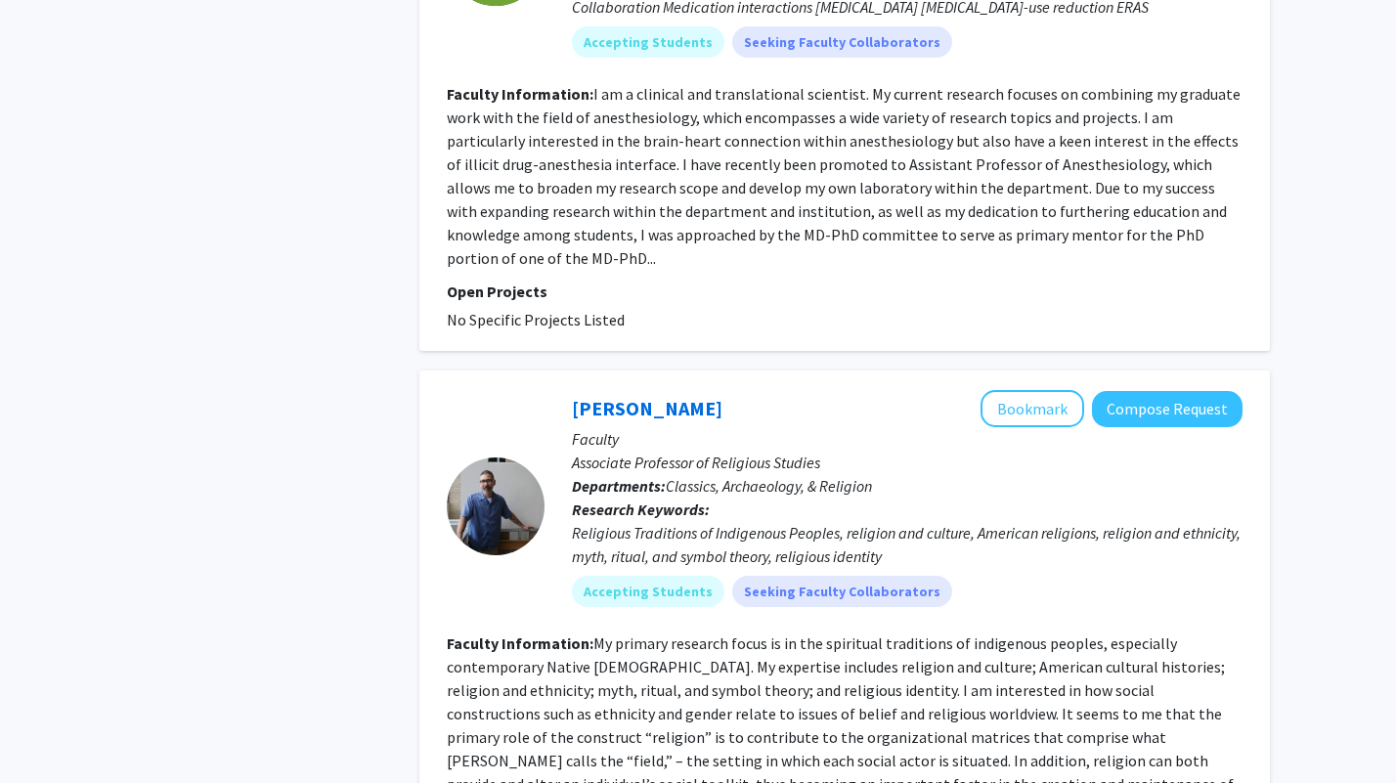
scroll to position [4056, 0]
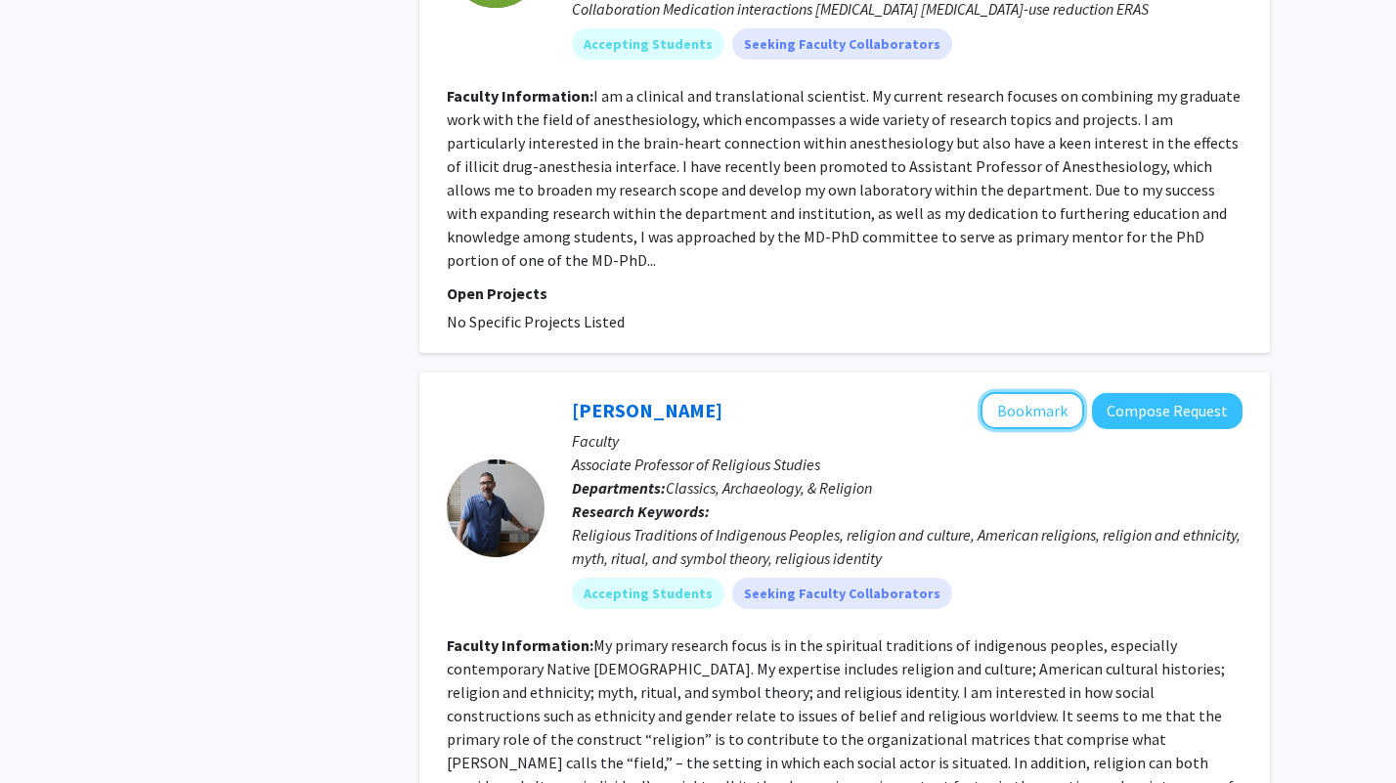
click at [1057, 392] on button "Bookmark" at bounding box center [1033, 410] width 104 height 37
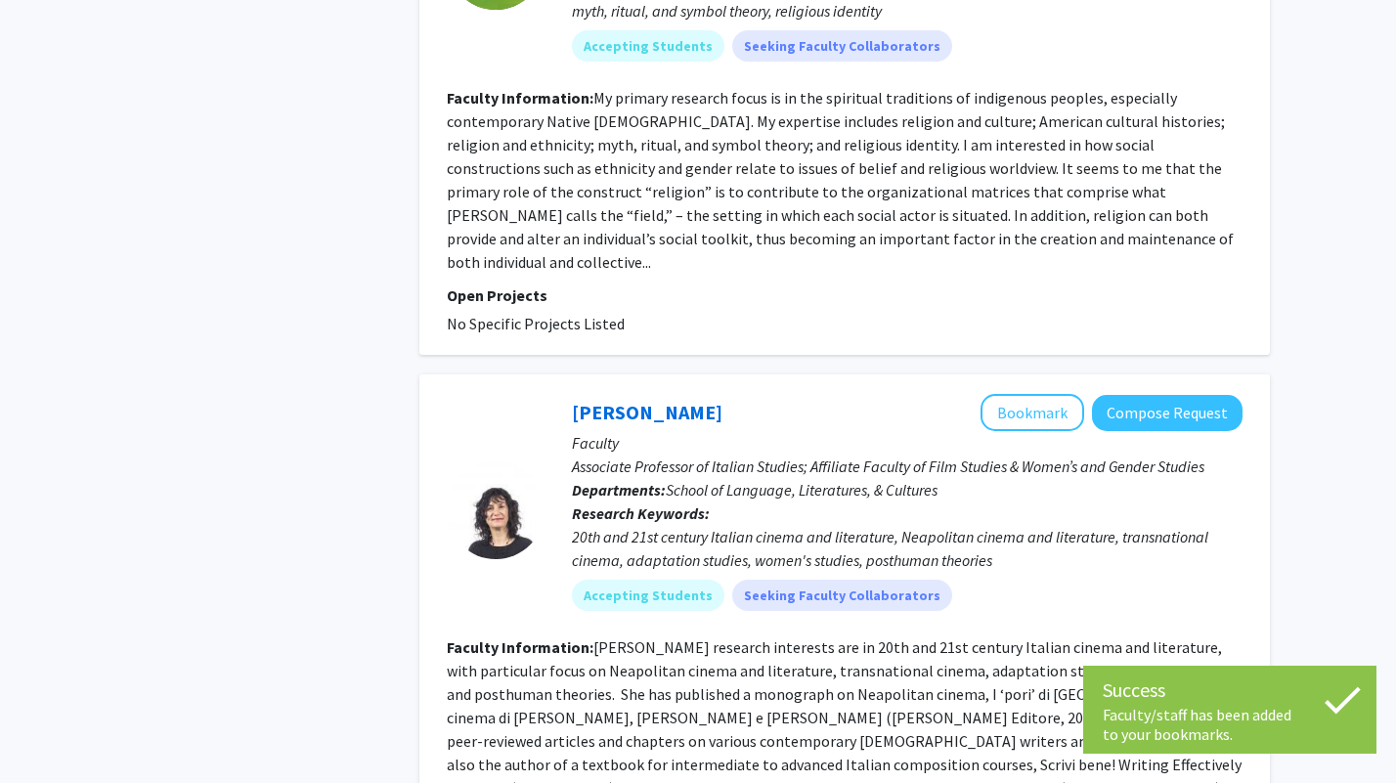
scroll to position [4753, 0]
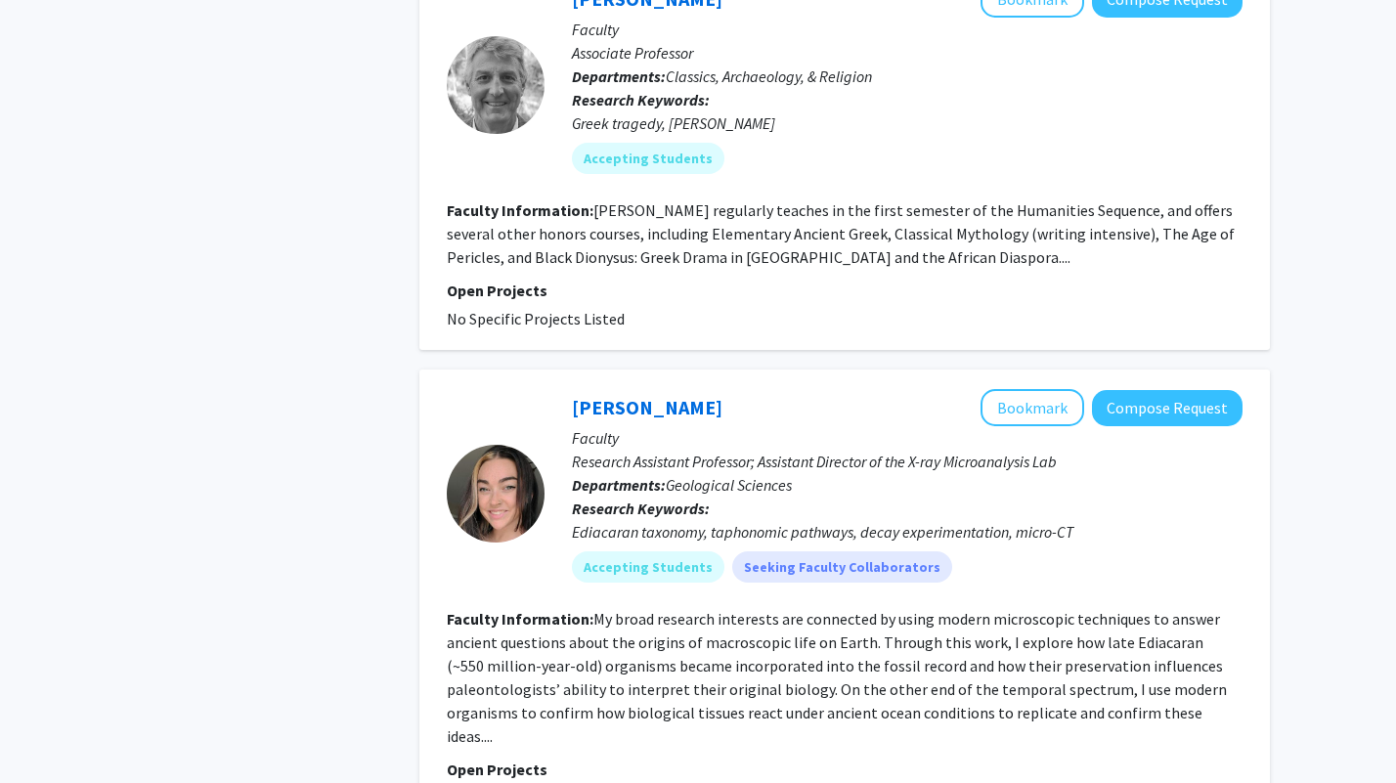
scroll to position [4518, 0]
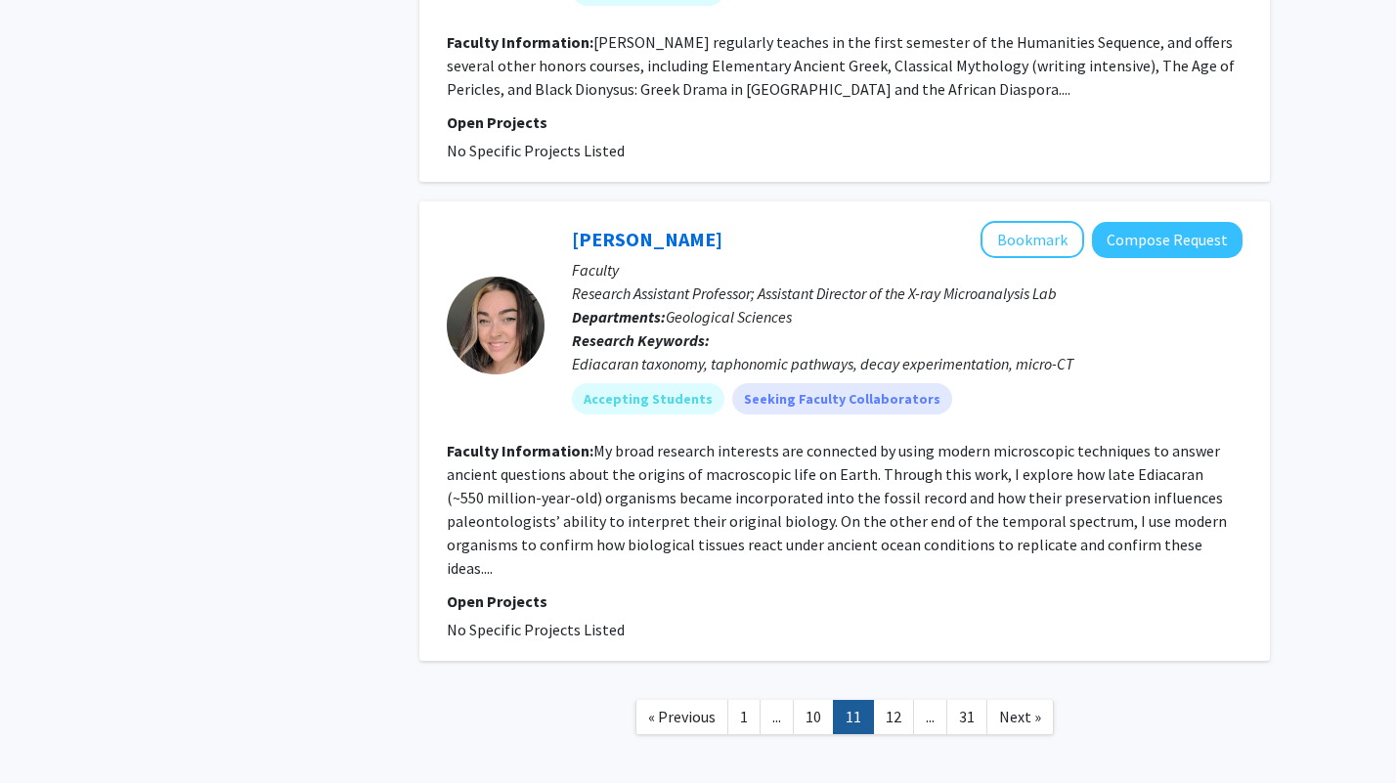
click at [890, 680] on nav "« Previous 1 ... 10 11 12 ... 31 Next »" at bounding box center [844, 719] width 851 height 79
click at [888, 700] on link "12" at bounding box center [893, 717] width 41 height 34
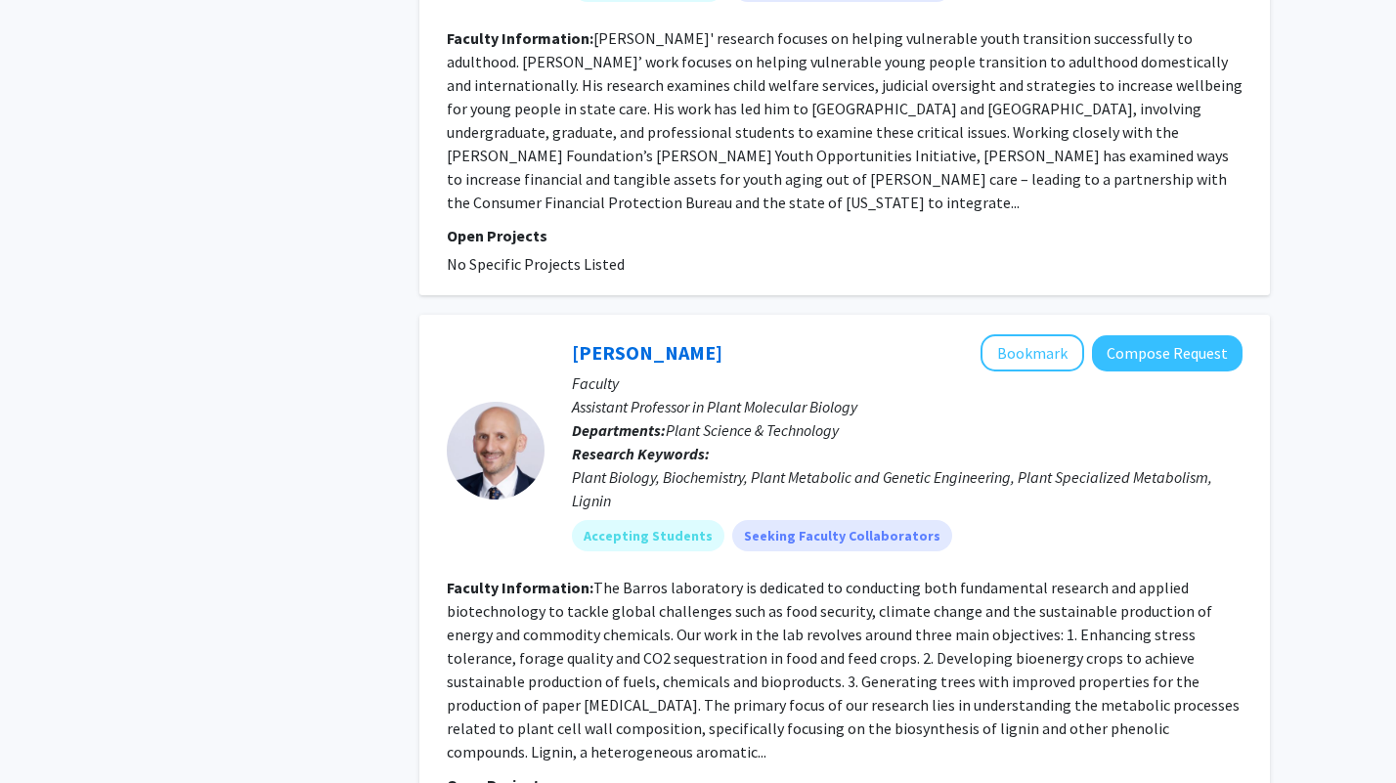
scroll to position [4597, 0]
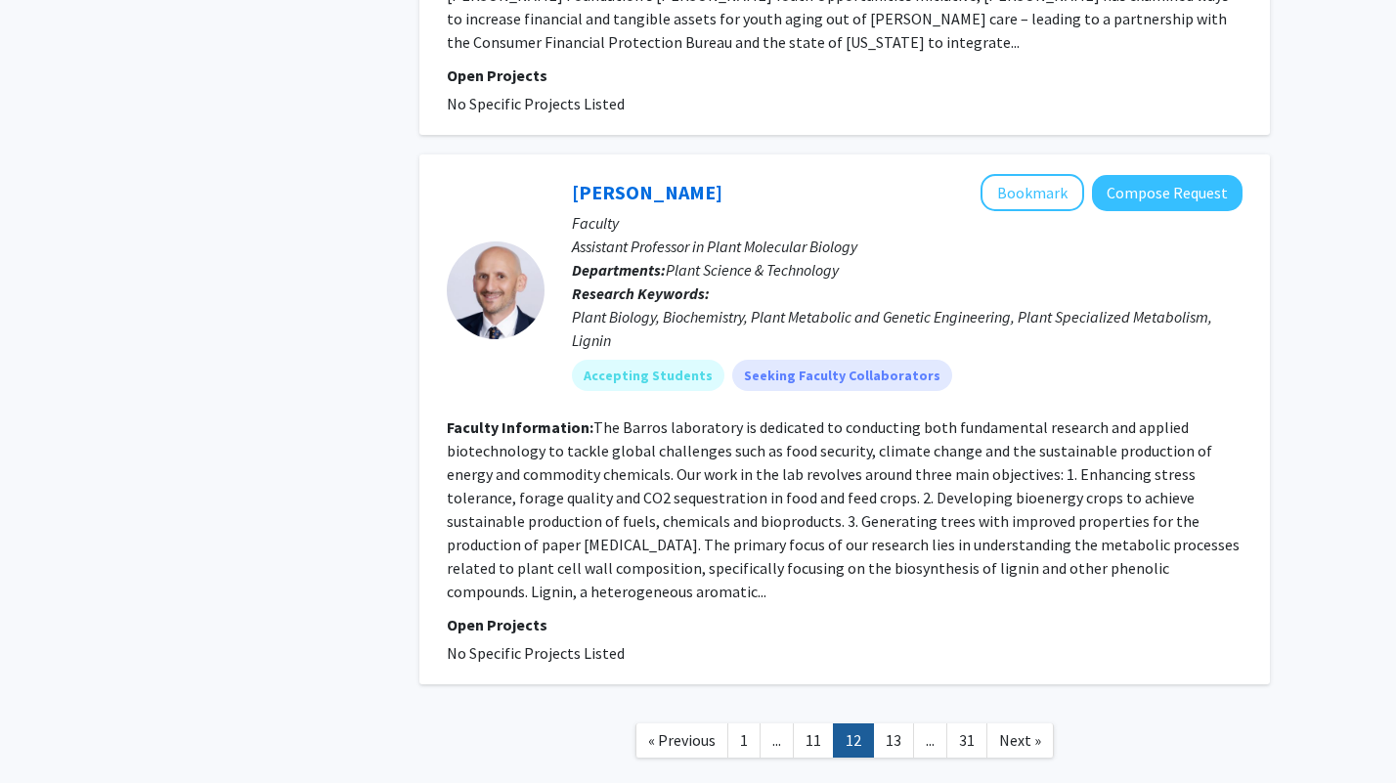
click at [900, 723] on link "13" at bounding box center [893, 740] width 41 height 34
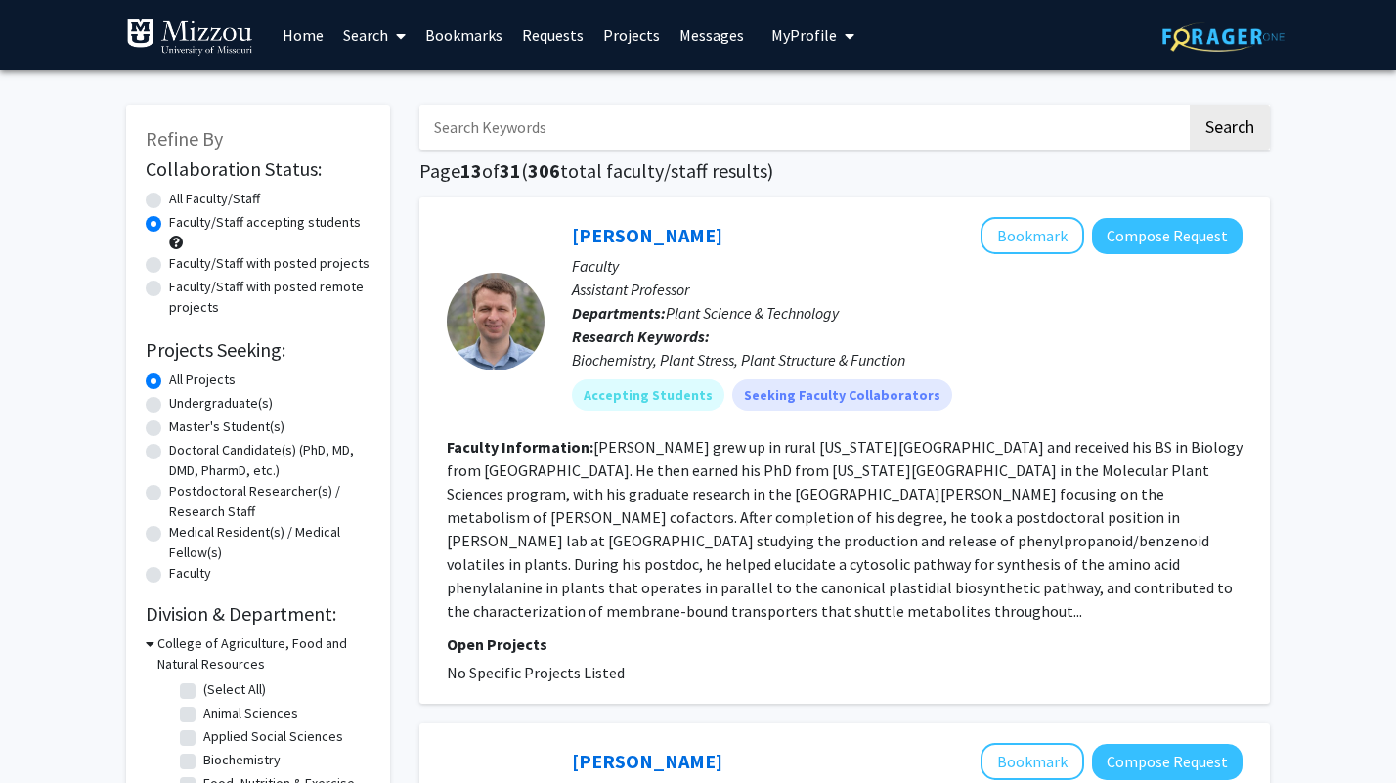
click at [169, 196] on label "All Faculty/Staff" at bounding box center [214, 199] width 91 height 21
click at [169, 196] on input "All Faculty/Staff" at bounding box center [175, 195] width 13 height 13
radio input "true"
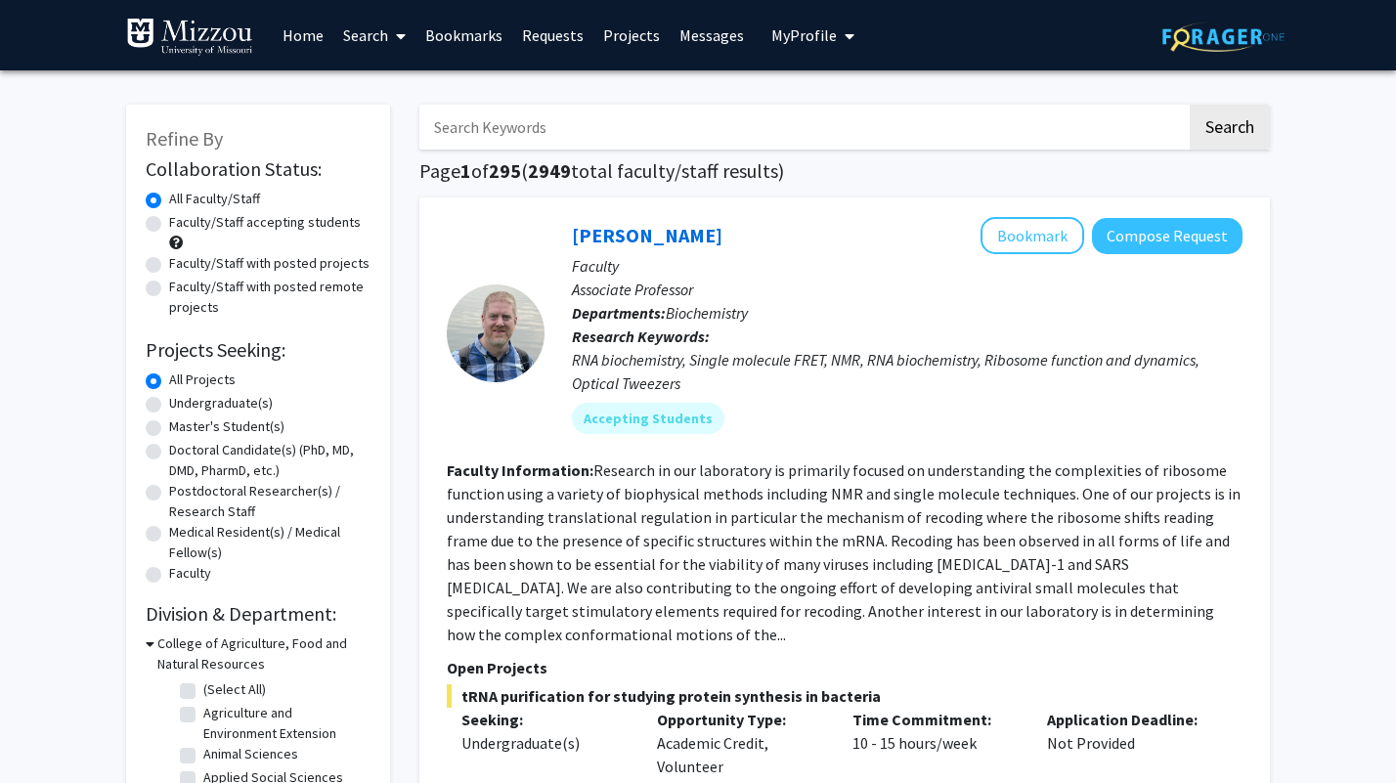
click at [623, 142] on input "Search Keywords" at bounding box center [802, 127] width 767 height 45
type input "pharmaceuticals"
click at [1190, 105] on button "Search" at bounding box center [1230, 127] width 80 height 45
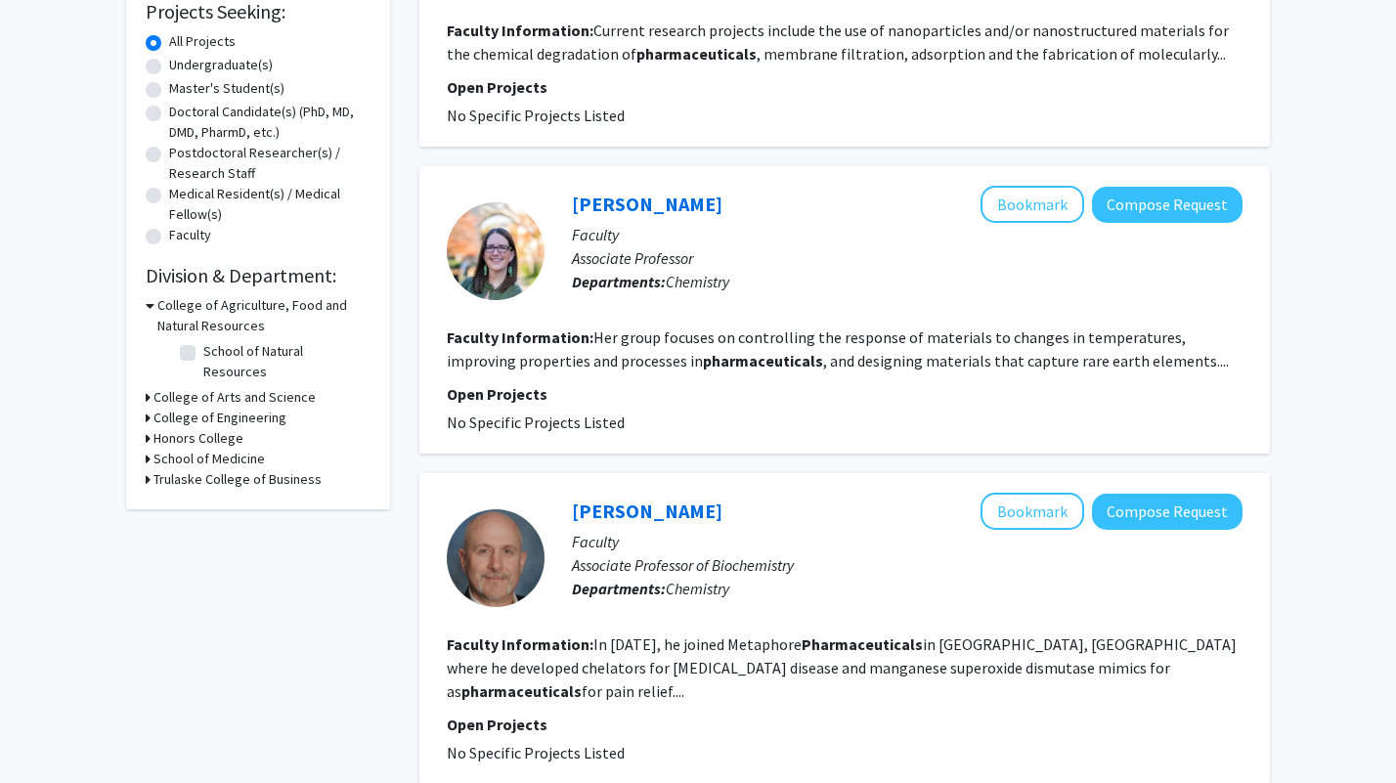
scroll to position [340, 0]
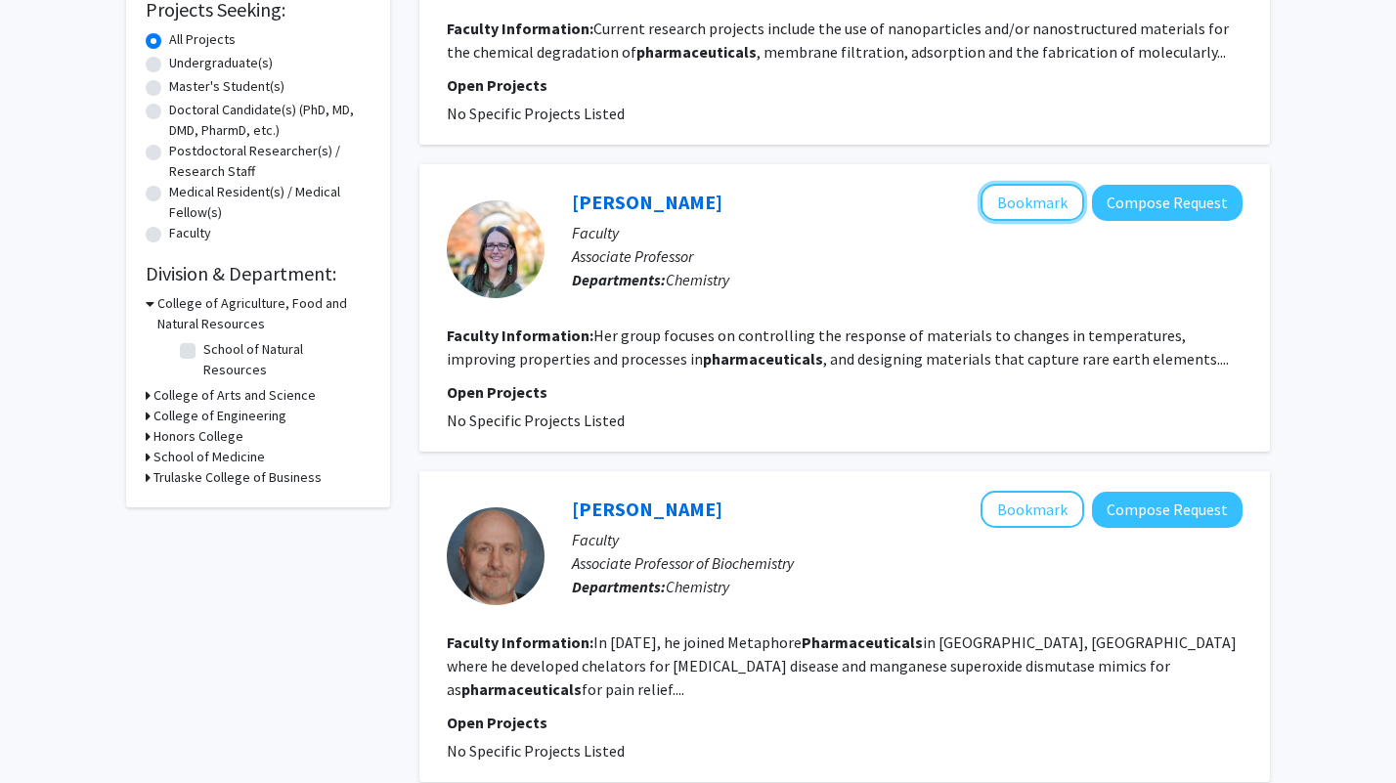
drag, startPoint x: 1041, startPoint y: 204, endPoint x: 1015, endPoint y: 196, distance: 27.5
click at [1015, 196] on button "Bookmark" at bounding box center [1033, 202] width 104 height 37
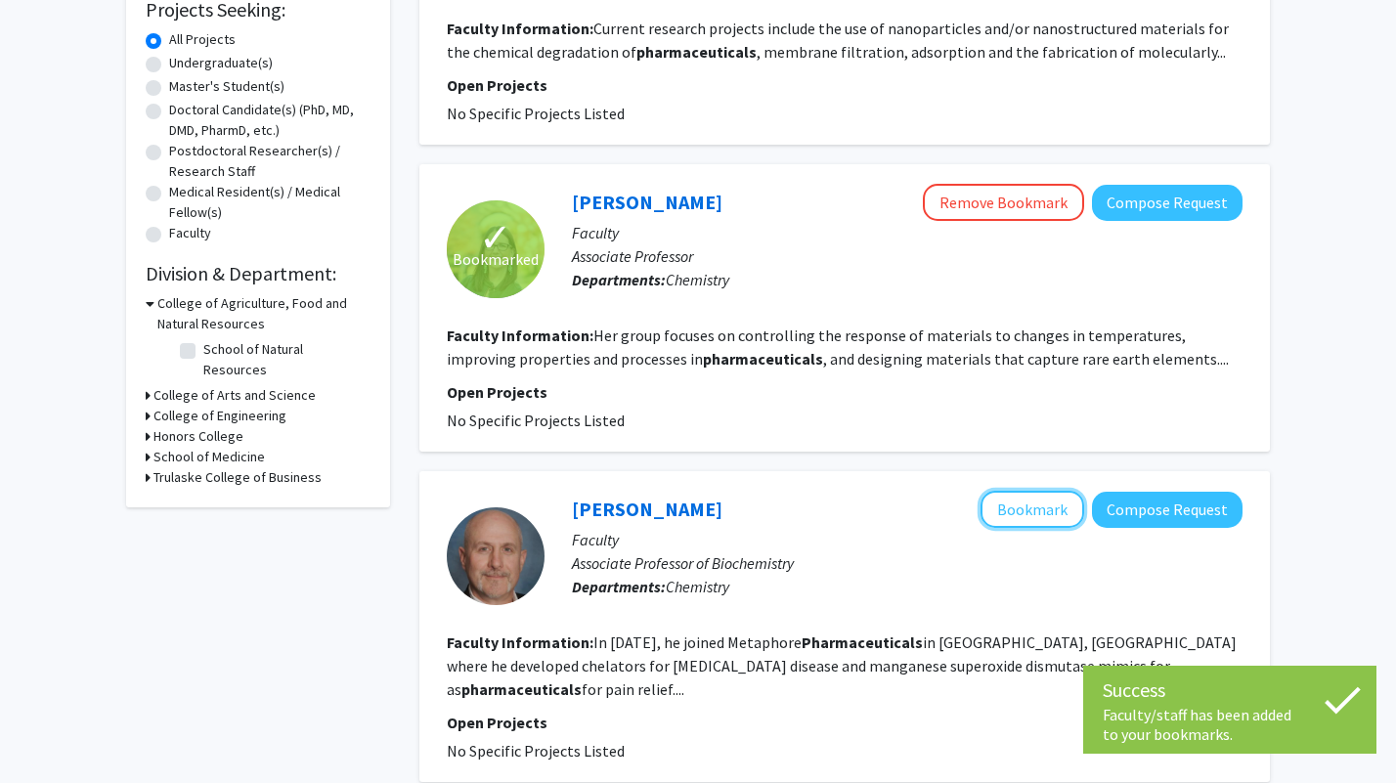
click at [1030, 506] on button "Bookmark" at bounding box center [1033, 509] width 104 height 37
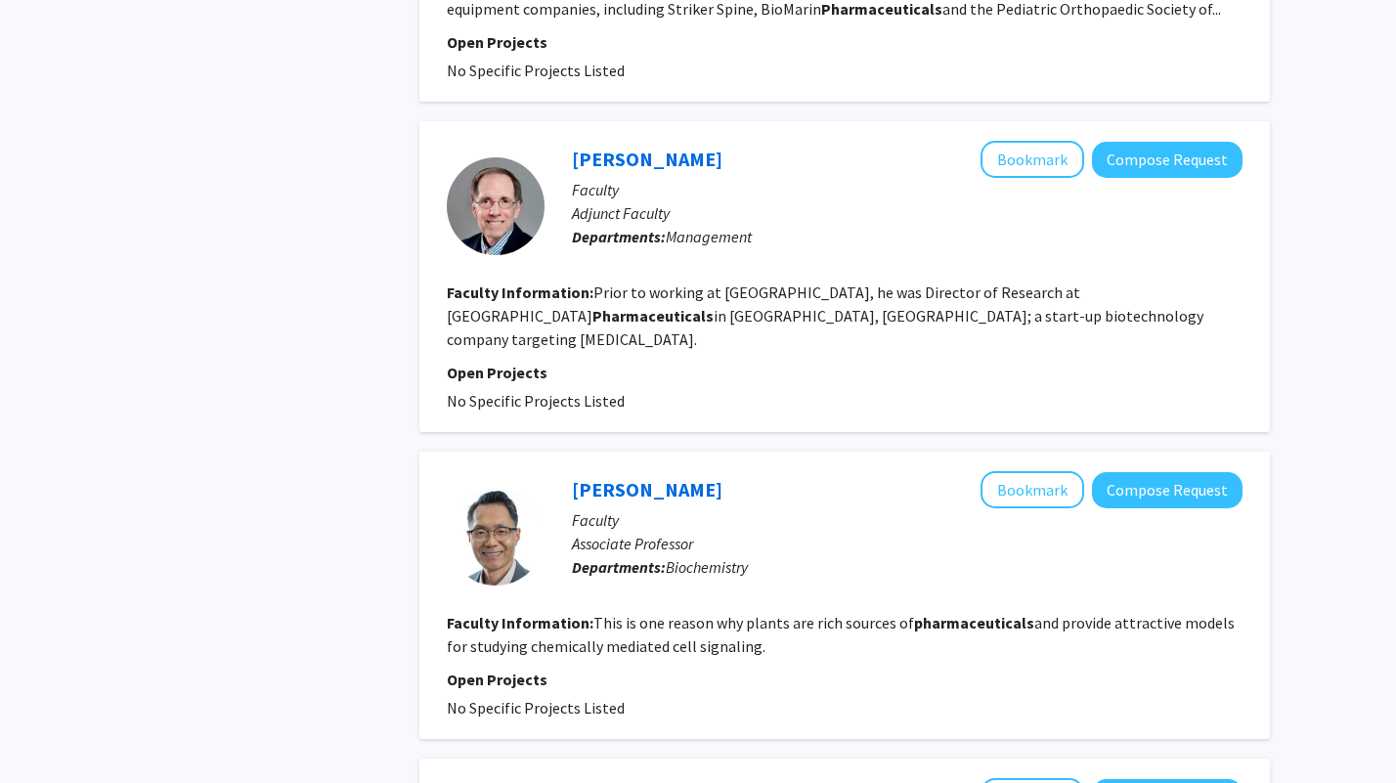
scroll to position [1393, 0]
click at [1021, 470] on button "Bookmark" at bounding box center [1033, 488] width 104 height 37
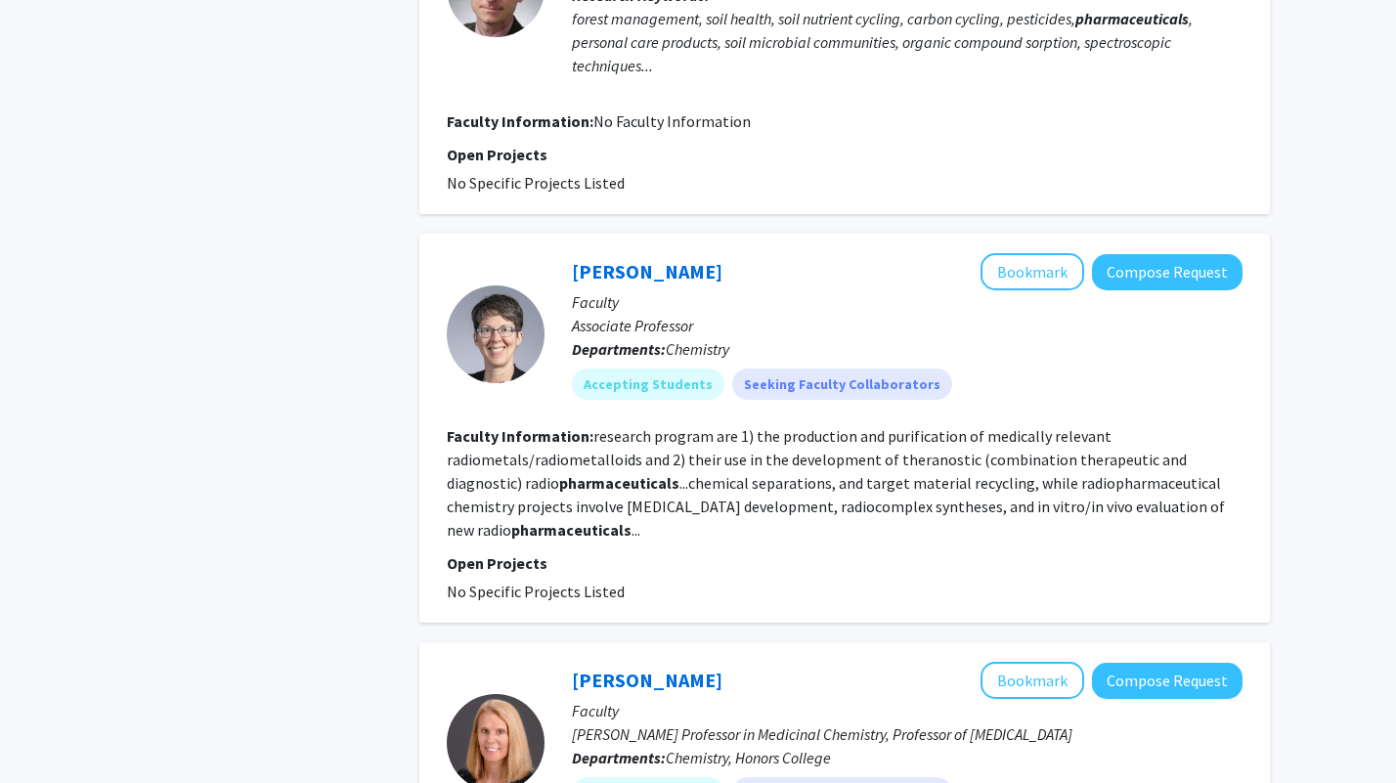
scroll to position [2295, 0]
click at [1011, 252] on button "Bookmark" at bounding box center [1033, 270] width 104 height 37
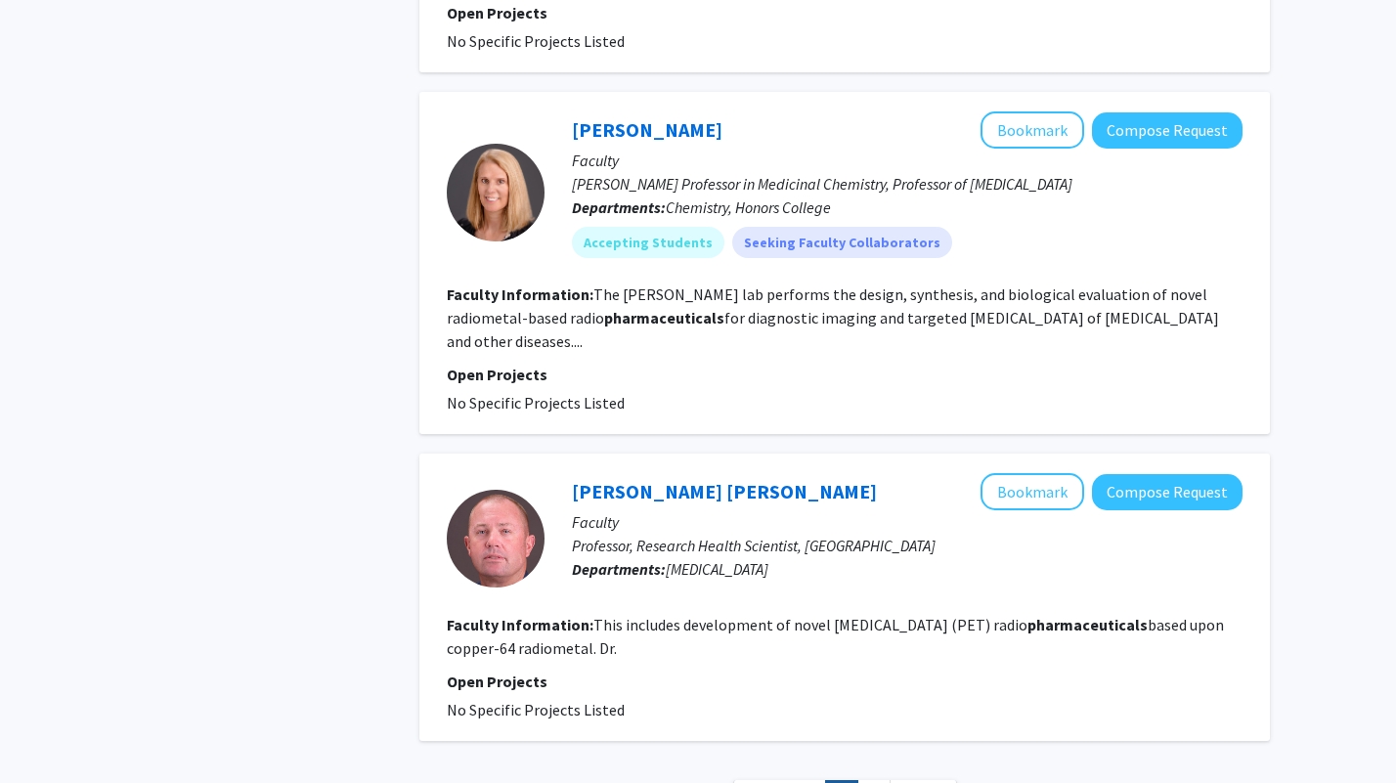
scroll to position [2847, 0]
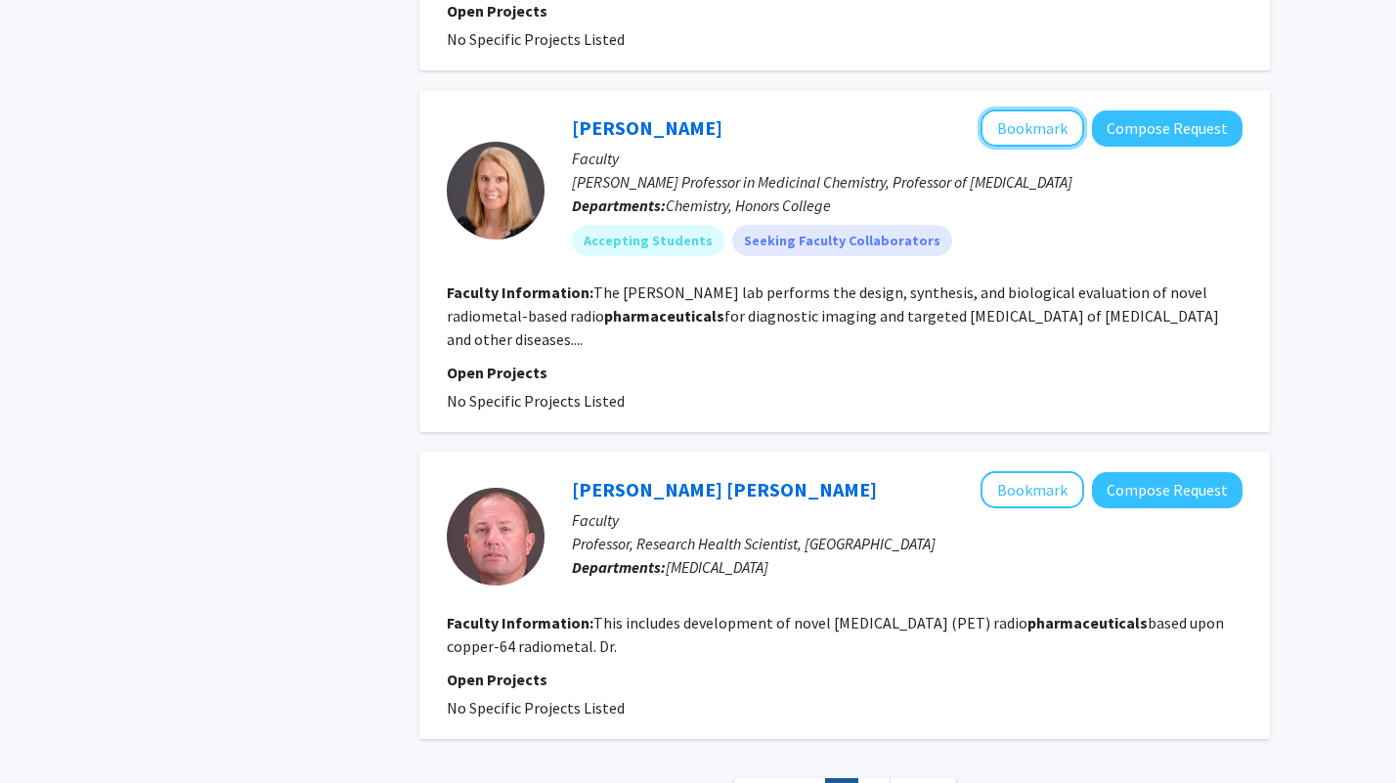
click at [1052, 109] on button "Bookmark" at bounding box center [1033, 127] width 104 height 37
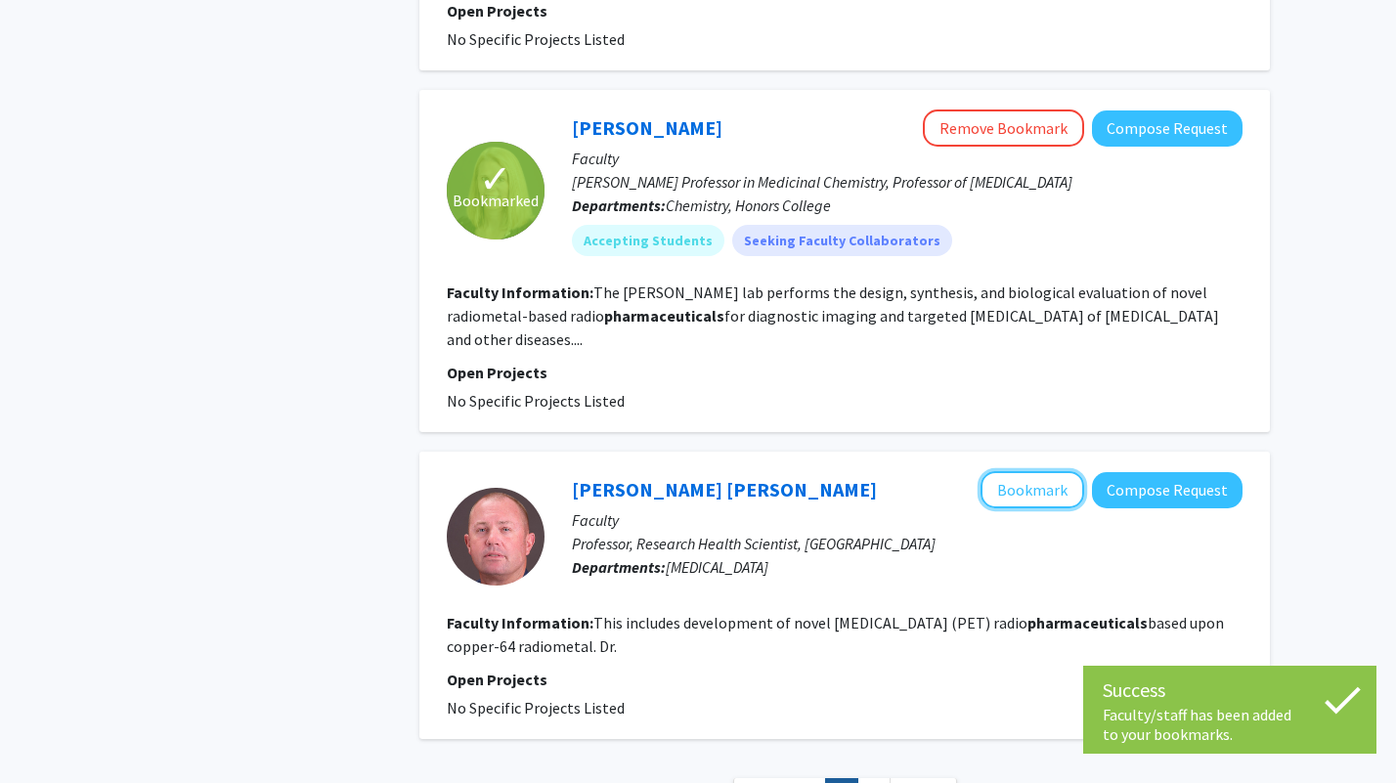
click at [1030, 471] on button "Bookmark" at bounding box center [1033, 489] width 104 height 37
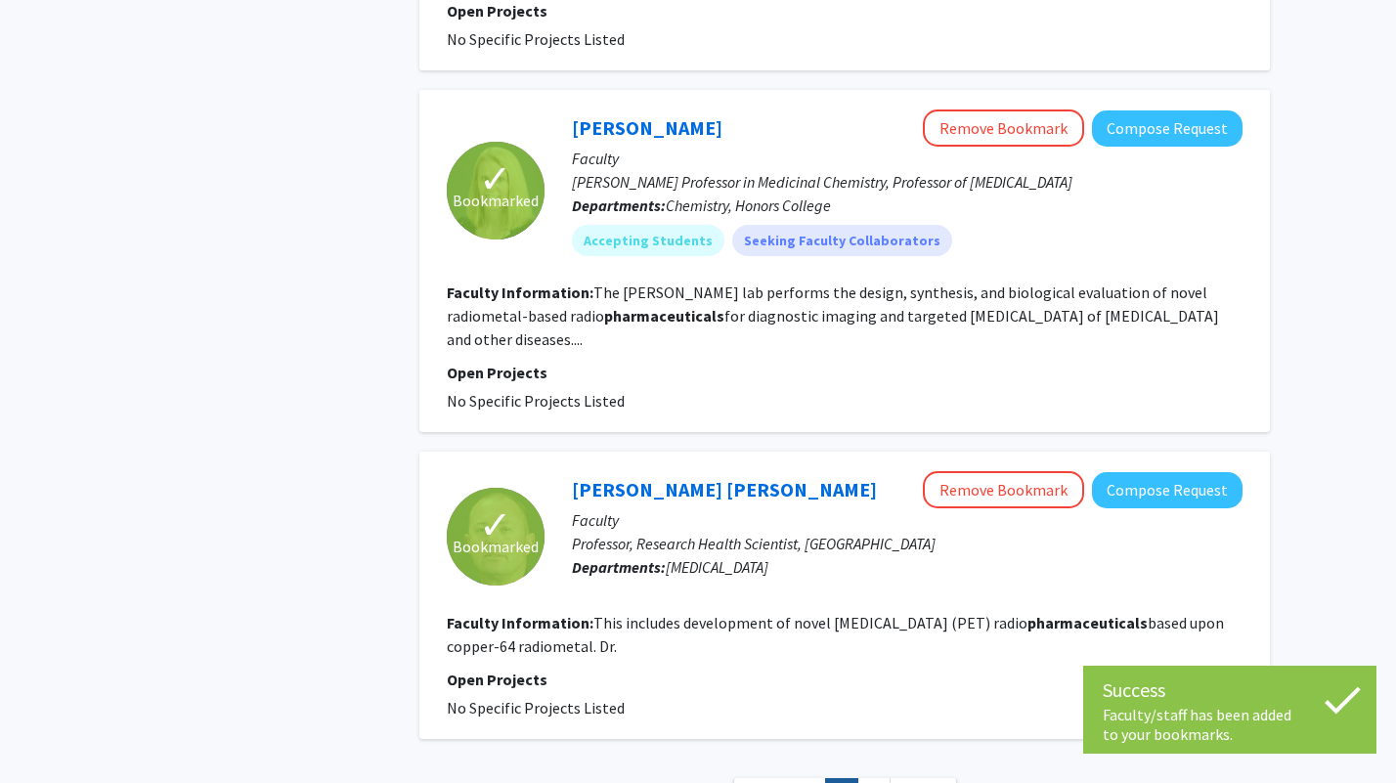
click at [876, 778] on link "2" at bounding box center [873, 795] width 33 height 34
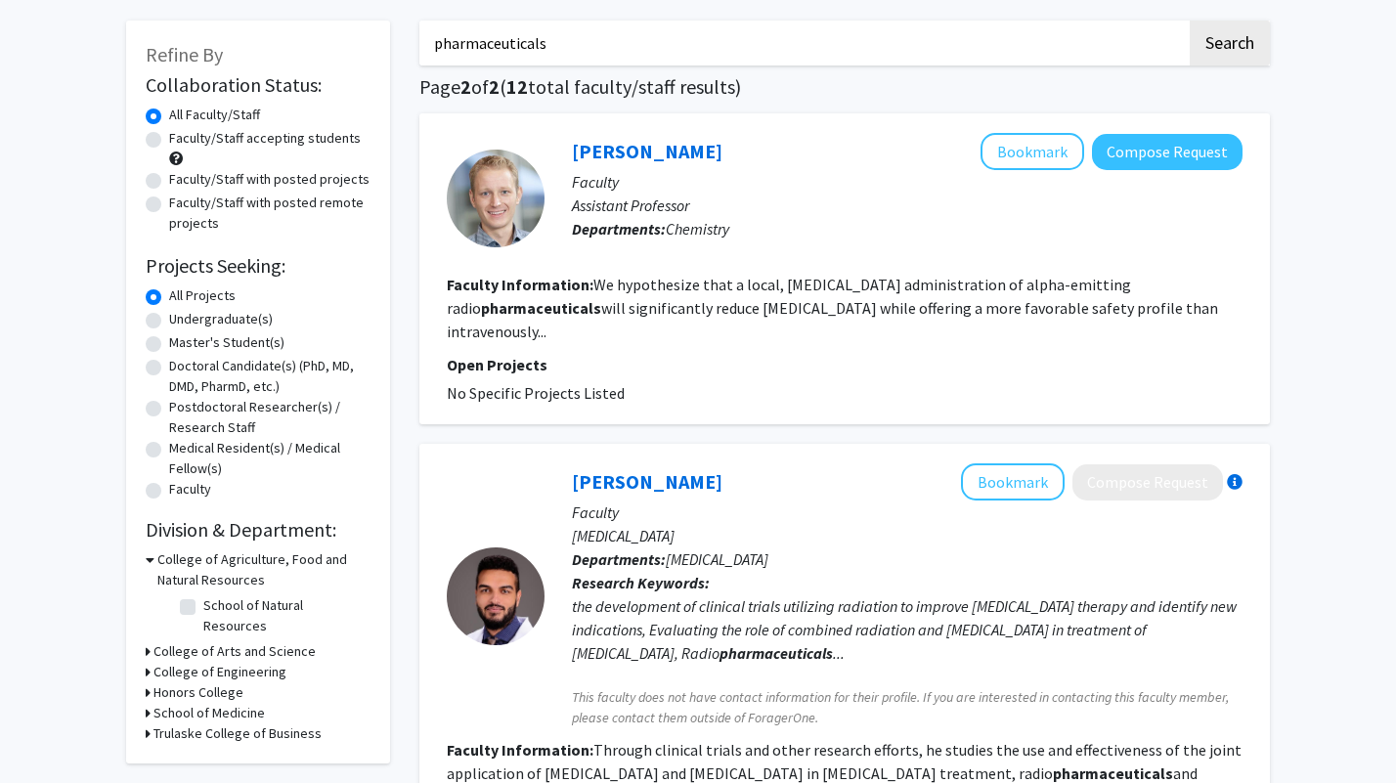
scroll to position [83, 0]
click at [1046, 156] on button "Bookmark" at bounding box center [1033, 152] width 104 height 37
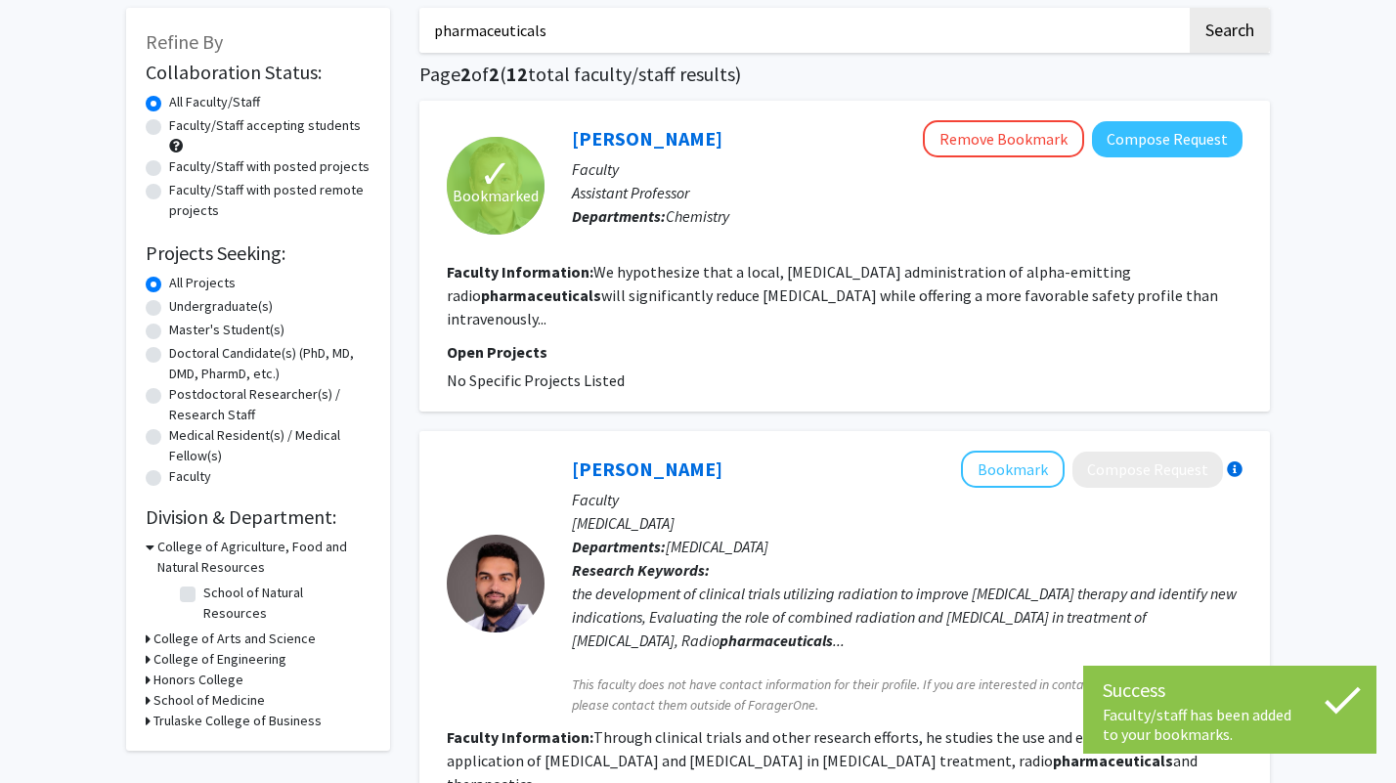
scroll to position [0, 0]
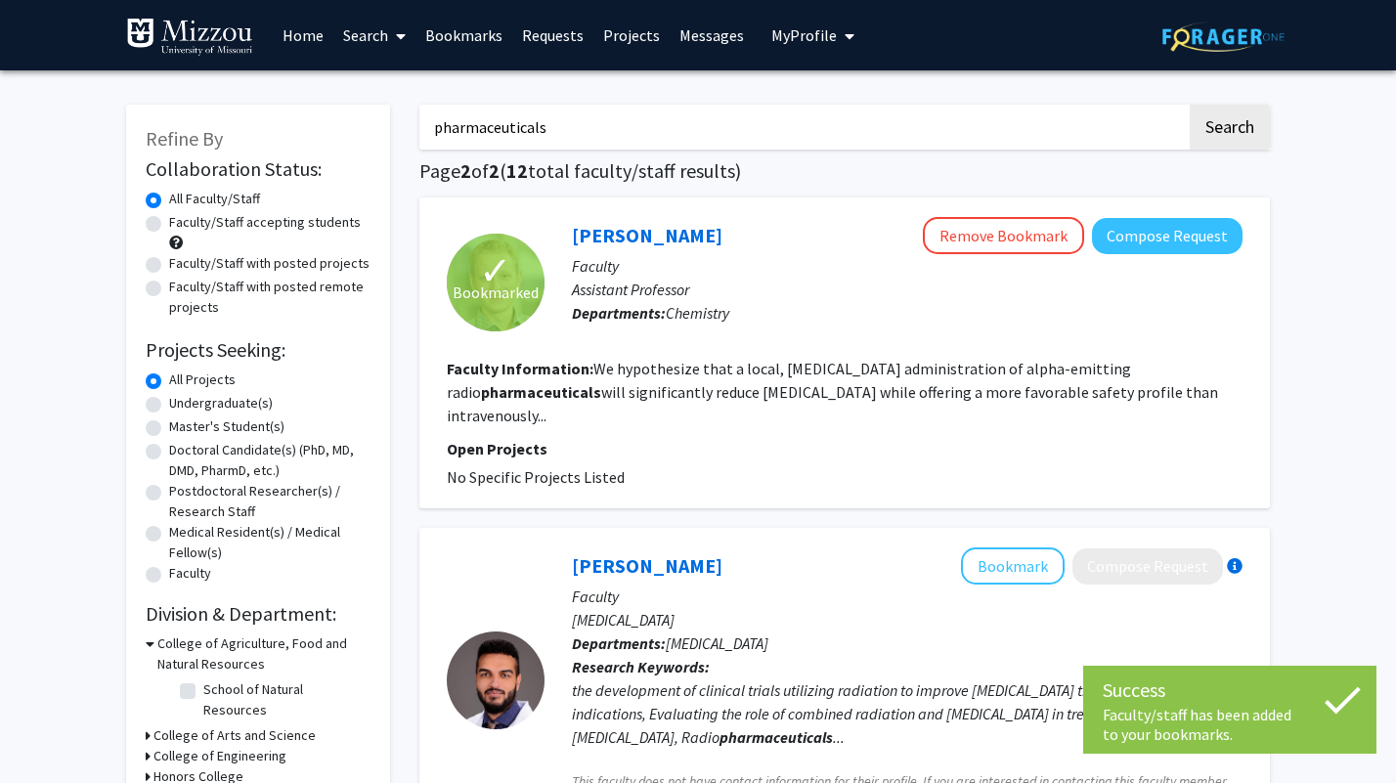
drag, startPoint x: 927, startPoint y: 139, endPoint x: 367, endPoint y: 109, distance: 561.0
click at [367, 109] on div "Refine By Collaboration Status: Collaboration Status All Faculty/Staff Collabor…" at bounding box center [697, 586] width 1173 height 1002
click at [1190, 105] on button "Search" at bounding box center [1230, 127] width 80 height 45
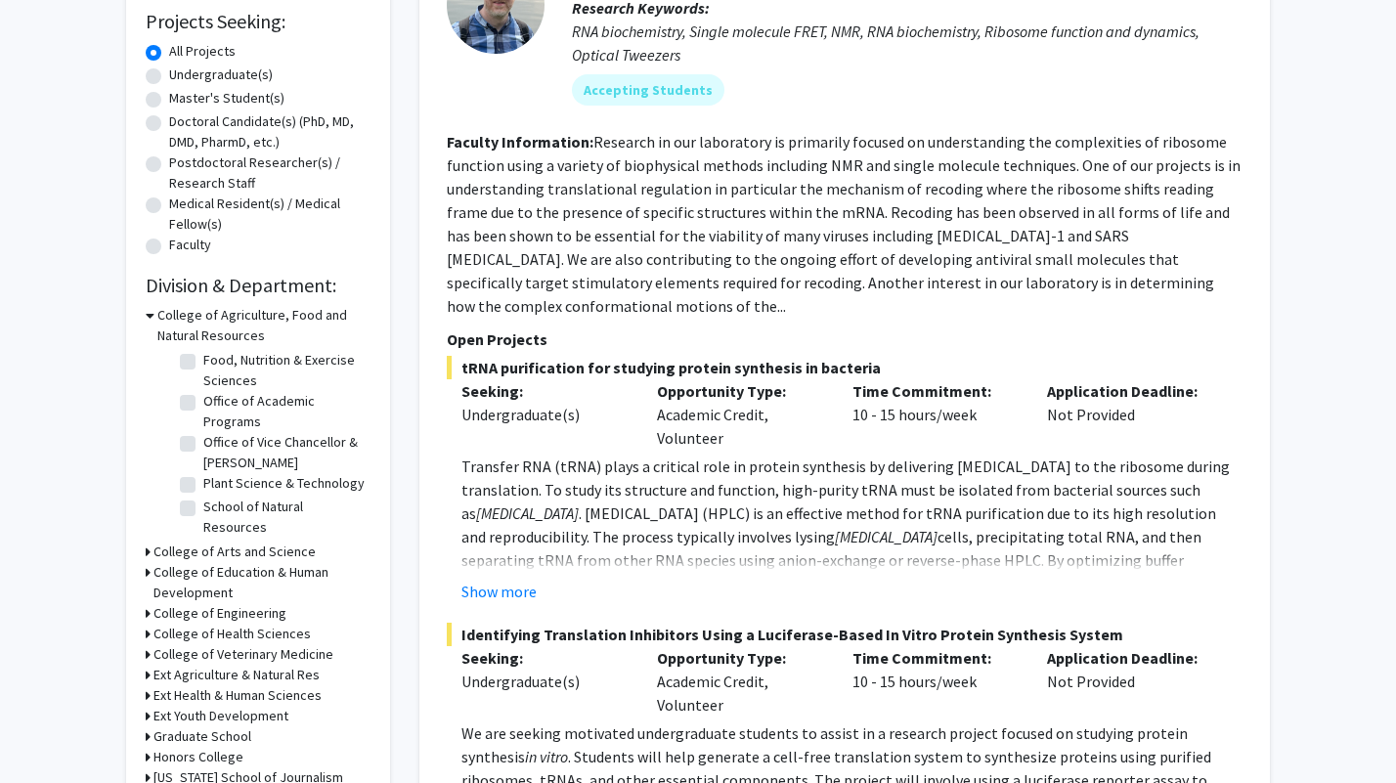
scroll to position [154, 0]
click at [169, 552] on h3 "College of Arts and Science" at bounding box center [234, 552] width 162 height 21
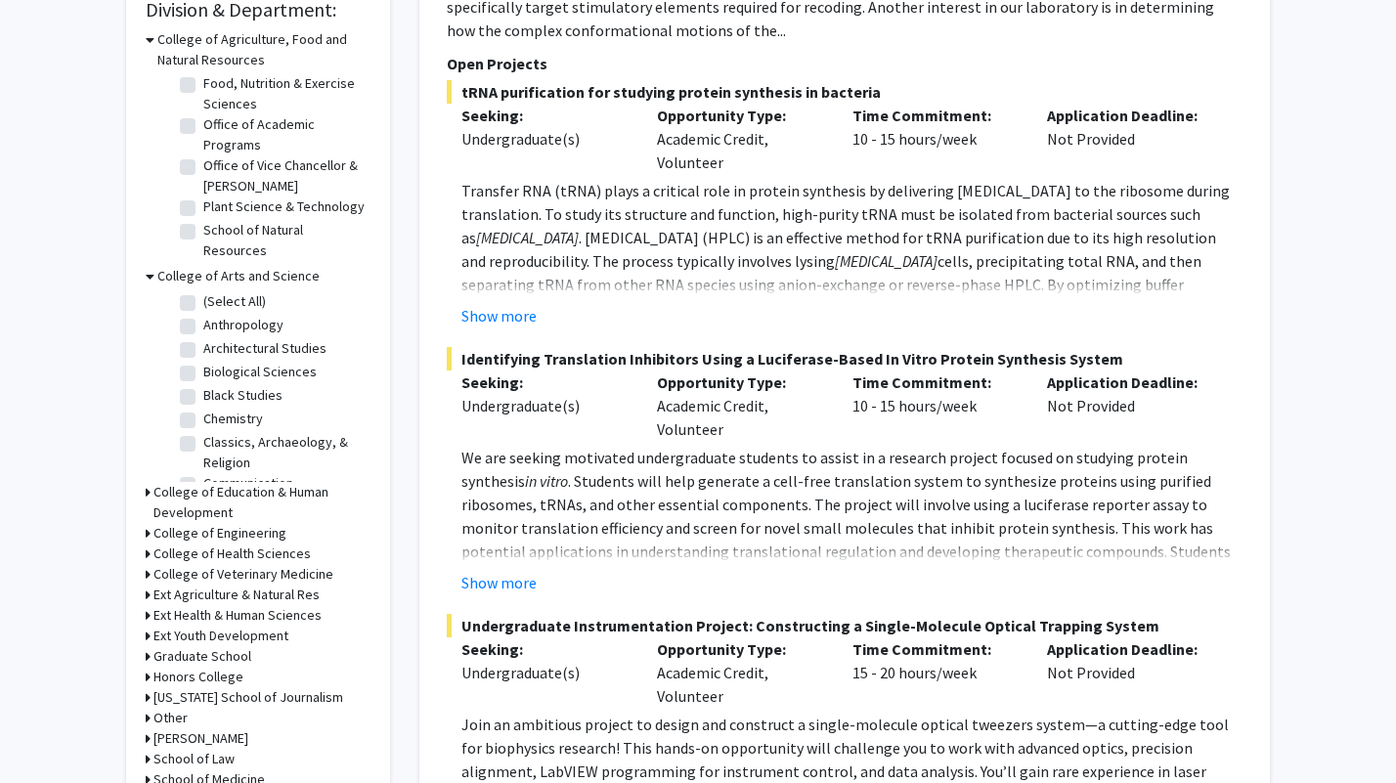
scroll to position [605, 0]
click at [203, 417] on label "Chemistry" at bounding box center [233, 418] width 60 height 21
click at [203, 417] on input "Chemistry" at bounding box center [209, 414] width 13 height 13
checkbox input "true"
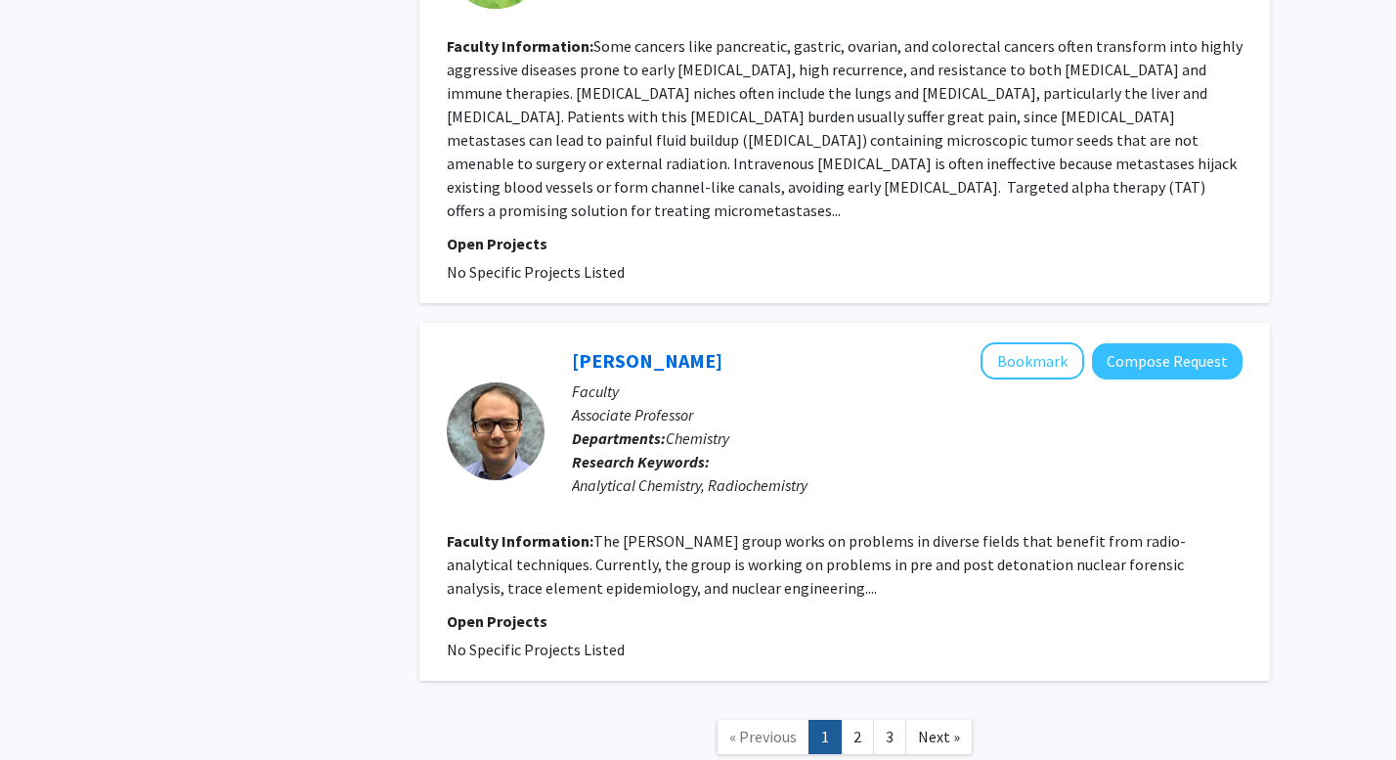
scroll to position [4383, 0]
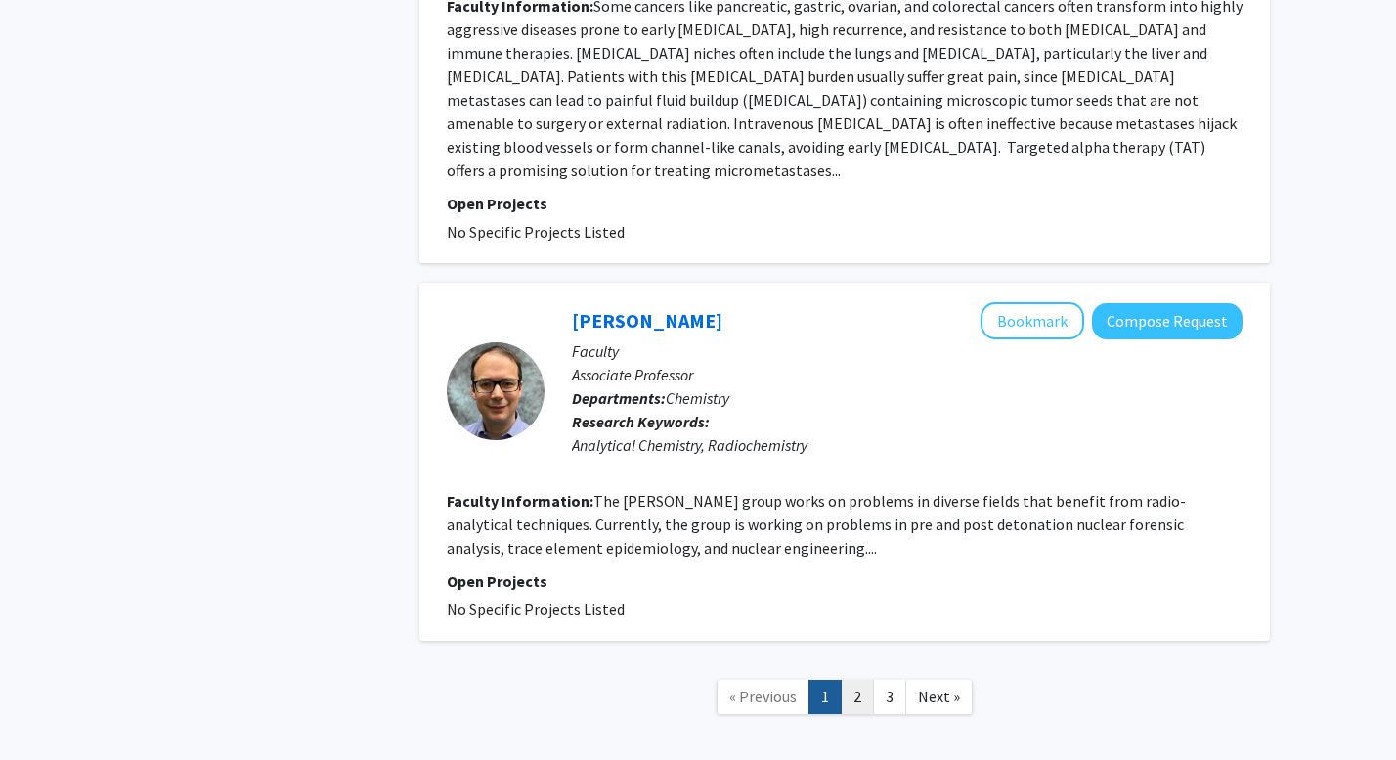
click at [861, 679] on link "2" at bounding box center [857, 696] width 33 height 34
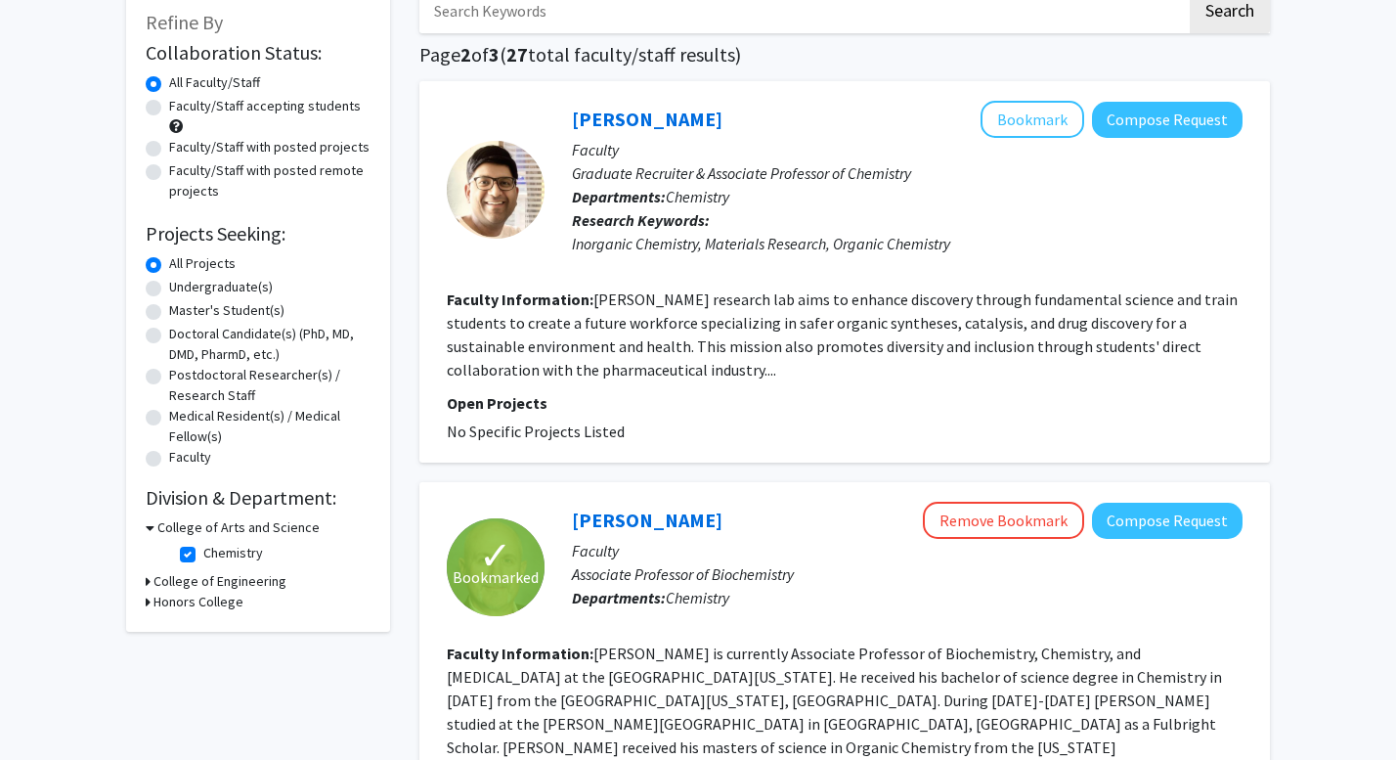
scroll to position [117, 0]
click at [1045, 116] on button "Bookmark" at bounding box center [1033, 118] width 104 height 37
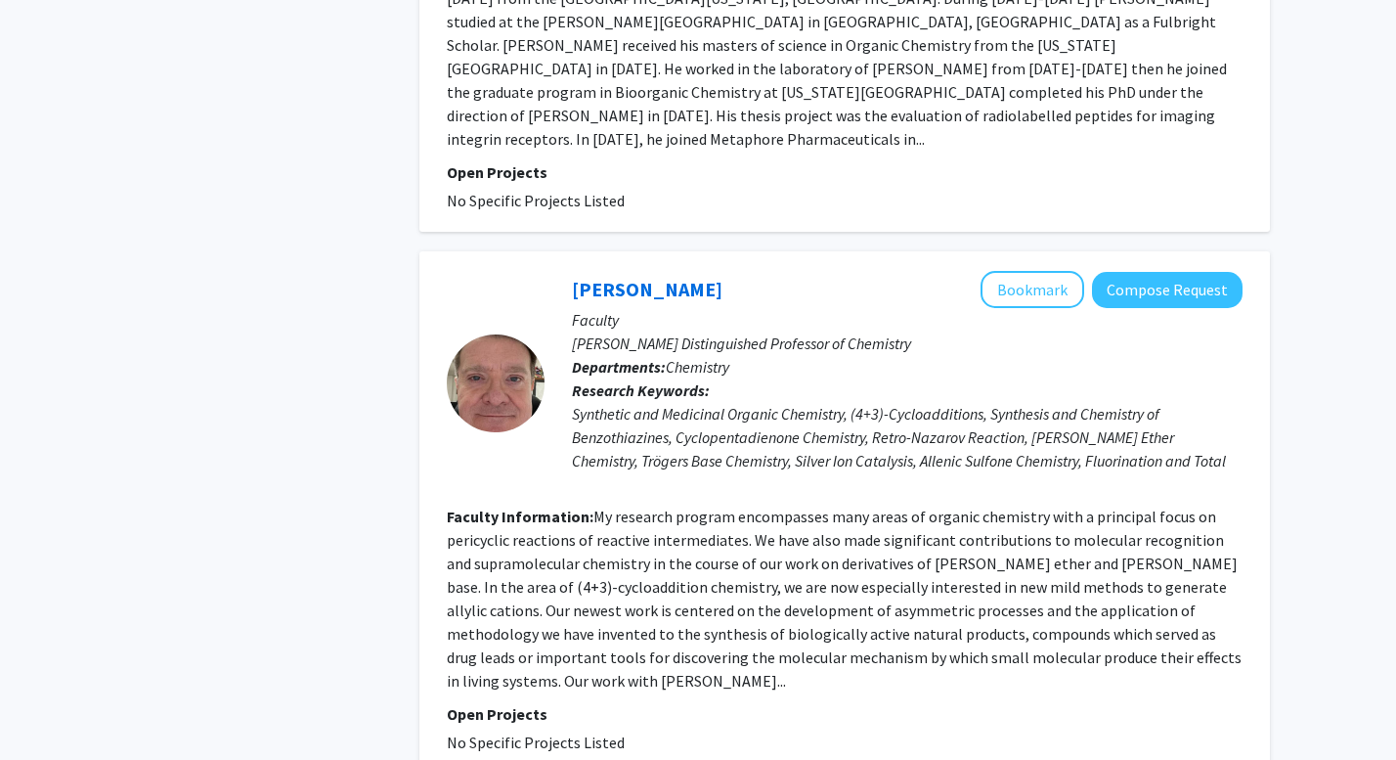
scroll to position [820, 0]
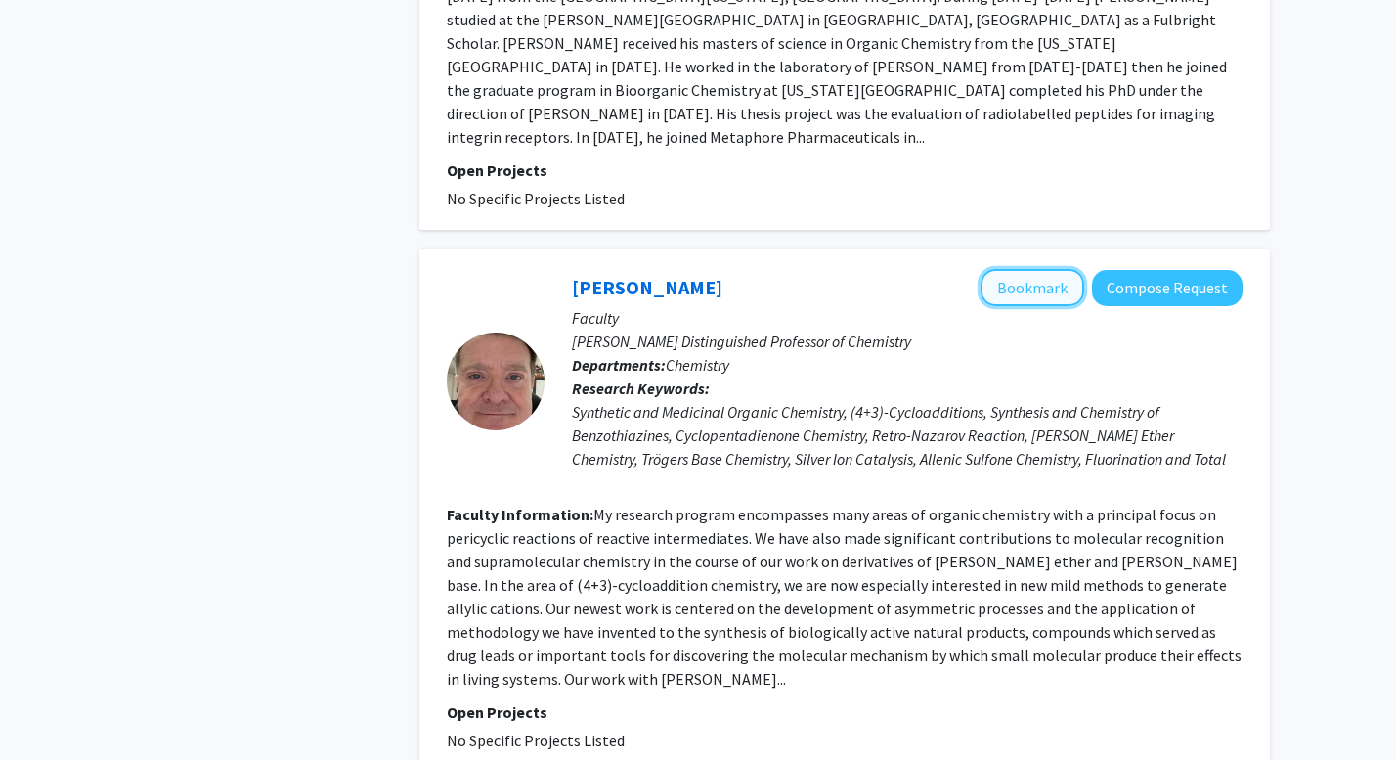
click at [1036, 269] on button "Bookmark" at bounding box center [1033, 287] width 104 height 37
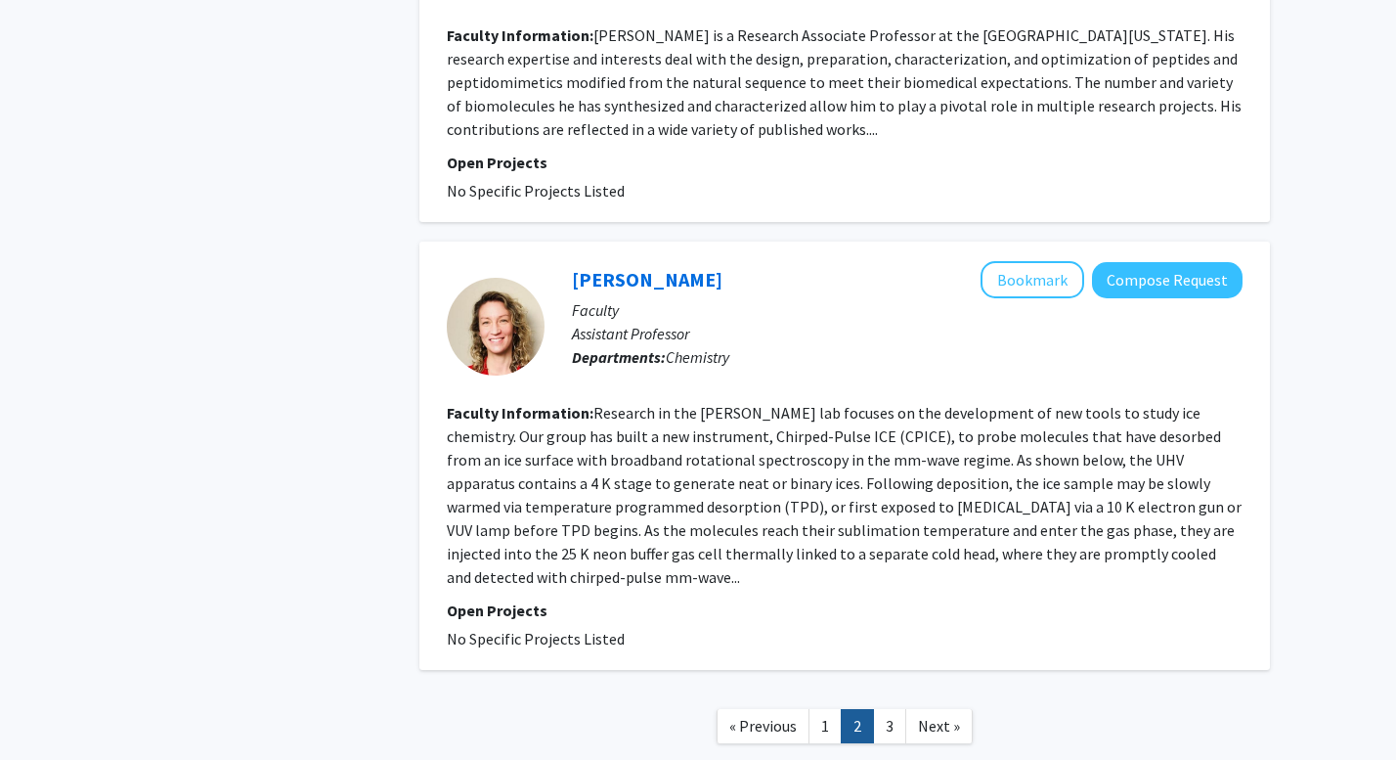
scroll to position [4307, 0]
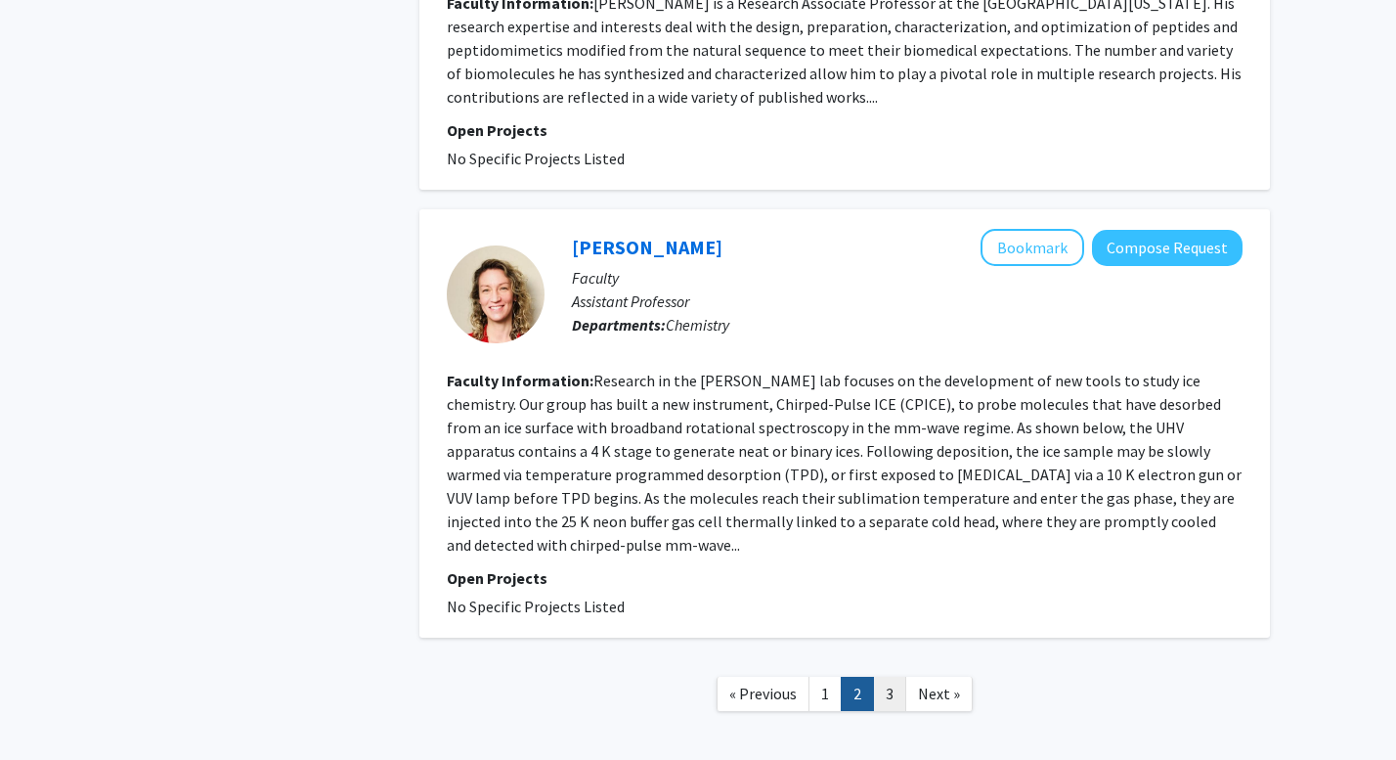
click at [891, 676] on link "3" at bounding box center [889, 693] width 33 height 34
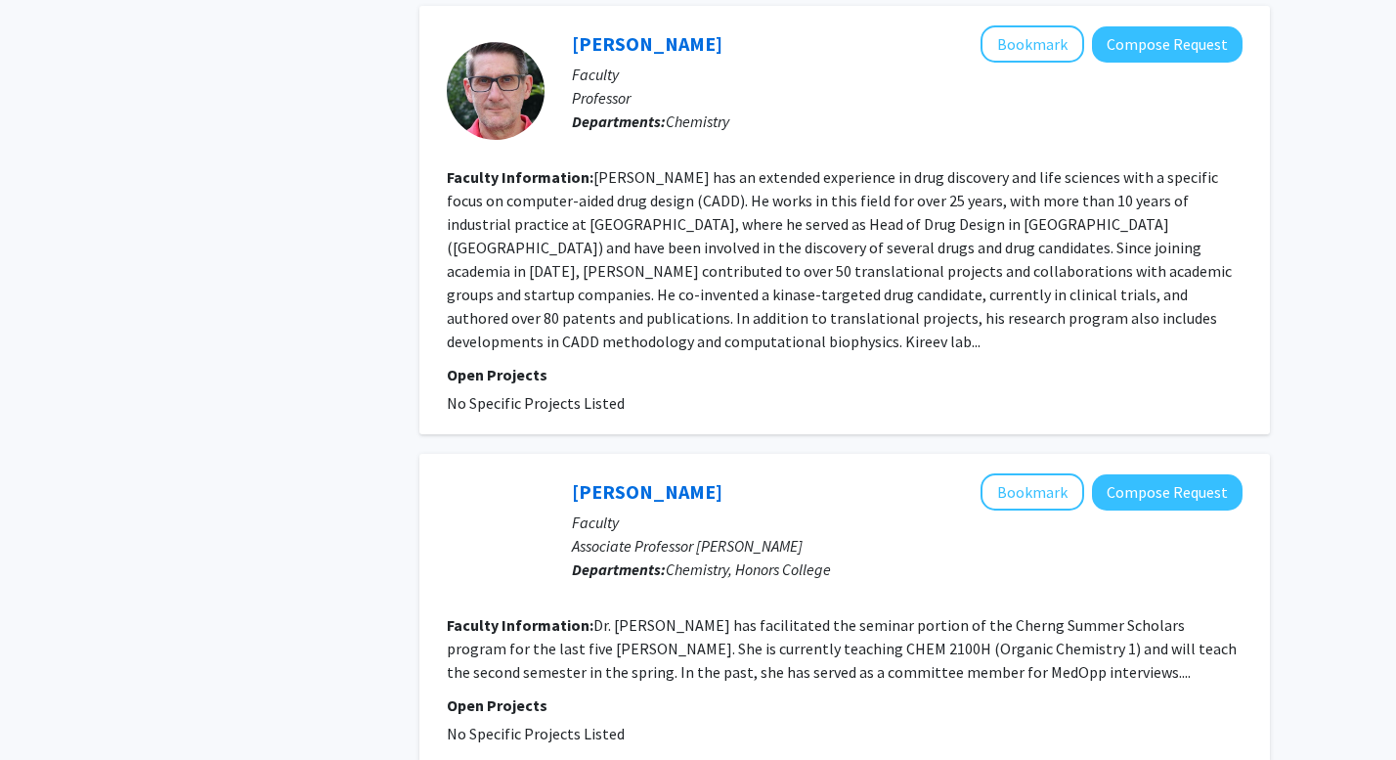
scroll to position [924, 0]
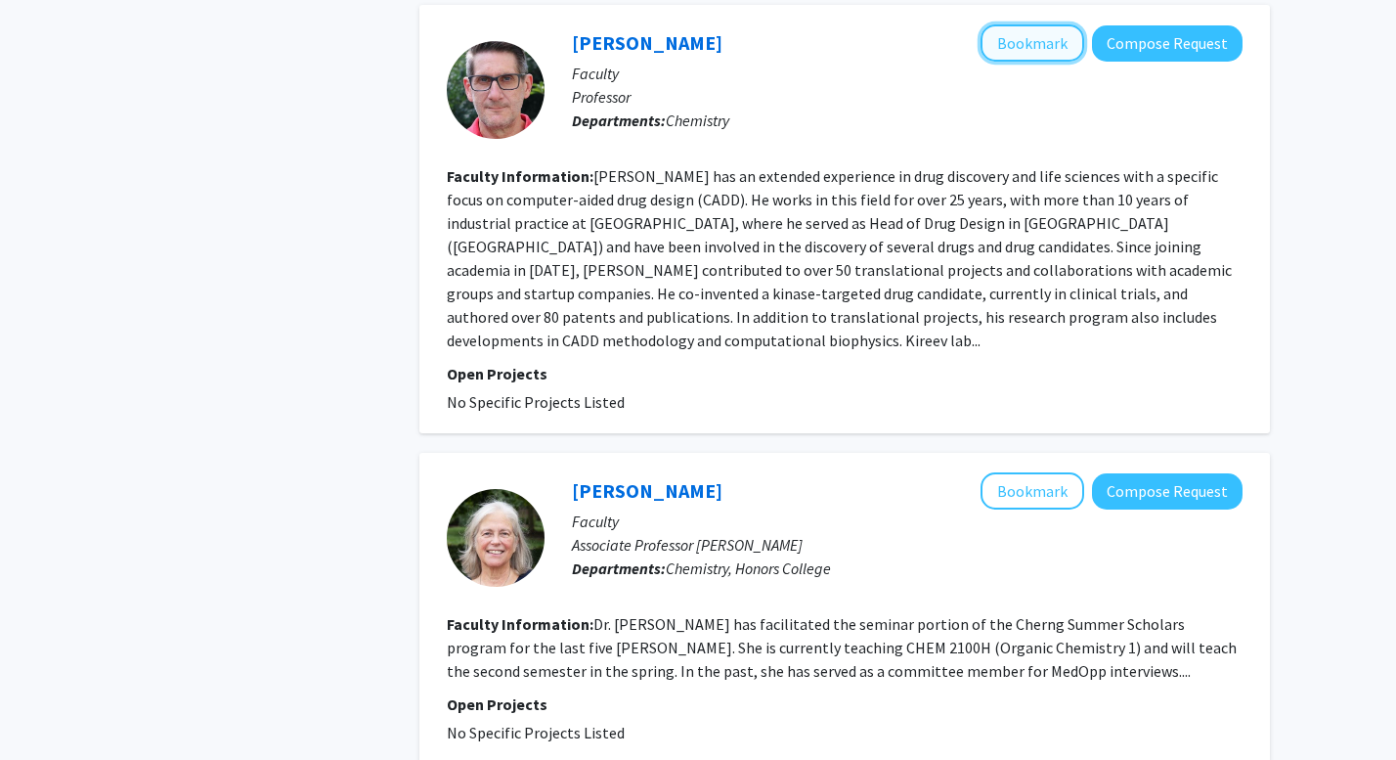
click at [1015, 44] on button "Bookmark" at bounding box center [1033, 42] width 104 height 37
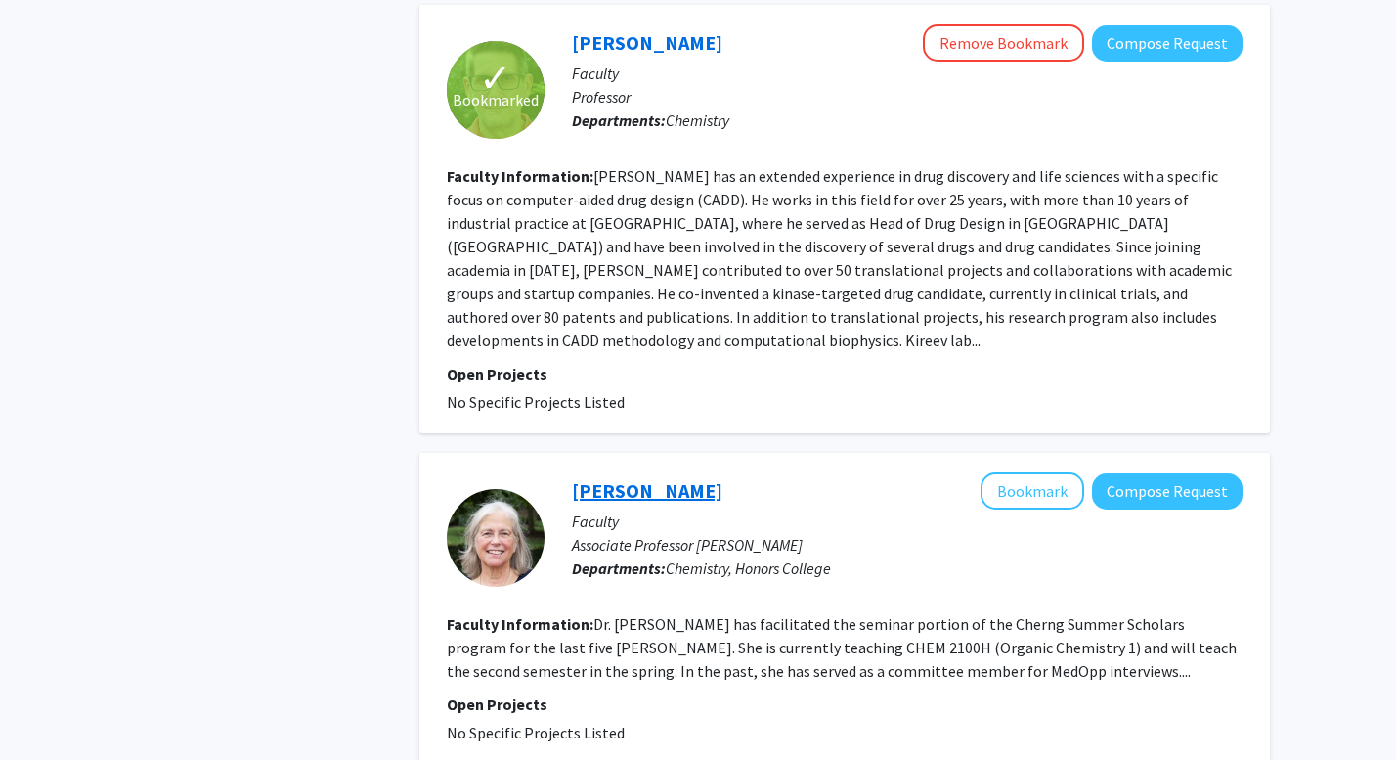
click at [617, 478] on link "[PERSON_NAME]" at bounding box center [647, 490] width 151 height 24
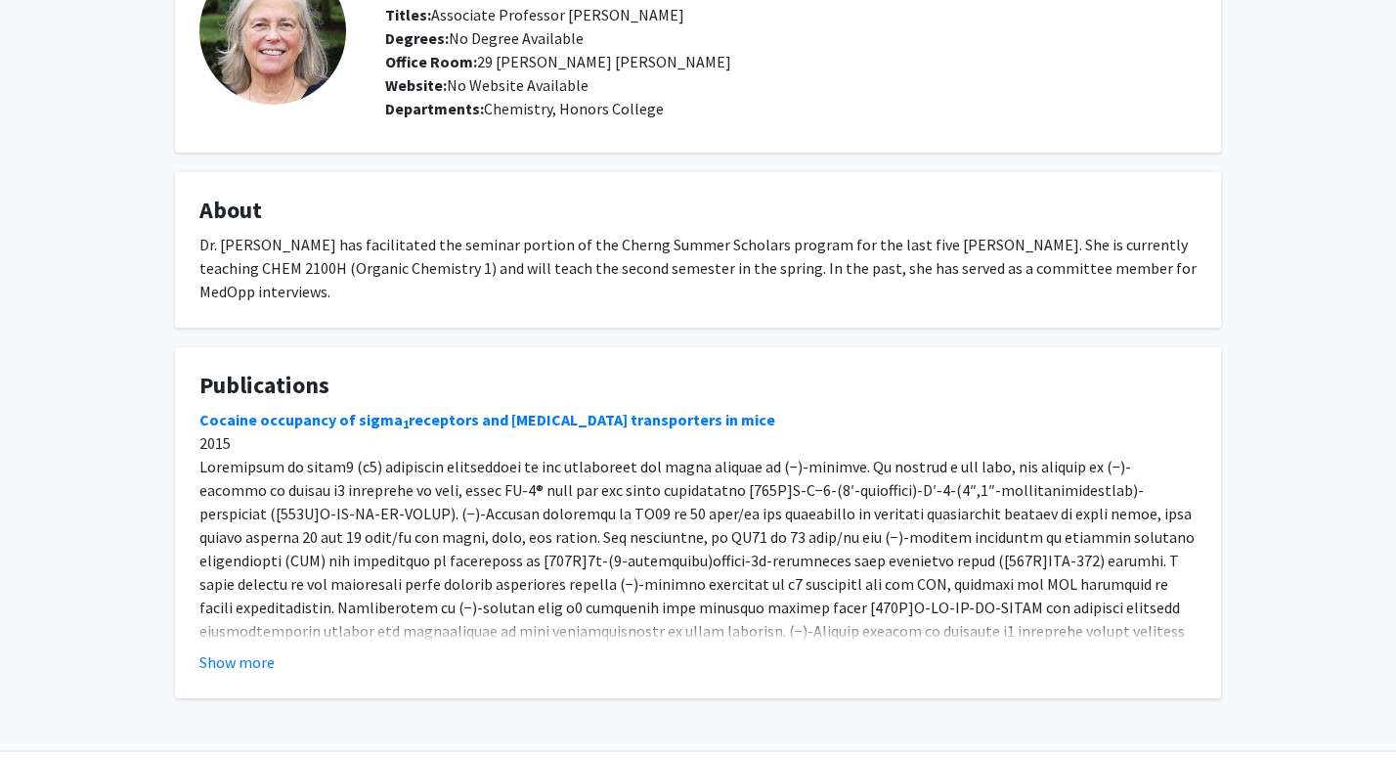
scroll to position [188, 0]
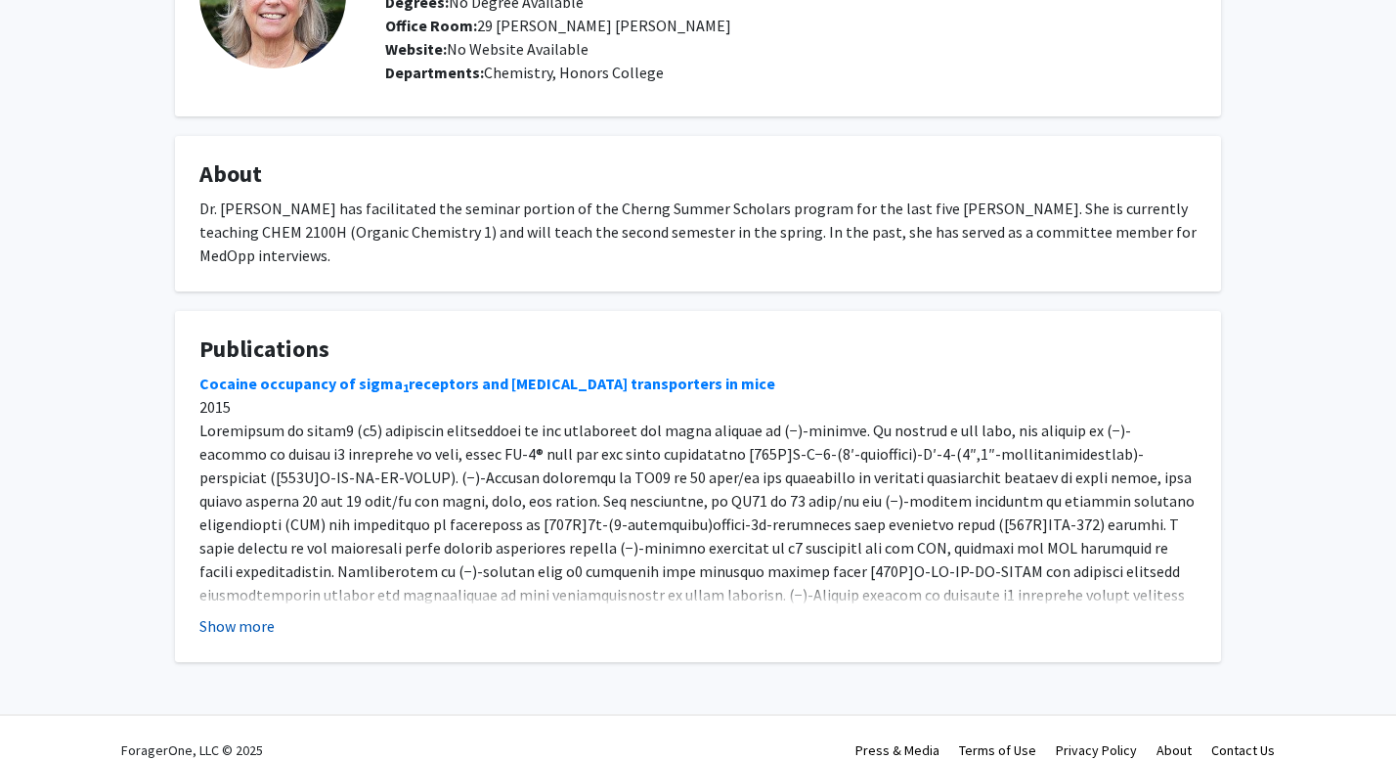
click at [247, 614] on button "Show more" at bounding box center [236, 625] width 75 height 23
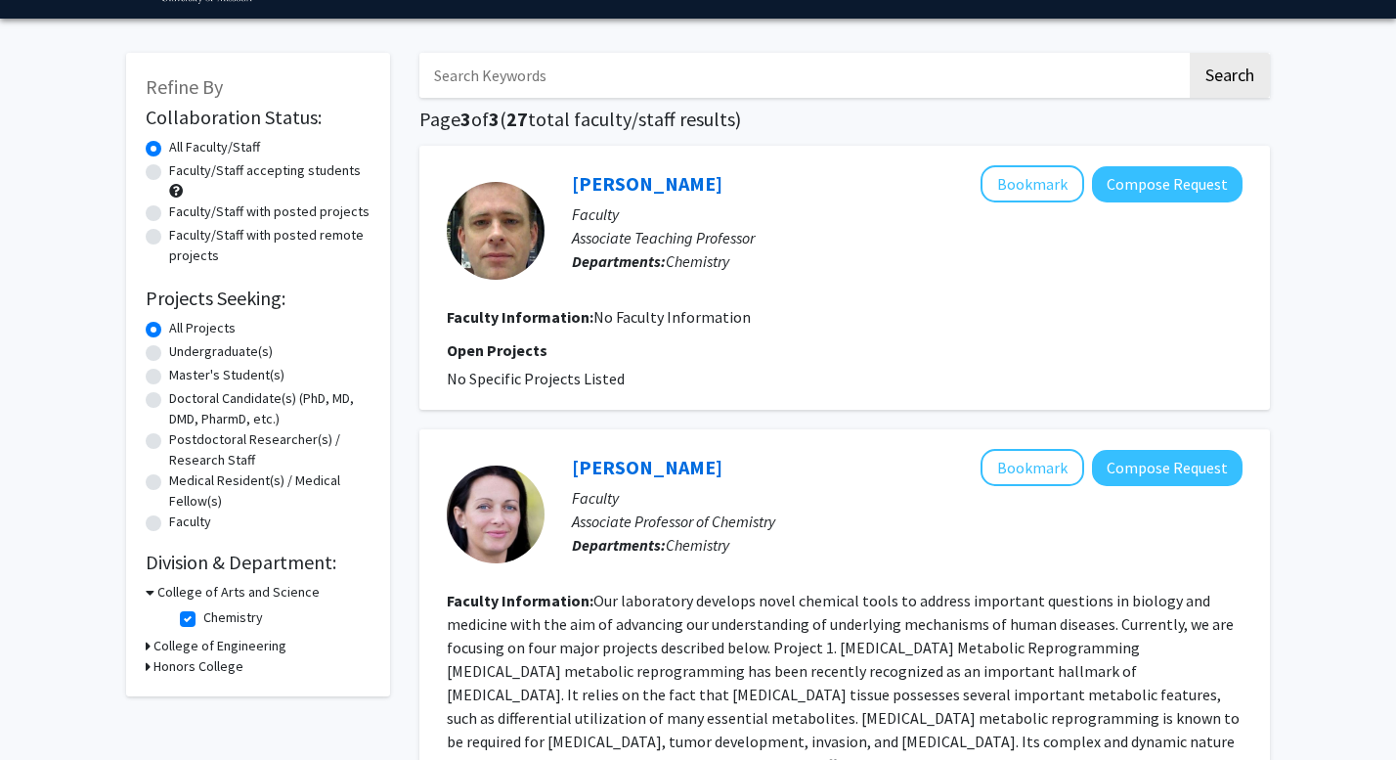
scroll to position [56, 0]
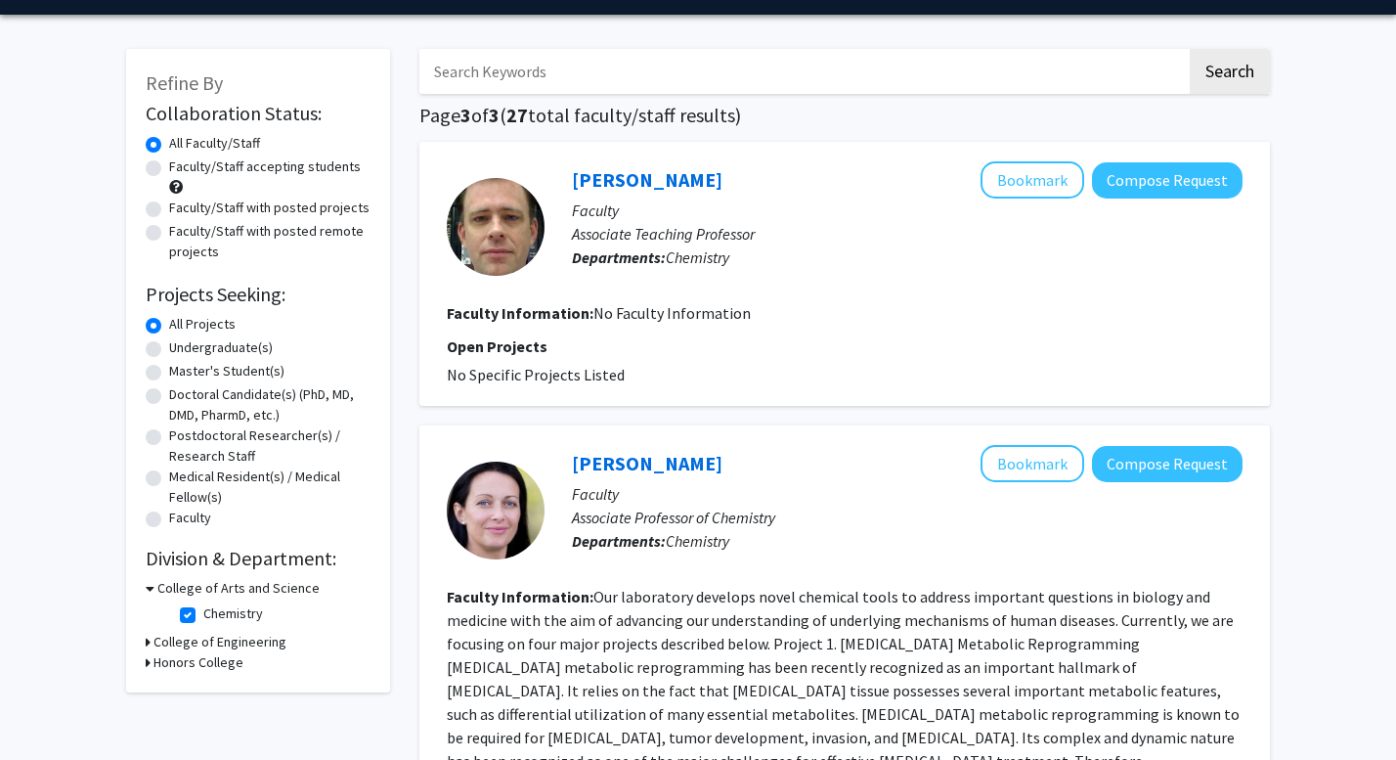
click at [194, 605] on fg-checkbox "Chemistry Chemistry" at bounding box center [273, 614] width 186 height 23
click at [186, 606] on fg-checkbox "Chemistry Chemistry" at bounding box center [273, 614] width 186 height 23
click at [203, 612] on label "Chemistry" at bounding box center [233, 613] width 60 height 21
click at [203, 612] on input "Chemistry" at bounding box center [209, 609] width 13 height 13
checkbox input "false"
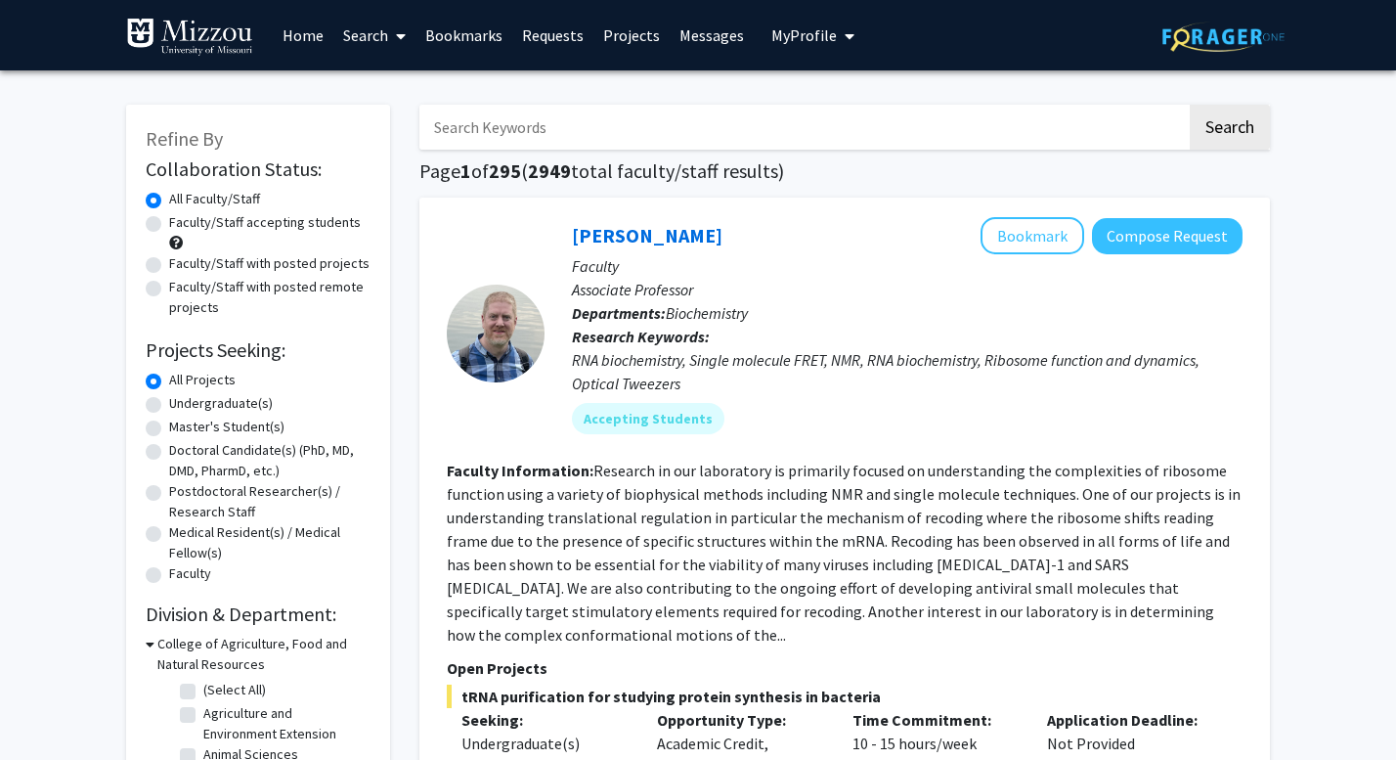
click at [522, 125] on input "Search Keywords" at bounding box center [802, 127] width 767 height 45
type input "archaeometry"
click at [1190, 105] on button "Search" at bounding box center [1230, 127] width 80 height 45
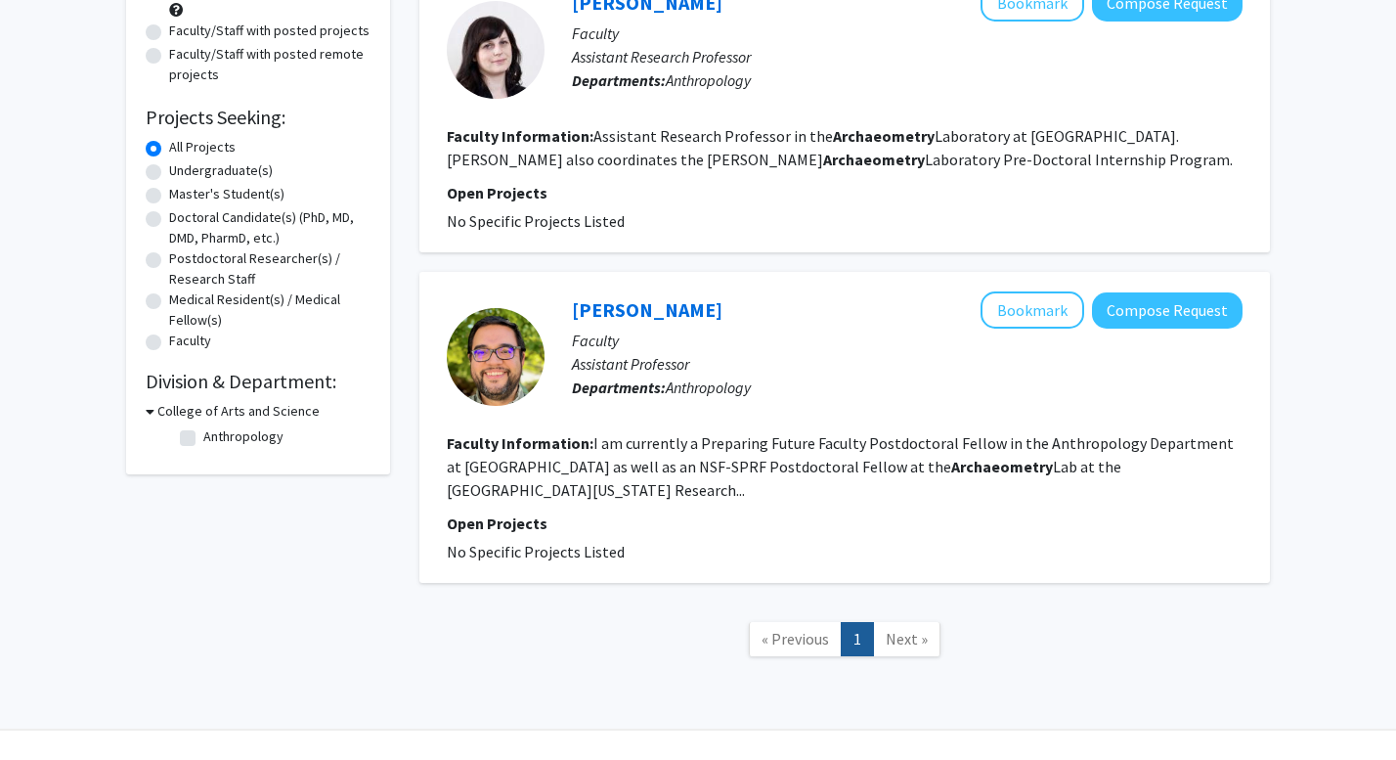
scroll to position [235, 0]
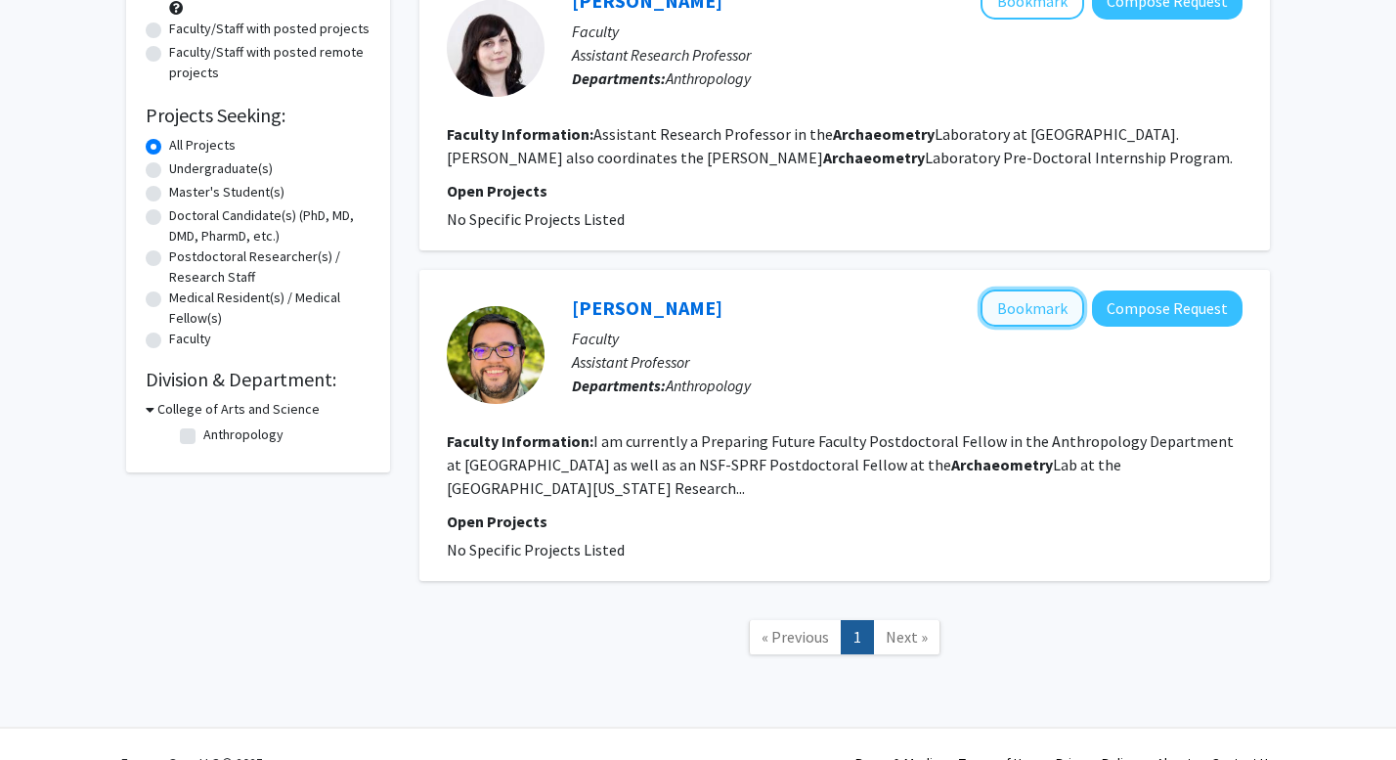
click at [1018, 314] on button "Bookmark" at bounding box center [1033, 307] width 104 height 37
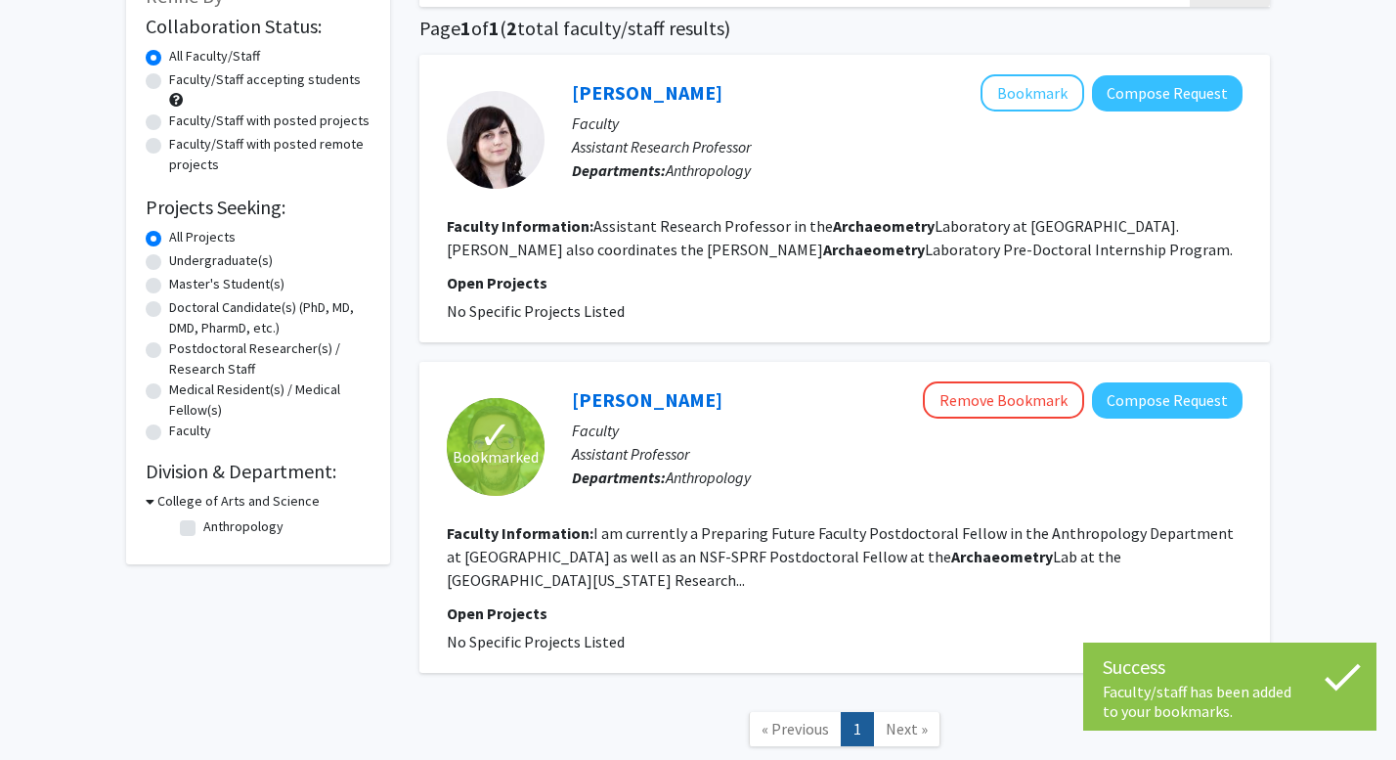
scroll to position [139, 0]
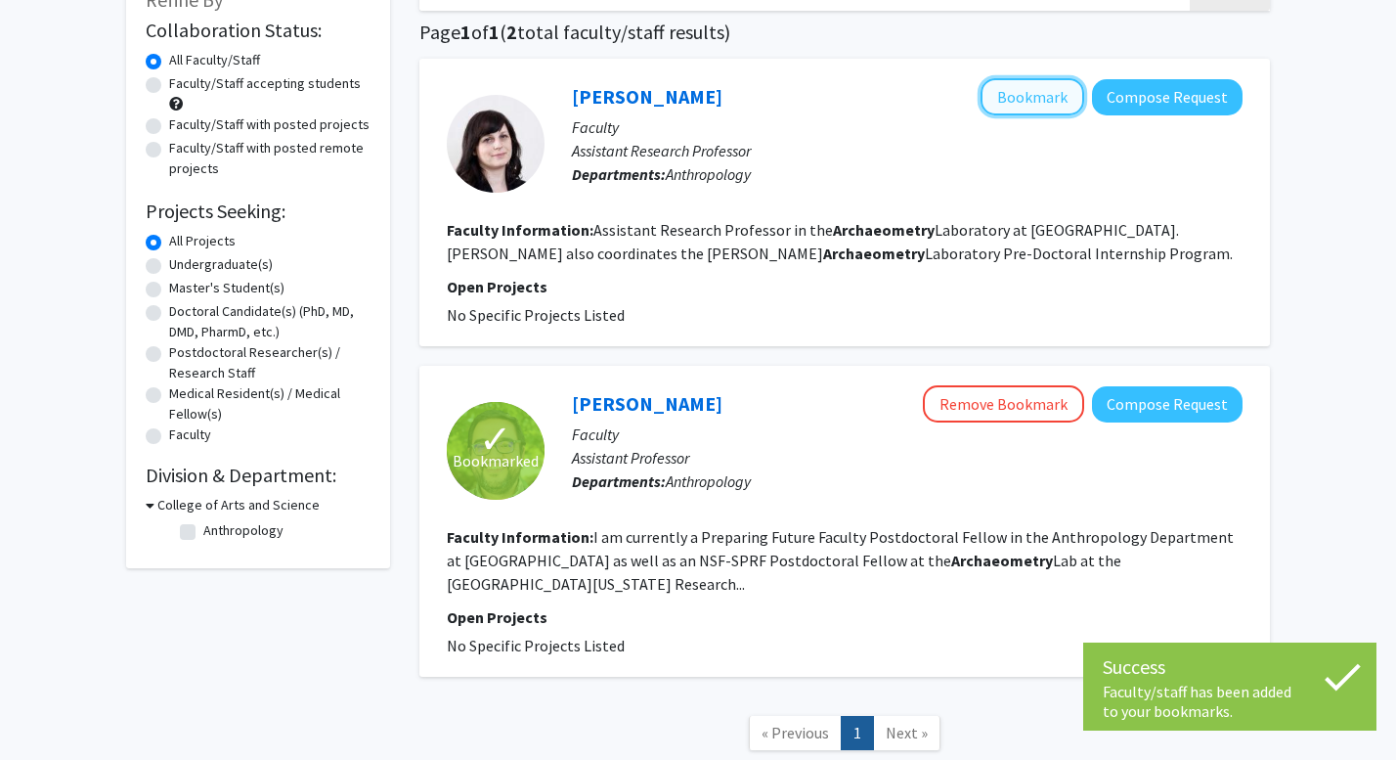
click at [1018, 98] on button "Bookmark" at bounding box center [1033, 96] width 104 height 37
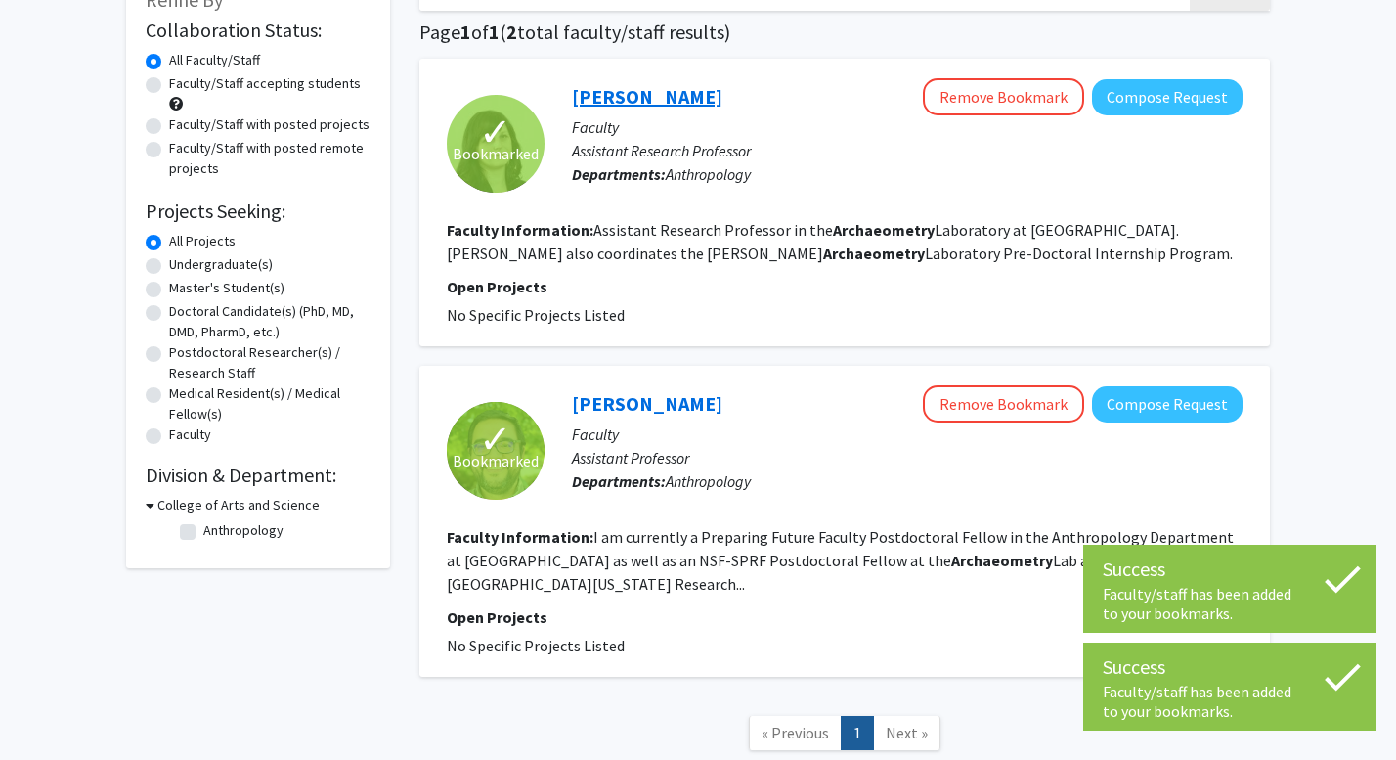
click at [655, 92] on link "[PERSON_NAME]" at bounding box center [647, 96] width 151 height 24
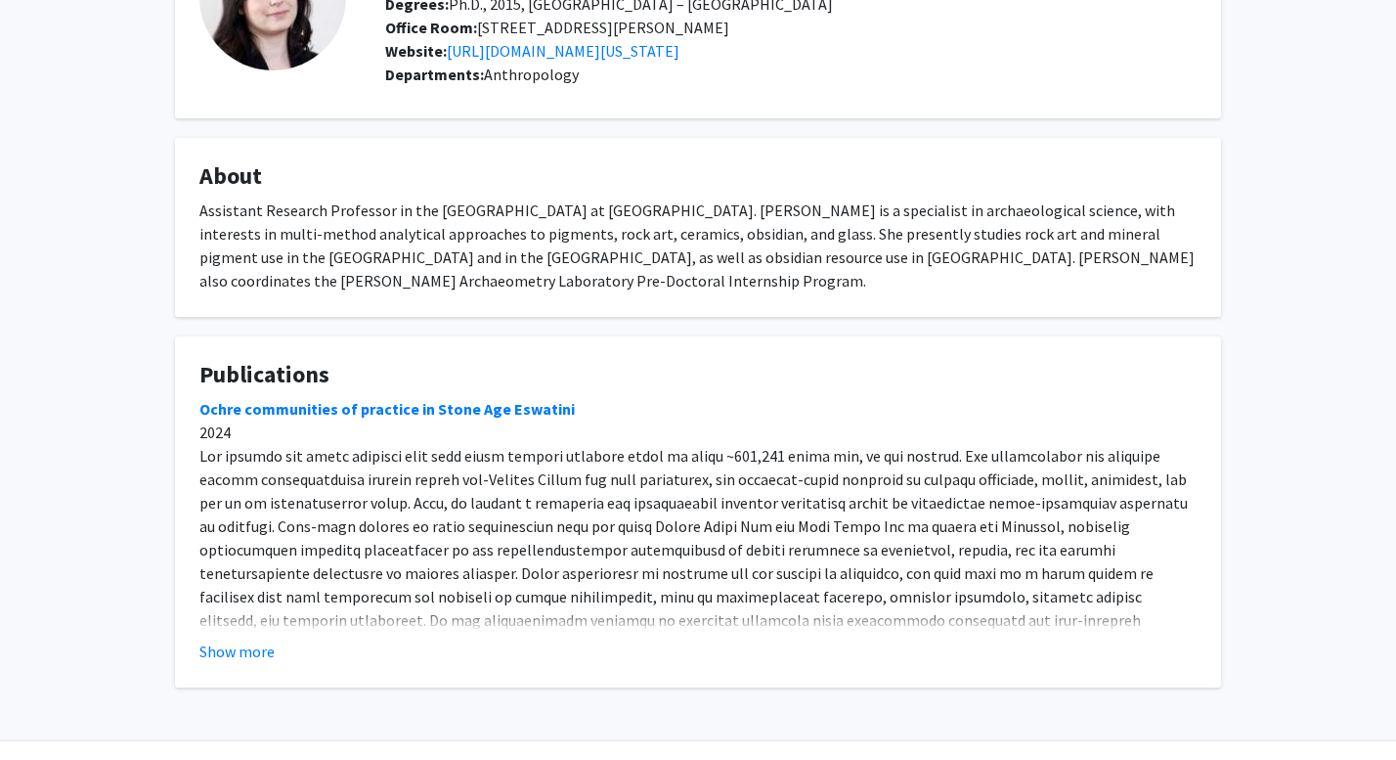
scroll to position [189, 0]
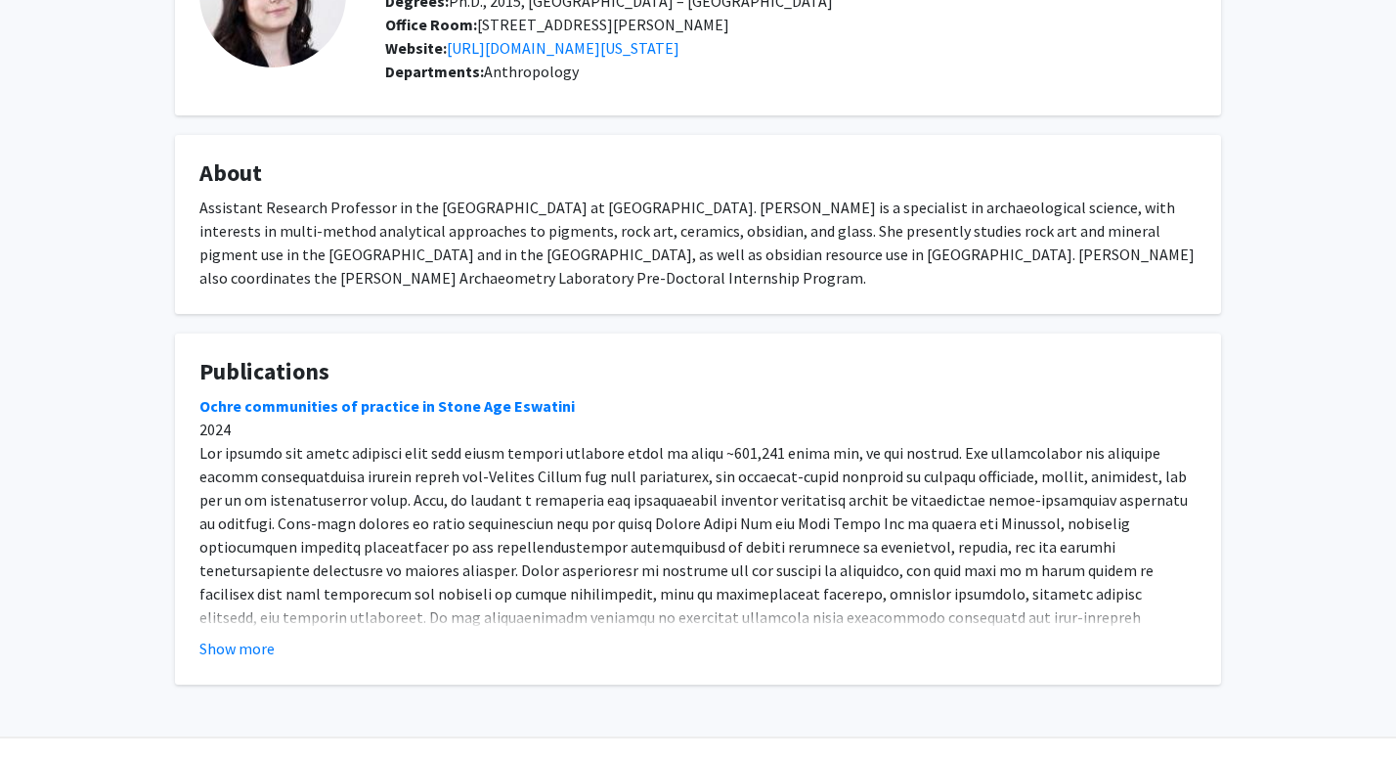
click at [221, 660] on fg-card "Publications Ochre communities of practice in Stone Age Eswatini 2024 Neutron A…" at bounding box center [698, 508] width 1046 height 351
click at [224, 653] on button "Show more" at bounding box center [236, 647] width 75 height 23
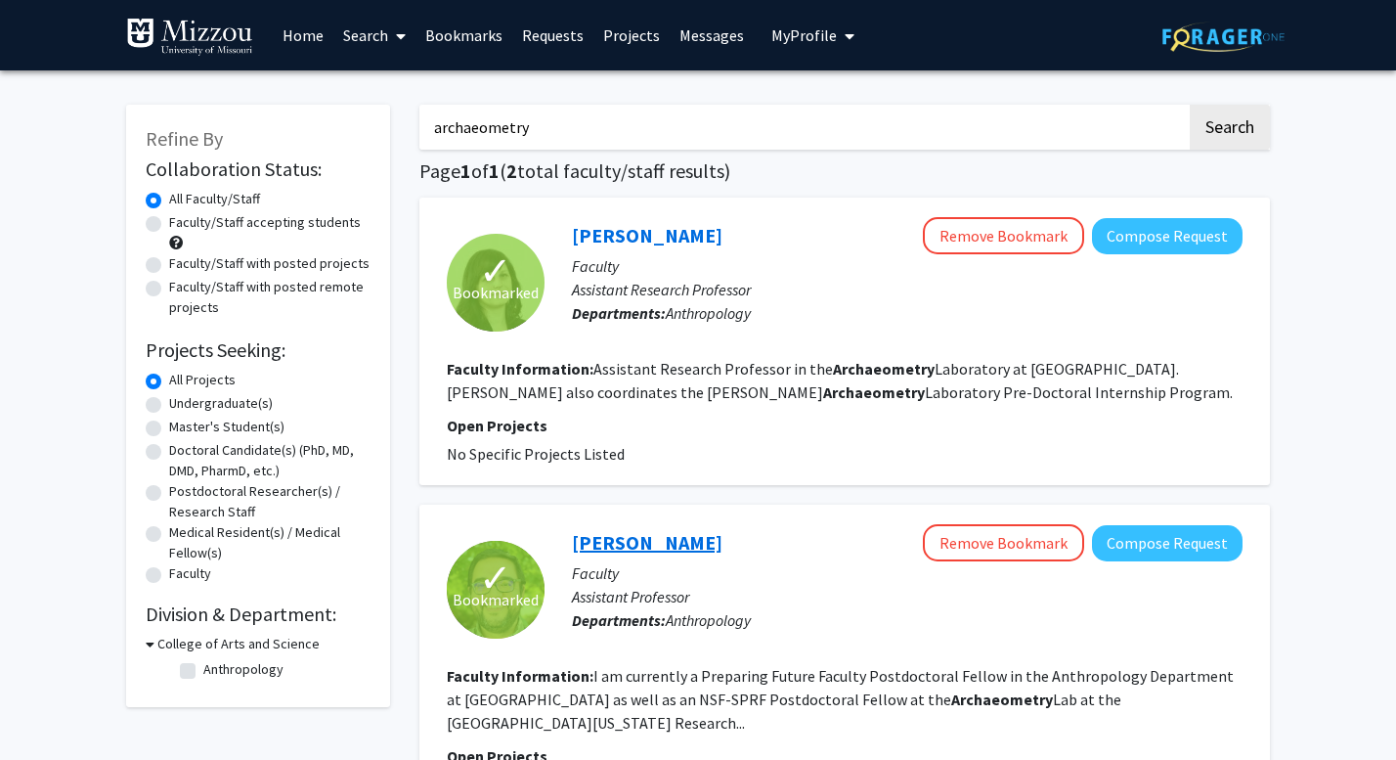
click at [644, 533] on link "[PERSON_NAME]" at bounding box center [647, 542] width 151 height 24
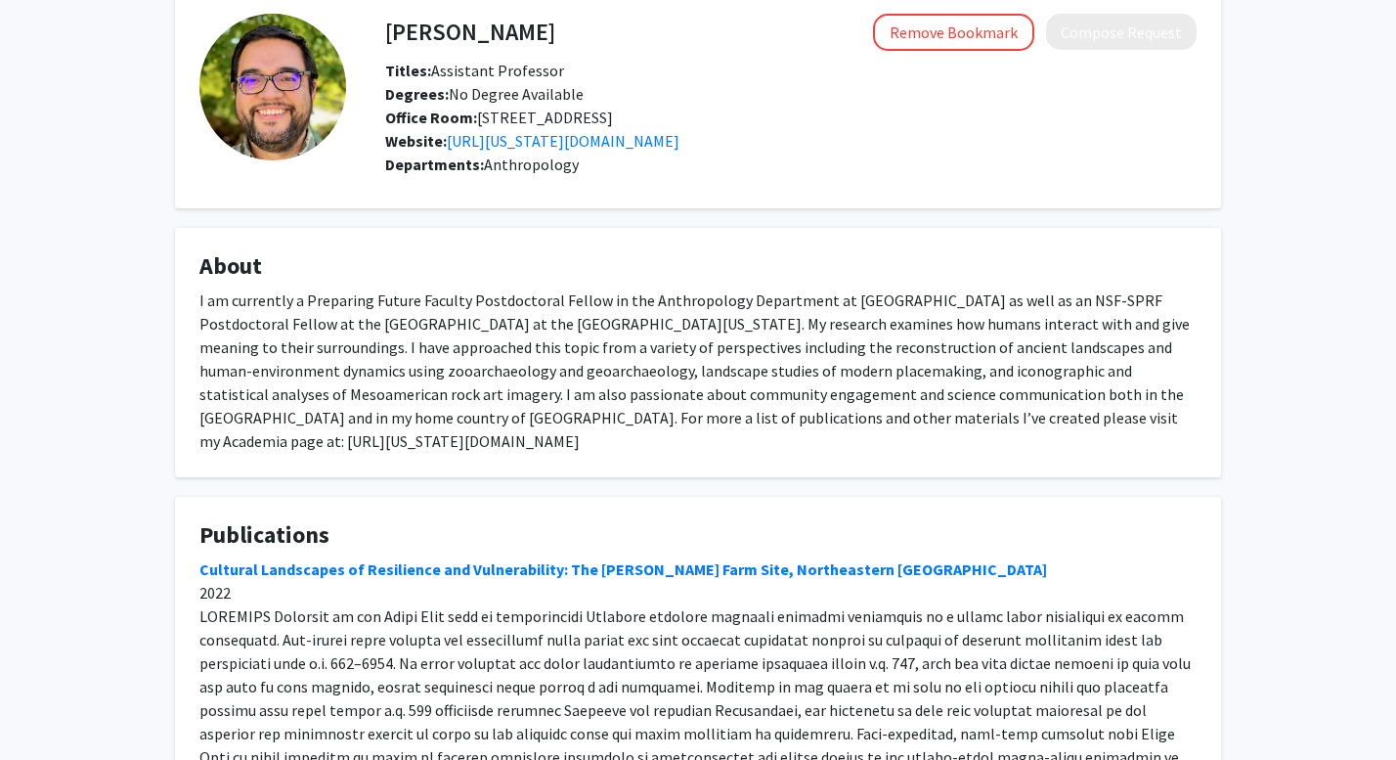
scroll to position [97, 0]
